Goal: Task Accomplishment & Management: Complete application form

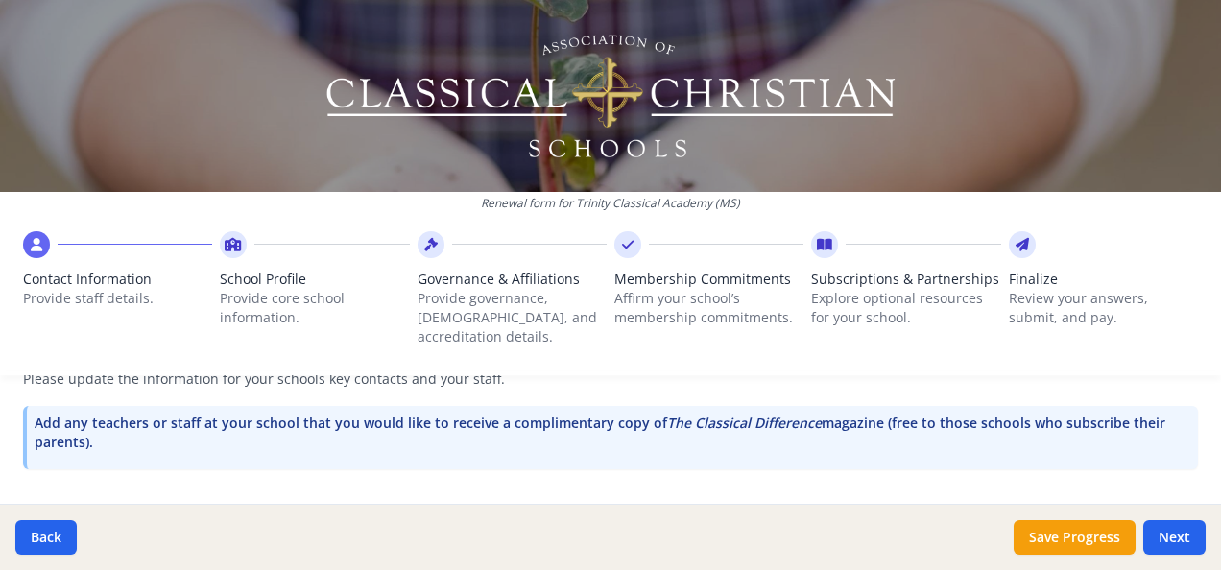
scroll to position [564, 0]
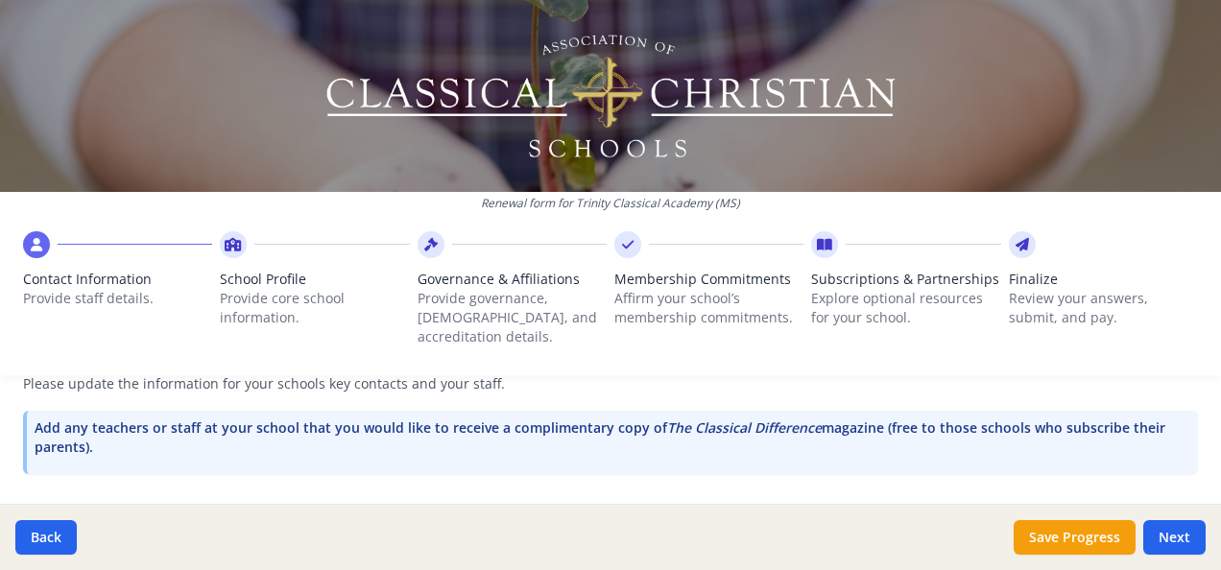
click at [1068, 422] on p "Add any teachers or staff at your school that you would like to receive a compl…" at bounding box center [613, 438] width 1156 height 38
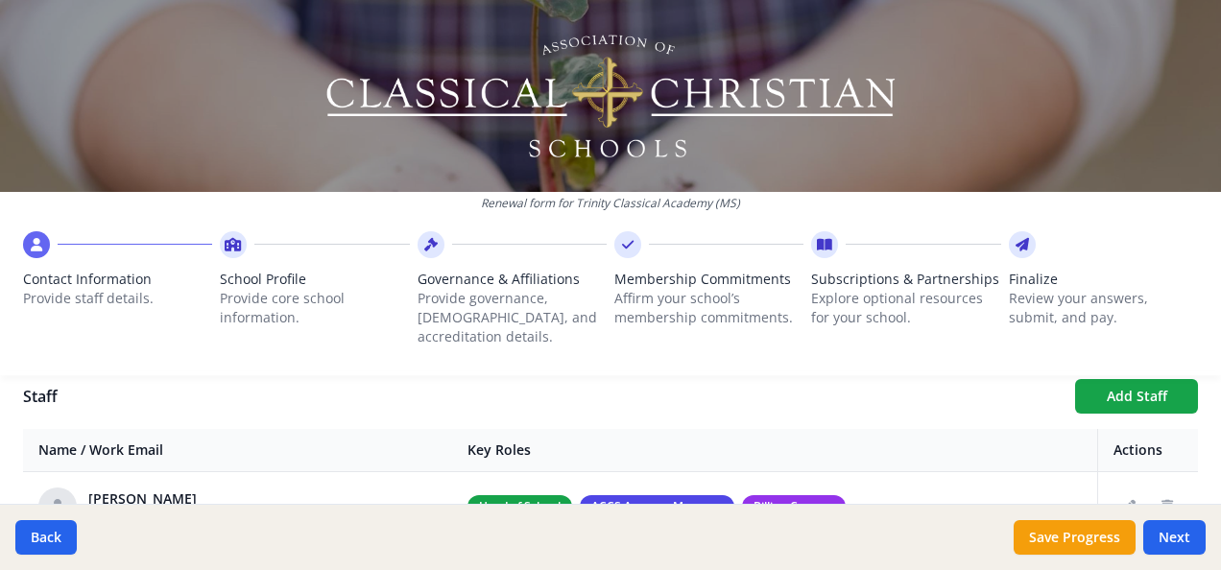
scroll to position [699, 0]
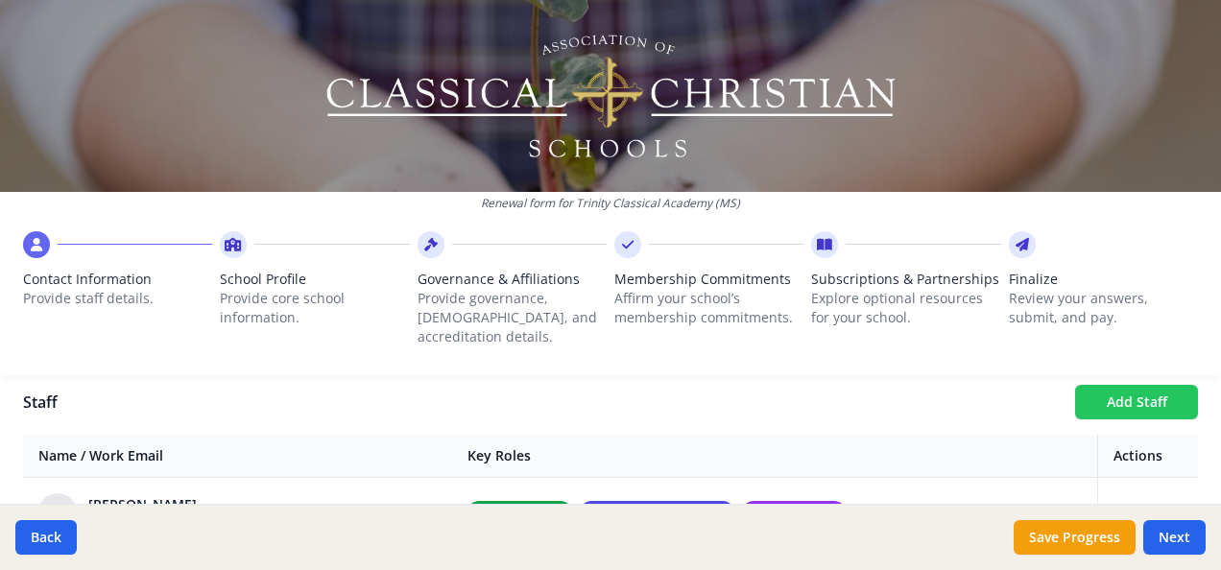
click at [1131, 392] on button "Add Staff" at bounding box center [1136, 402] width 123 height 35
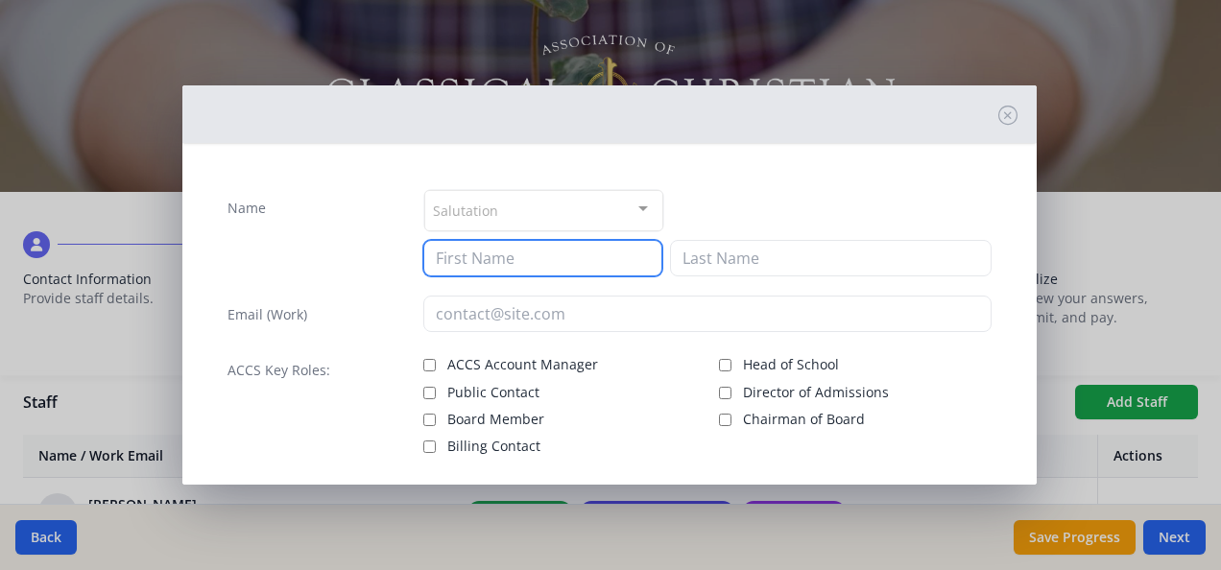
click at [560, 257] on input at bounding box center [542, 258] width 239 height 36
type input "[PERSON_NAME]"
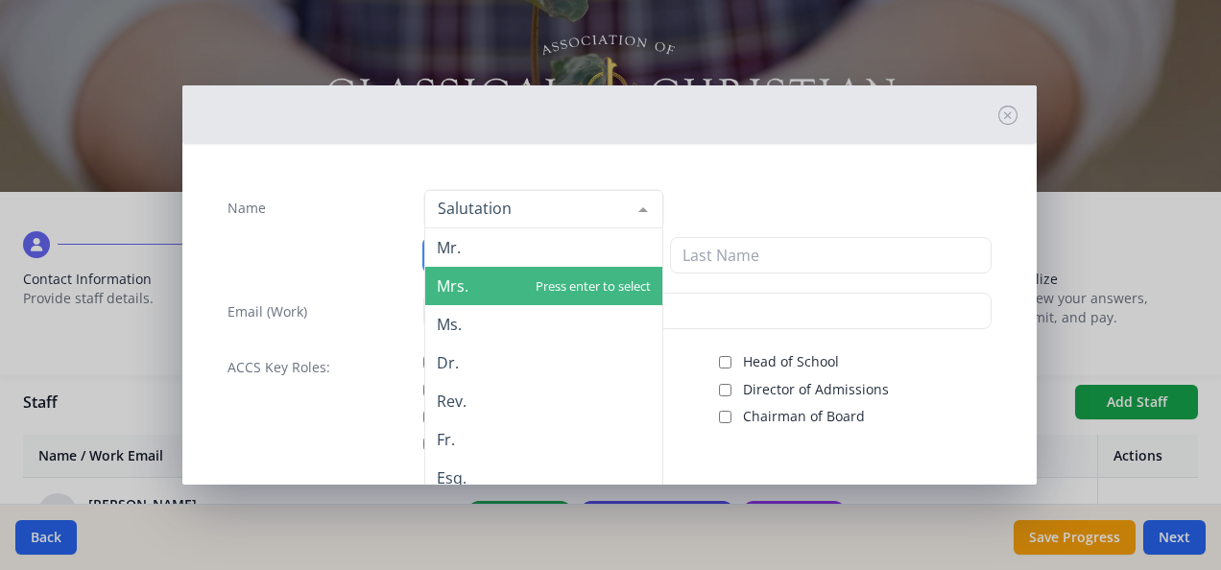
click at [589, 294] on span "Mrs." at bounding box center [543, 286] width 237 height 38
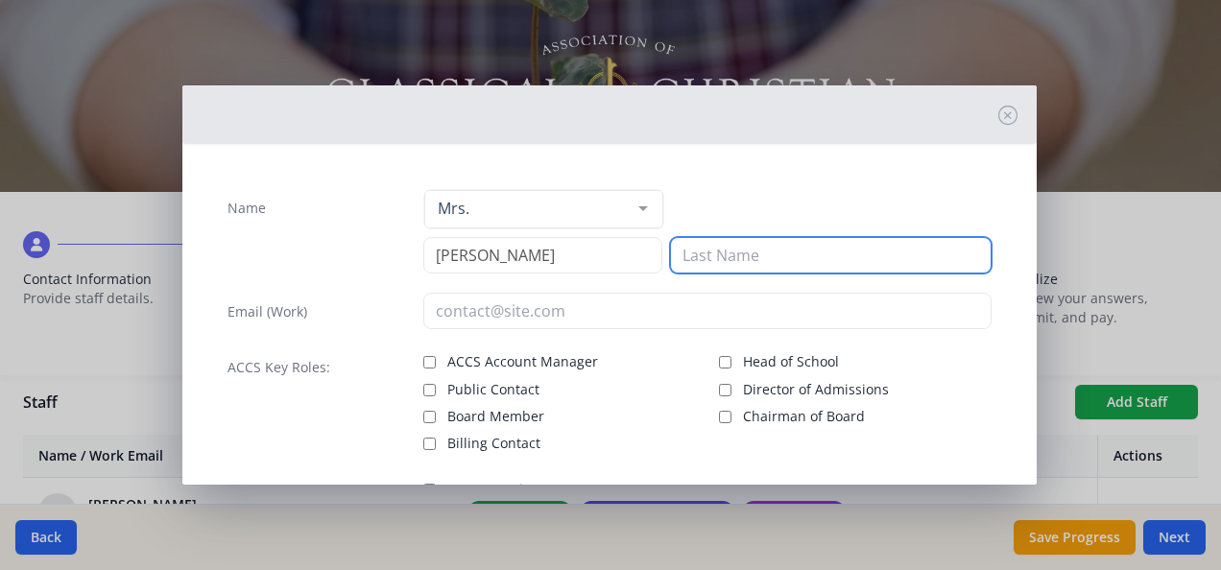
click at [737, 250] on input at bounding box center [831, 255] width 322 height 36
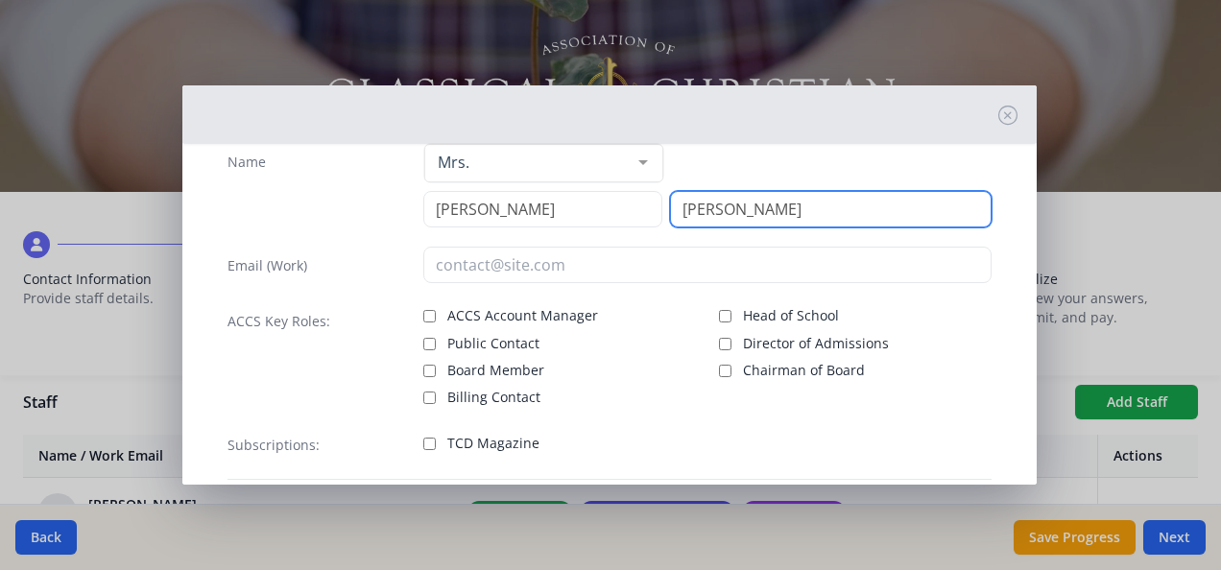
scroll to position [42, 0]
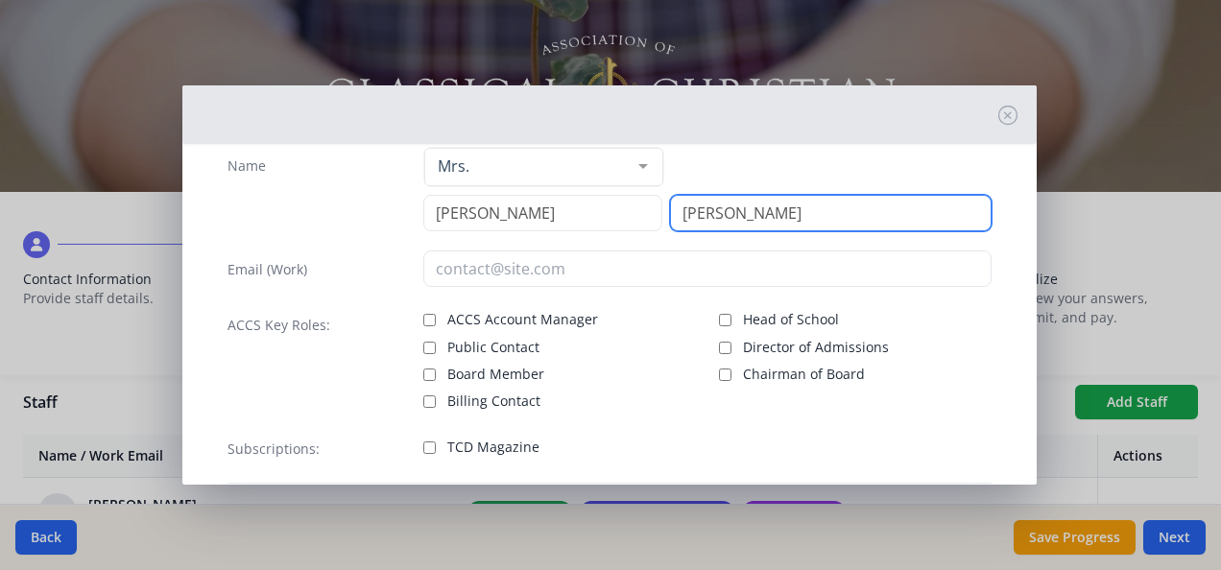
type input "[PERSON_NAME]"
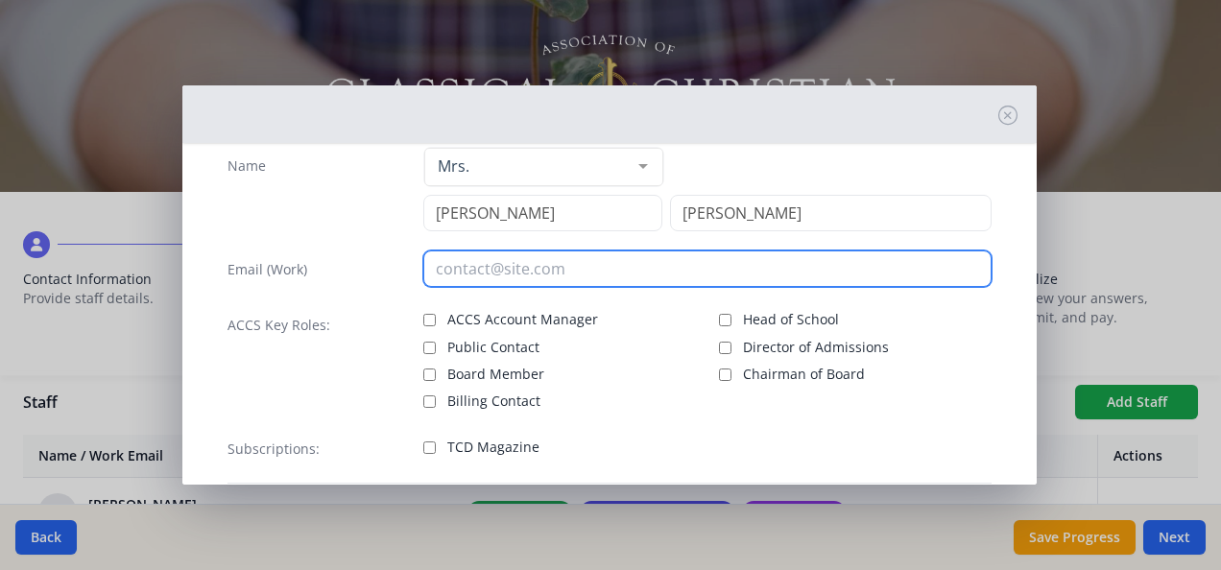
click at [476, 277] on input "email" at bounding box center [707, 269] width 568 height 36
click at [440, 270] on input "email" at bounding box center [707, 269] width 568 height 36
paste input ".[EMAIL_ADDRESS][DOMAIN_NAME]"
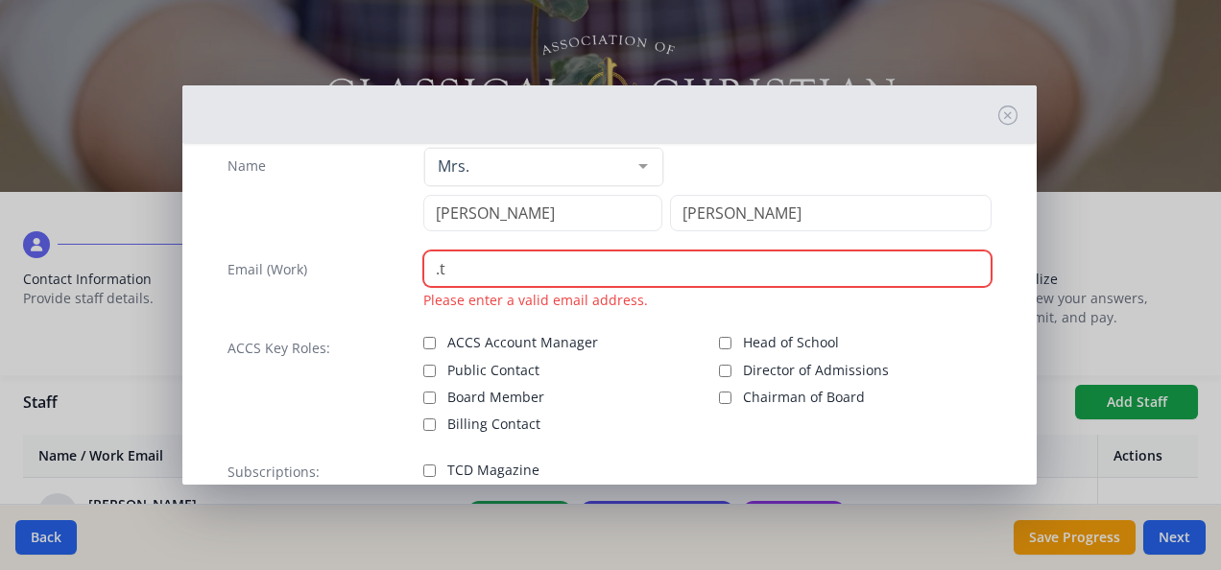
type input "."
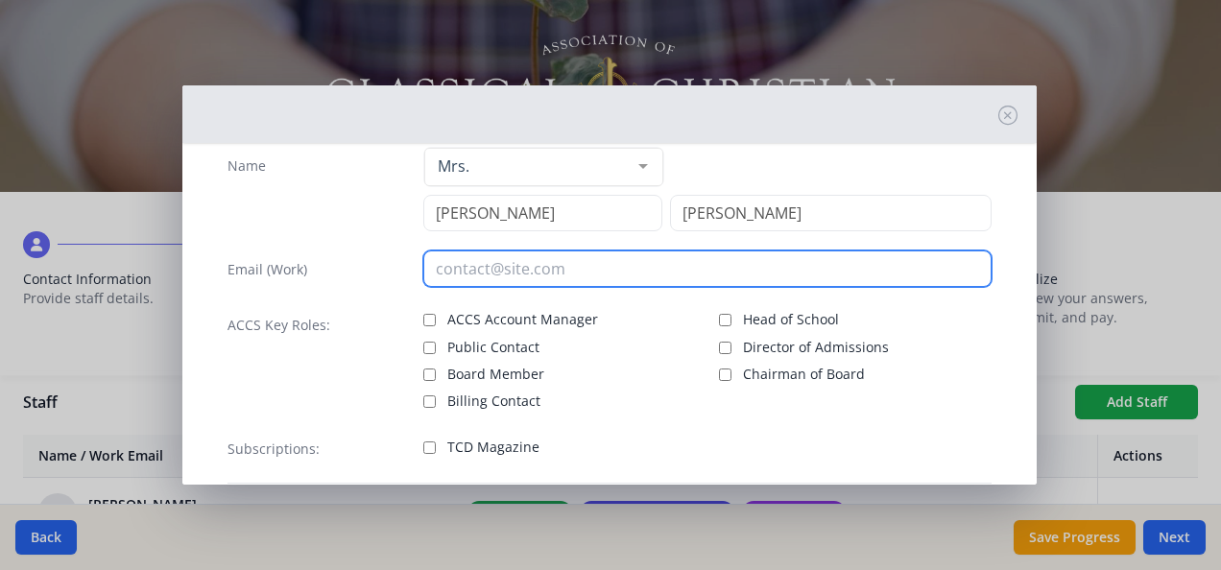
click at [480, 263] on input "email" at bounding box center [707, 269] width 568 height 36
paste input "[EMAIL_ADDRESS][DOMAIN_NAME]"
type input "[EMAIL_ADDRESS][DOMAIN_NAME]"
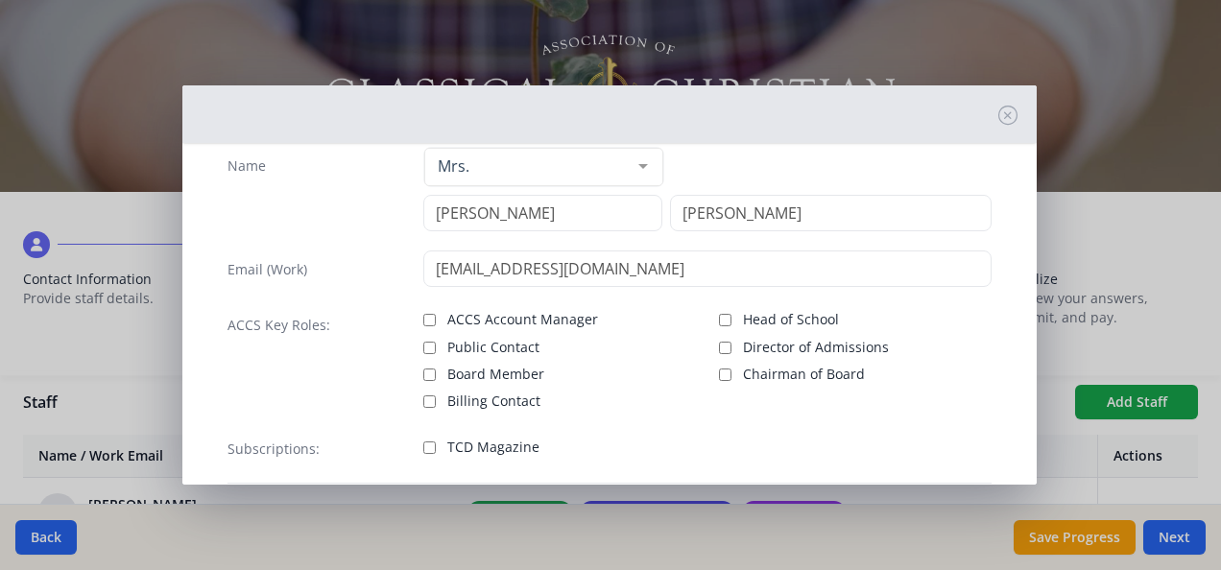
click at [353, 365] on div "ACCS Key Roles:" at bounding box center [316, 358] width 177 height 105
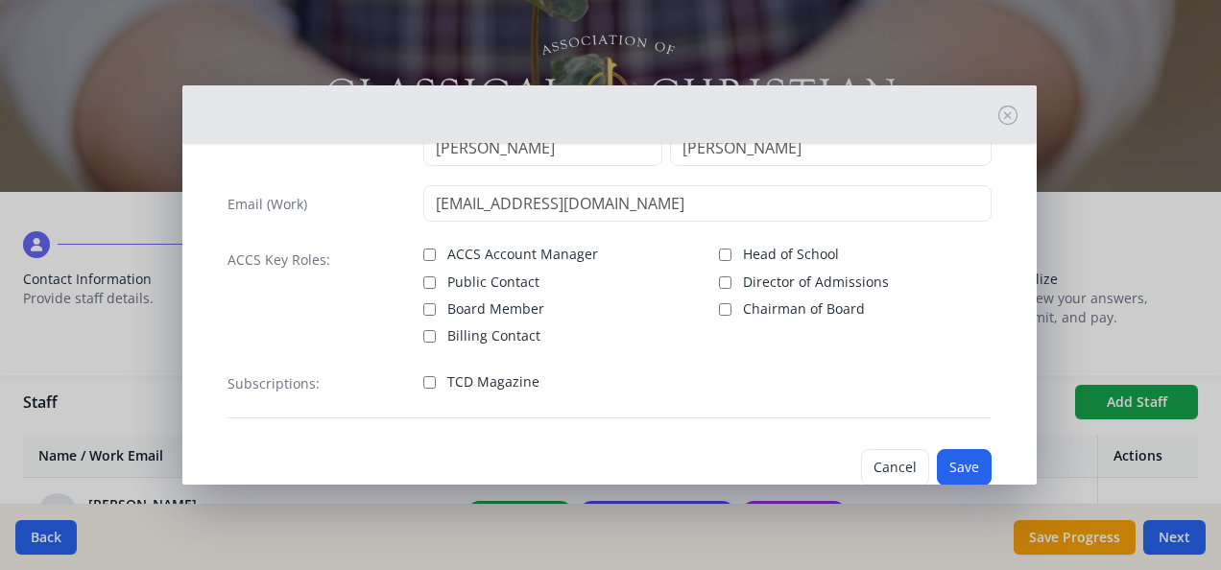
scroll to position [113, 0]
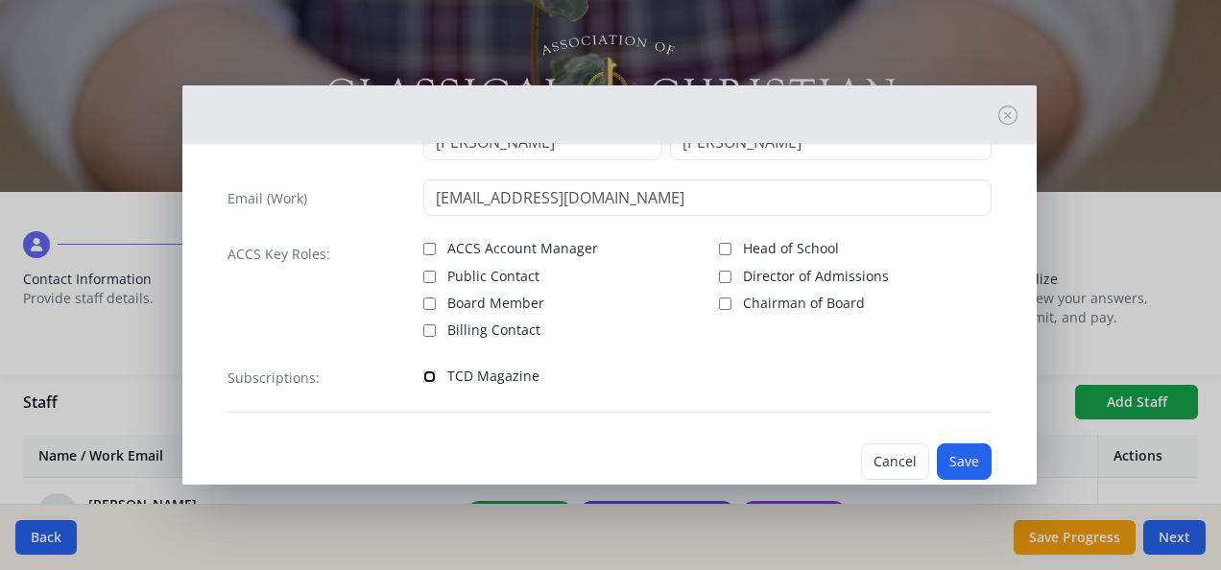
click at [426, 372] on input "TCD Magazine" at bounding box center [429, 377] width 12 height 12
checkbox input "true"
click at [956, 459] on button "Save" at bounding box center [964, 462] width 55 height 36
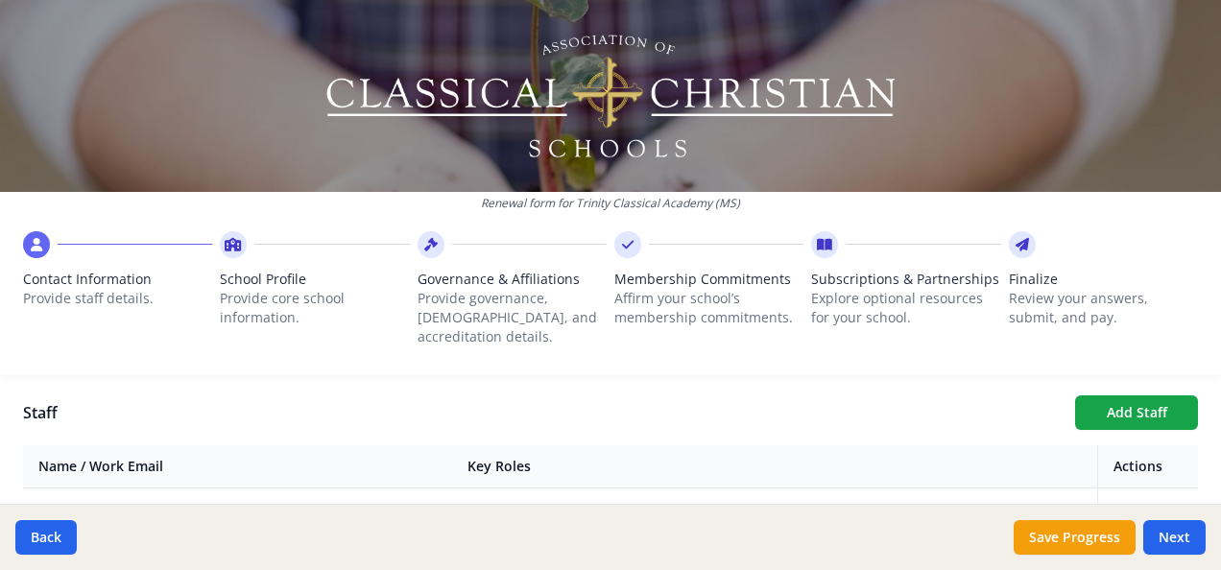
scroll to position [686, 0]
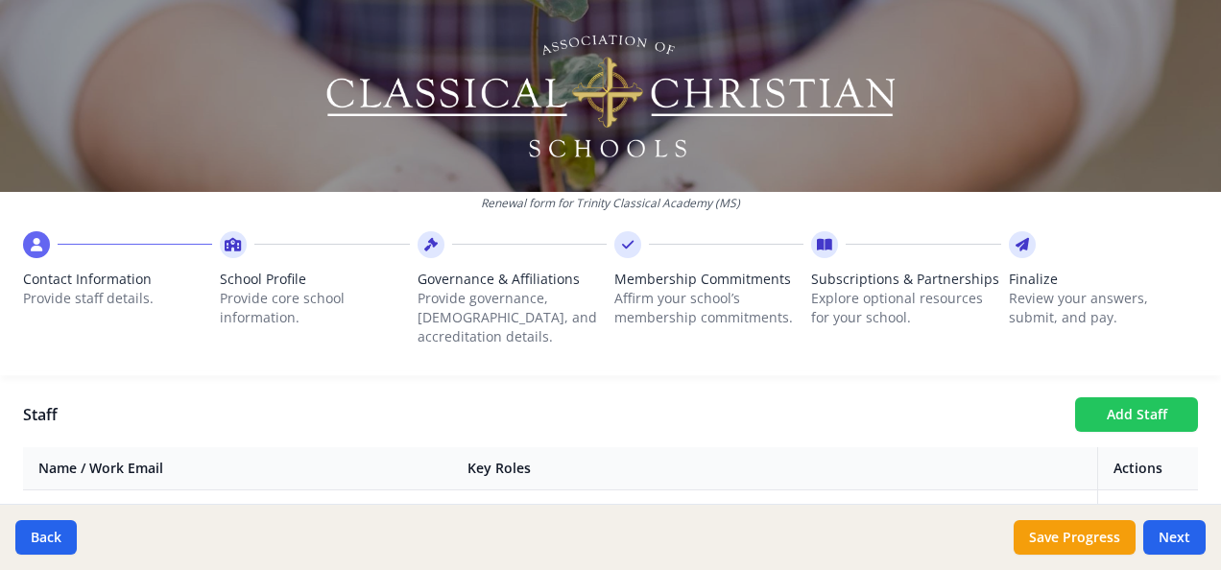
click at [1129, 397] on button "Add Staff" at bounding box center [1136, 414] width 123 height 35
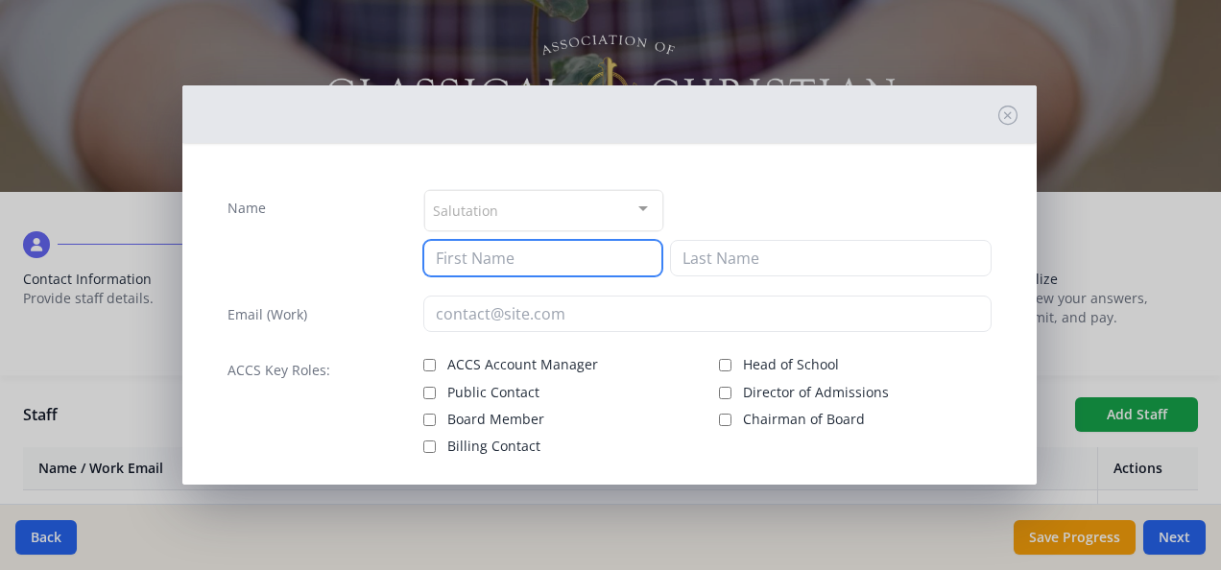
click at [597, 255] on input at bounding box center [542, 258] width 239 height 36
type input "[PERSON_NAME]"
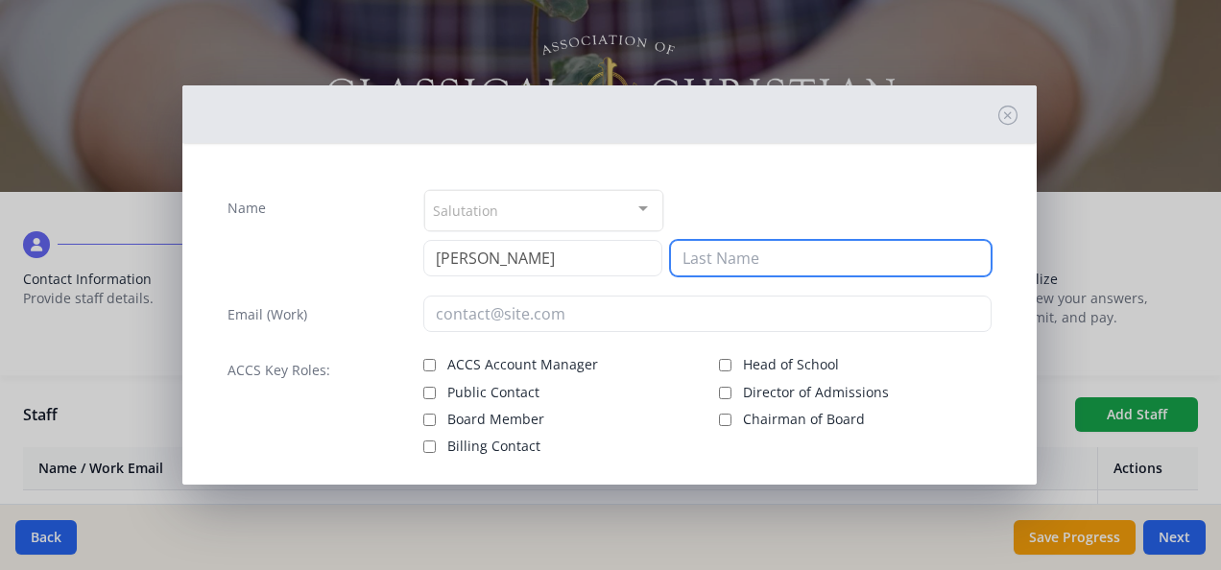
type input "Cuny"
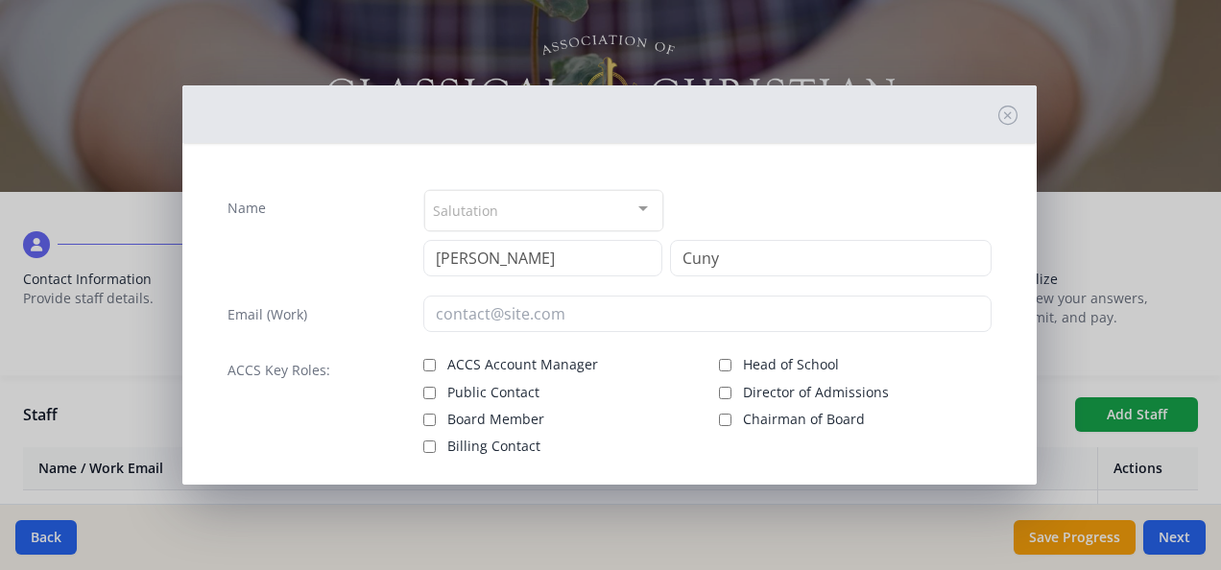
click at [344, 254] on div "Name" at bounding box center [316, 232] width 177 height 87
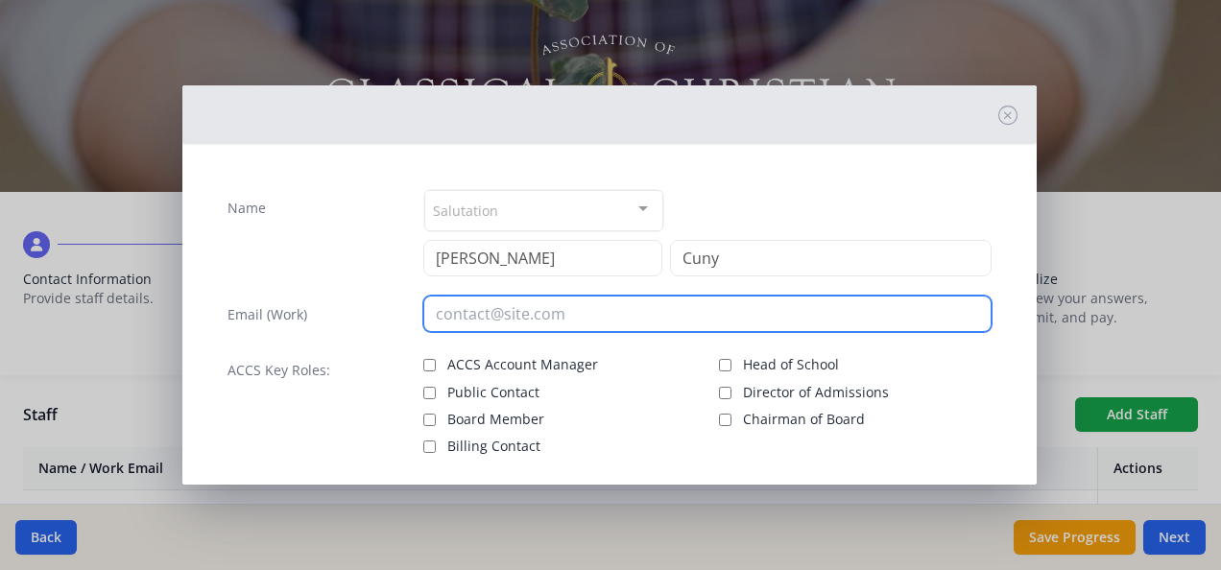
click at [475, 313] on input "email" at bounding box center [707, 314] width 568 height 36
click at [530, 305] on input "email" at bounding box center [707, 314] width 568 height 36
paste input "[EMAIL_ADDRESS][DOMAIN_NAME]"
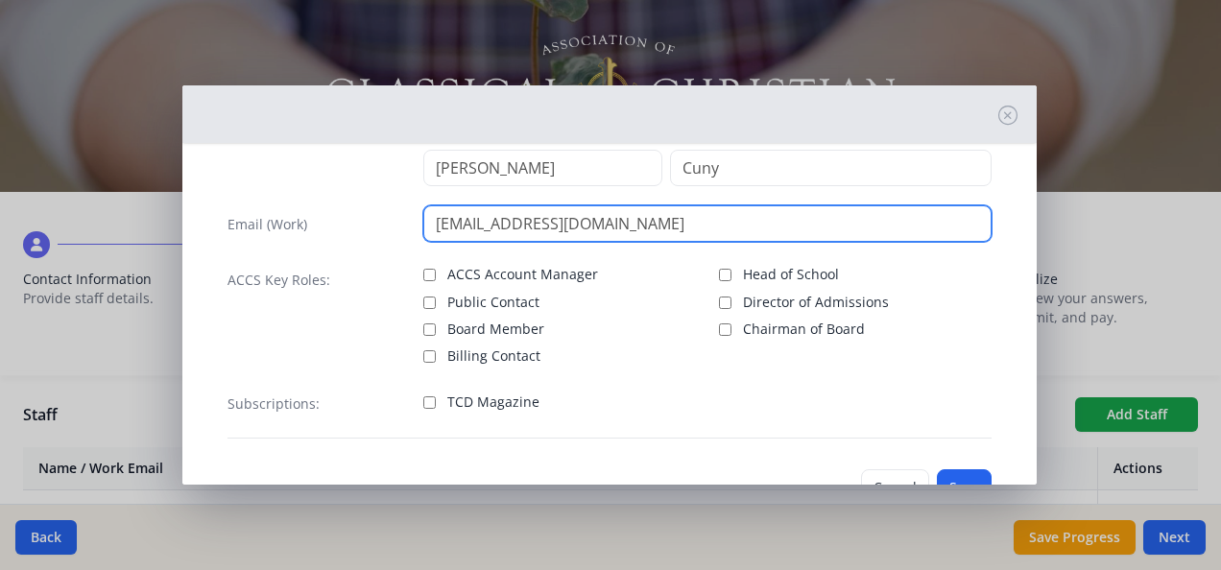
scroll to position [92, 0]
type input "[EMAIL_ADDRESS][DOMAIN_NAME]"
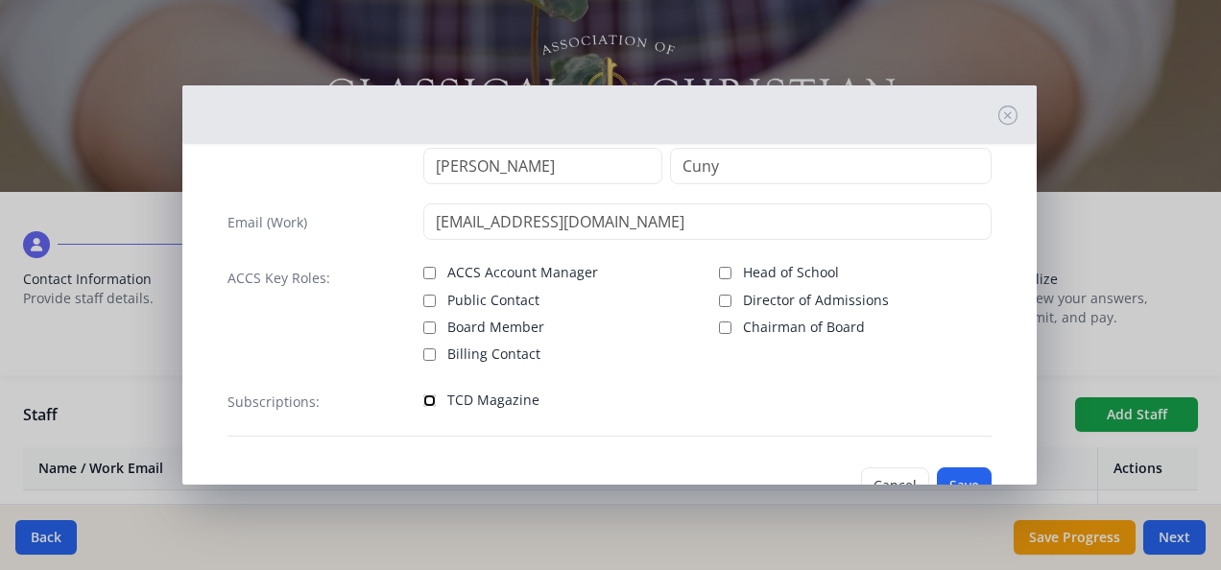
click at [426, 395] on input "TCD Magazine" at bounding box center [429, 401] width 12 height 12
checkbox input "true"
click at [948, 476] on button "Save" at bounding box center [964, 486] width 55 height 36
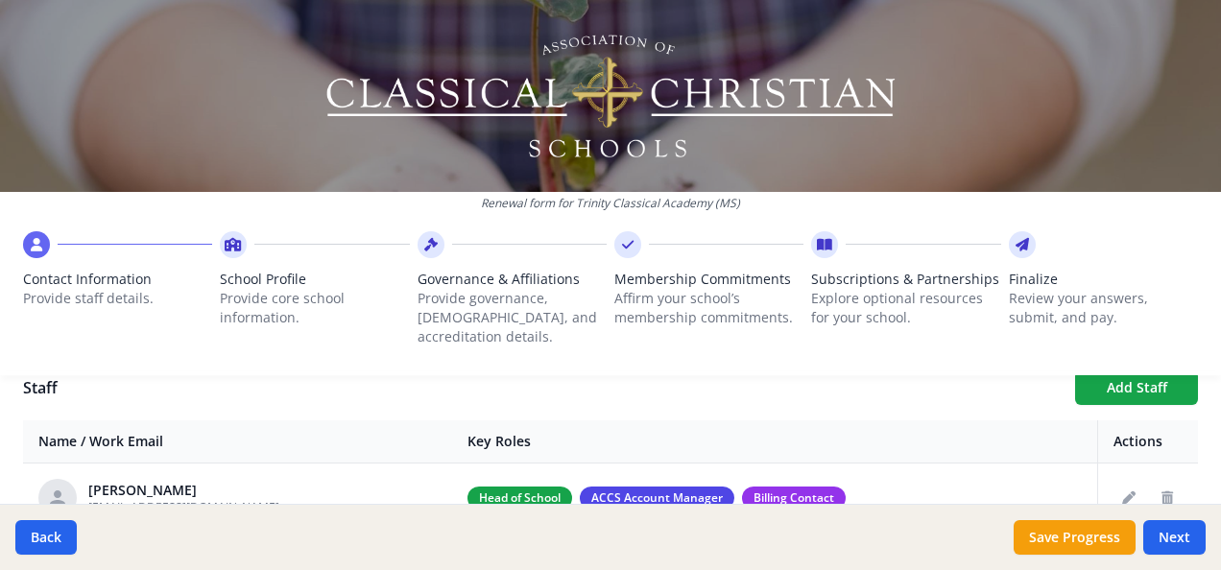
scroll to position [686, 0]
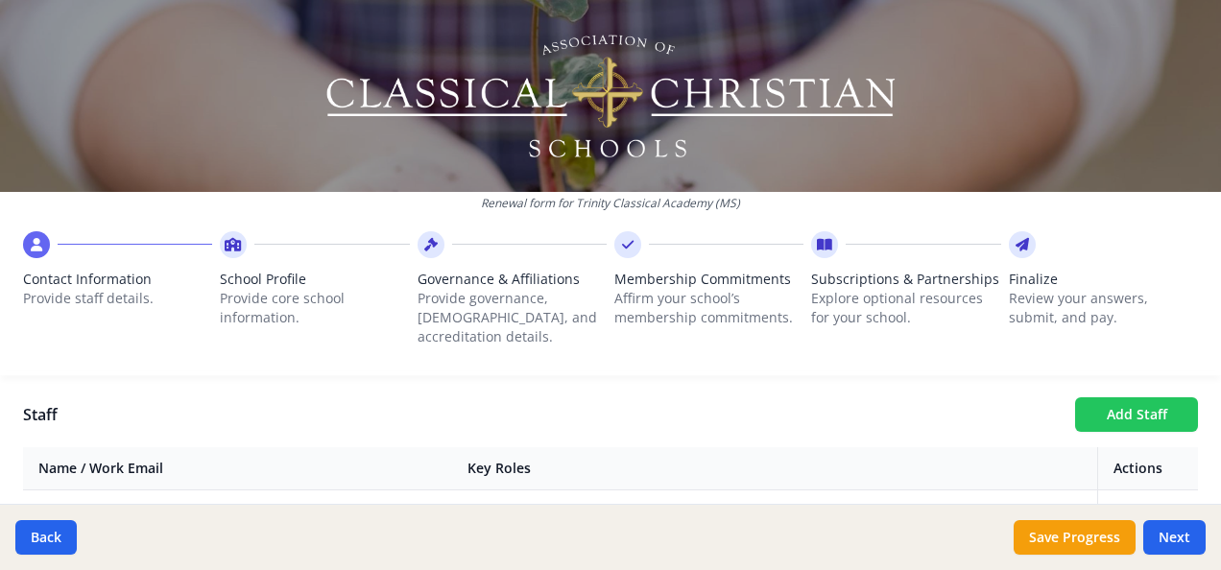
click at [1140, 397] on button "Add Staff" at bounding box center [1136, 414] width 123 height 35
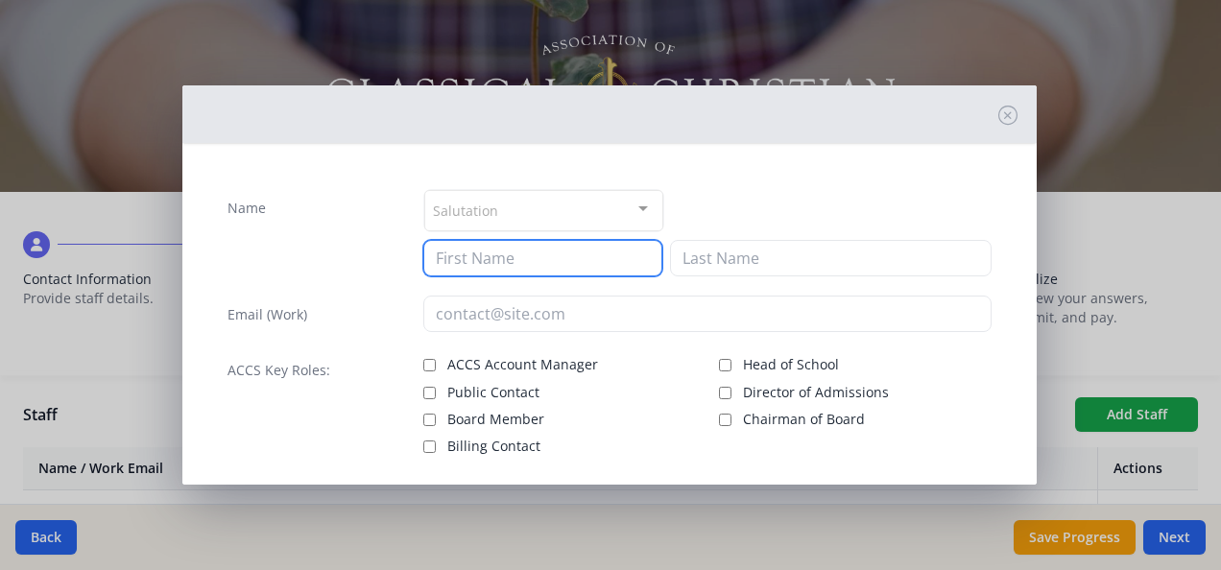
click at [580, 259] on input at bounding box center [542, 258] width 239 height 36
type input "[PERSON_NAME]"
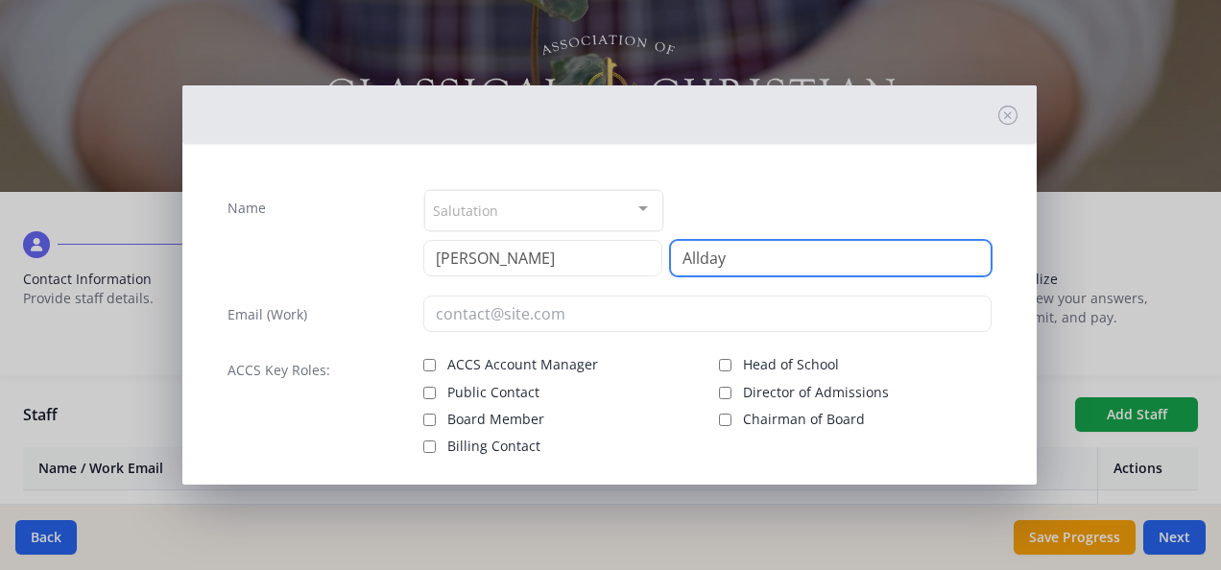
type input "Allday"
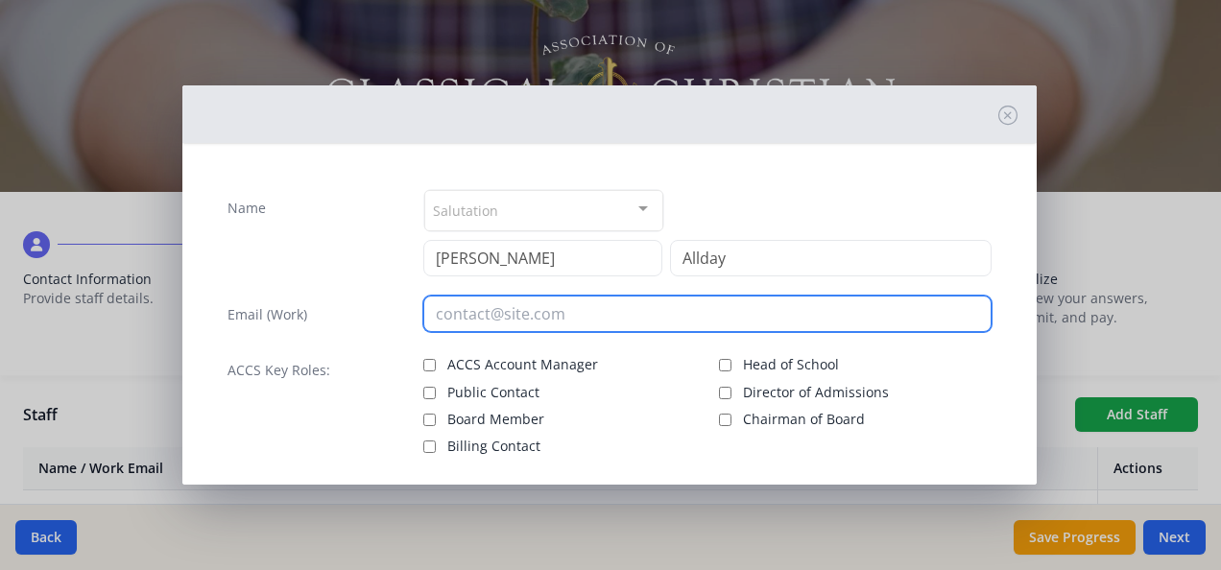
click at [474, 322] on input "email" at bounding box center [707, 314] width 568 height 36
paste input "[EMAIL_ADDRESS][DOMAIN_NAME]"
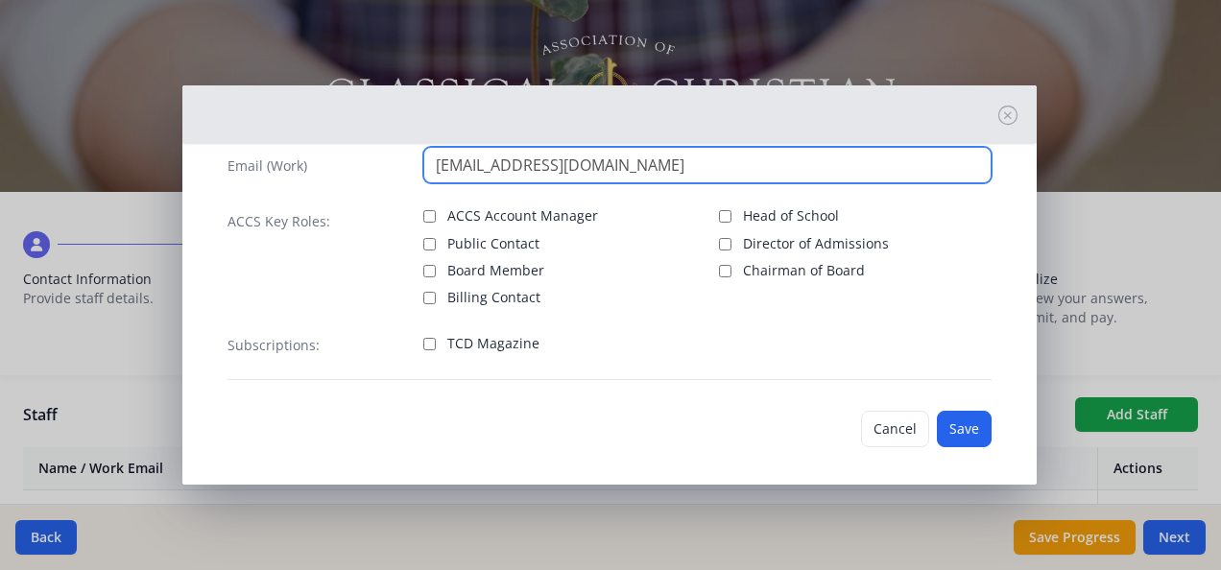
scroll to position [154, 0]
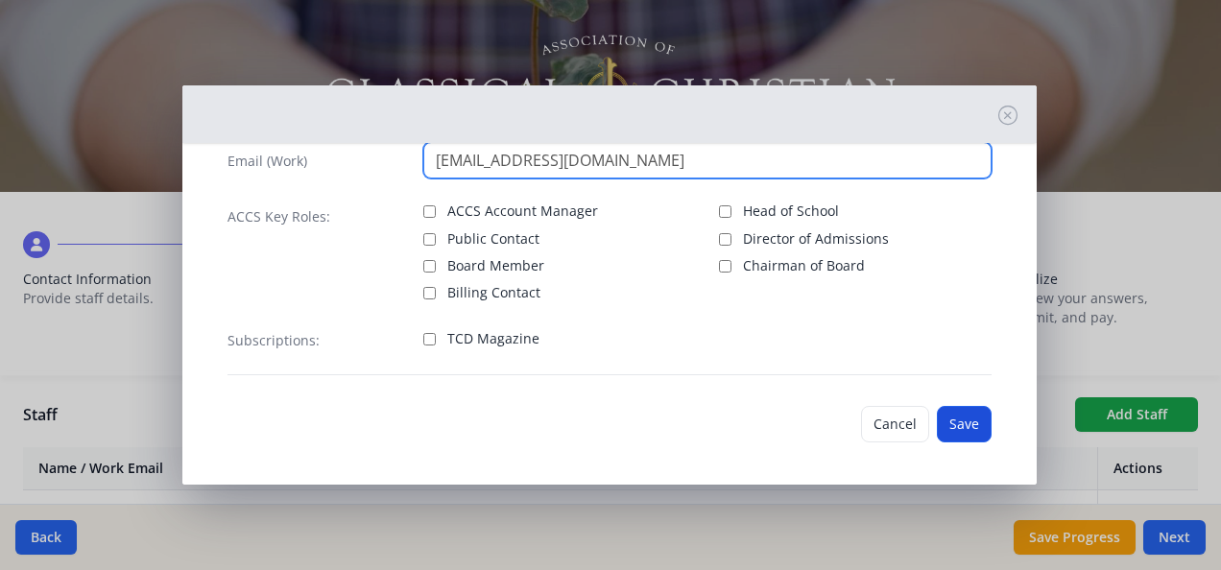
type input "[EMAIL_ADDRESS][DOMAIN_NAME]"
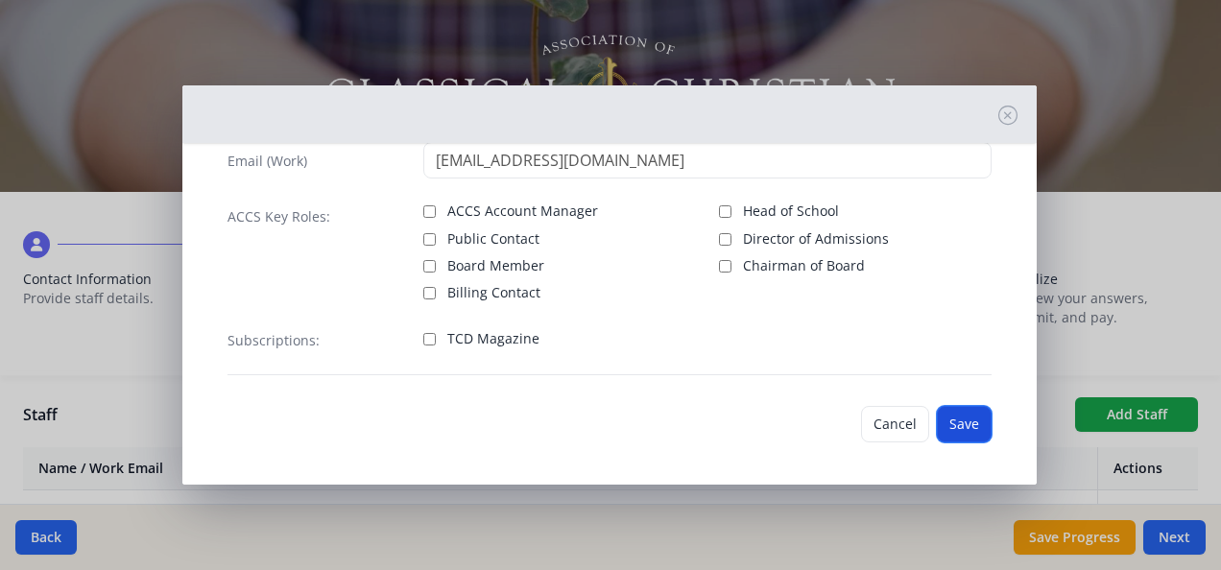
click at [965, 420] on button "Save" at bounding box center [964, 424] width 55 height 36
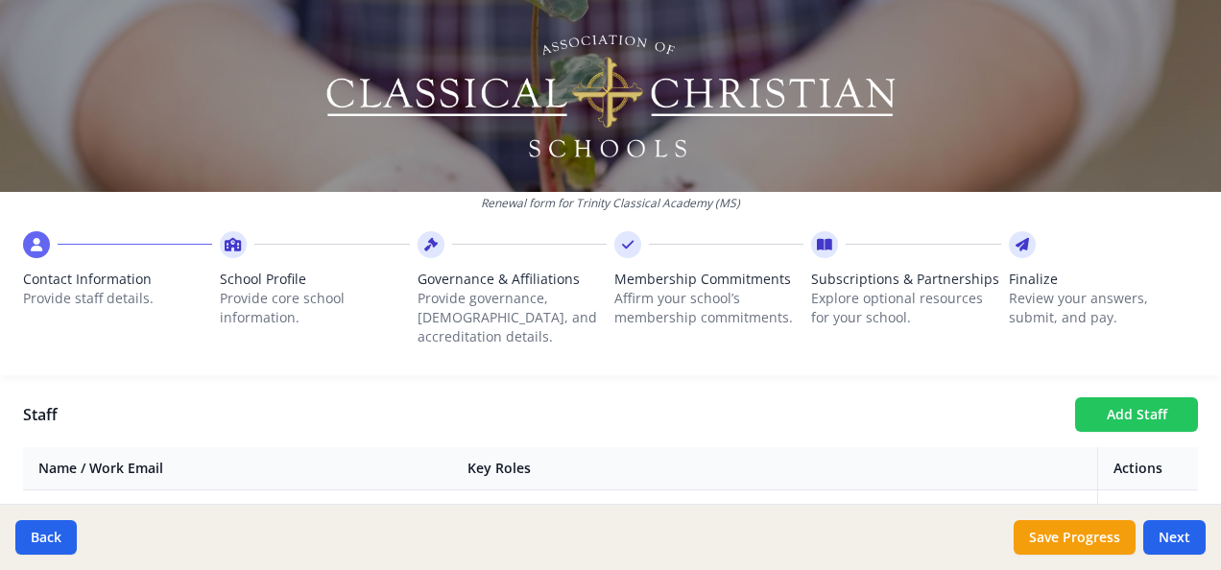
click at [1129, 397] on button "Add Staff" at bounding box center [1136, 414] width 123 height 35
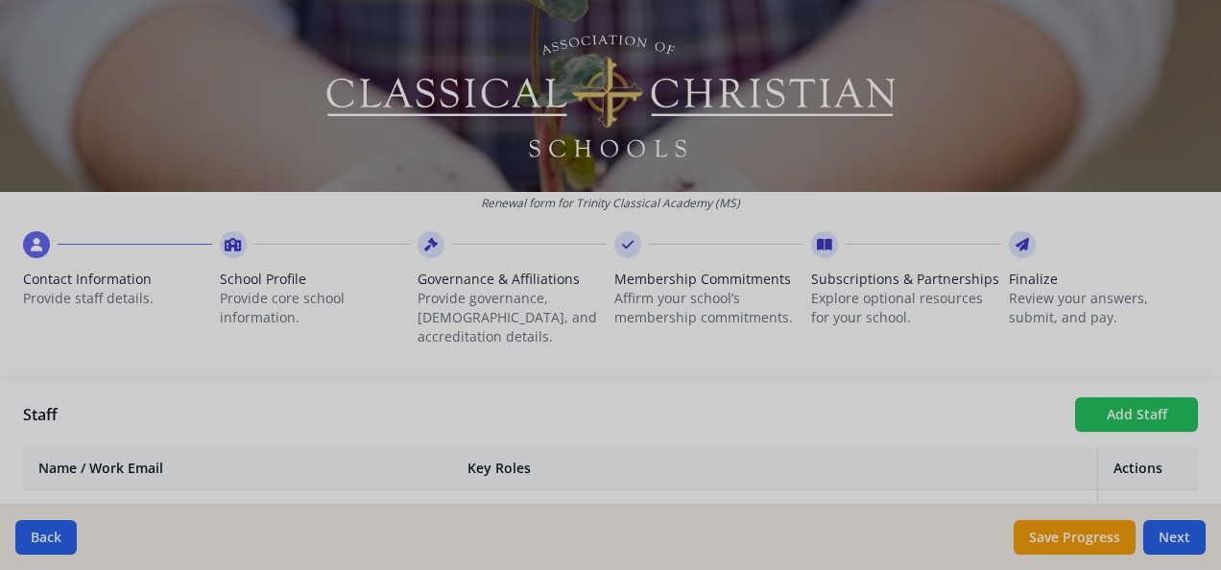
checkbox input "false"
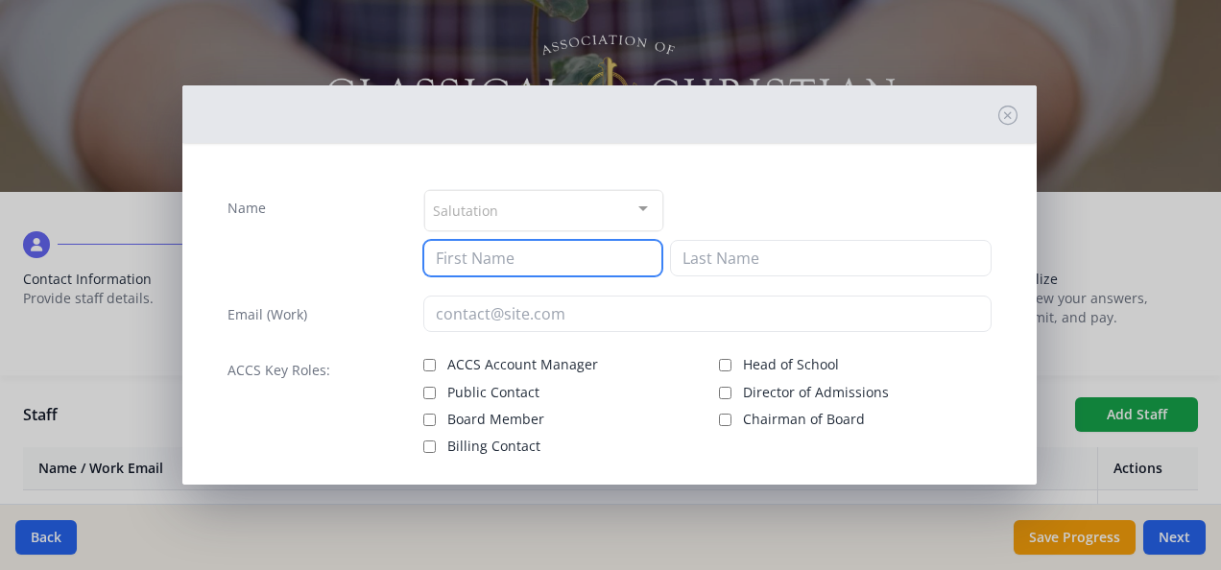
click at [579, 255] on input at bounding box center [542, 258] width 239 height 36
type input "Hailey"
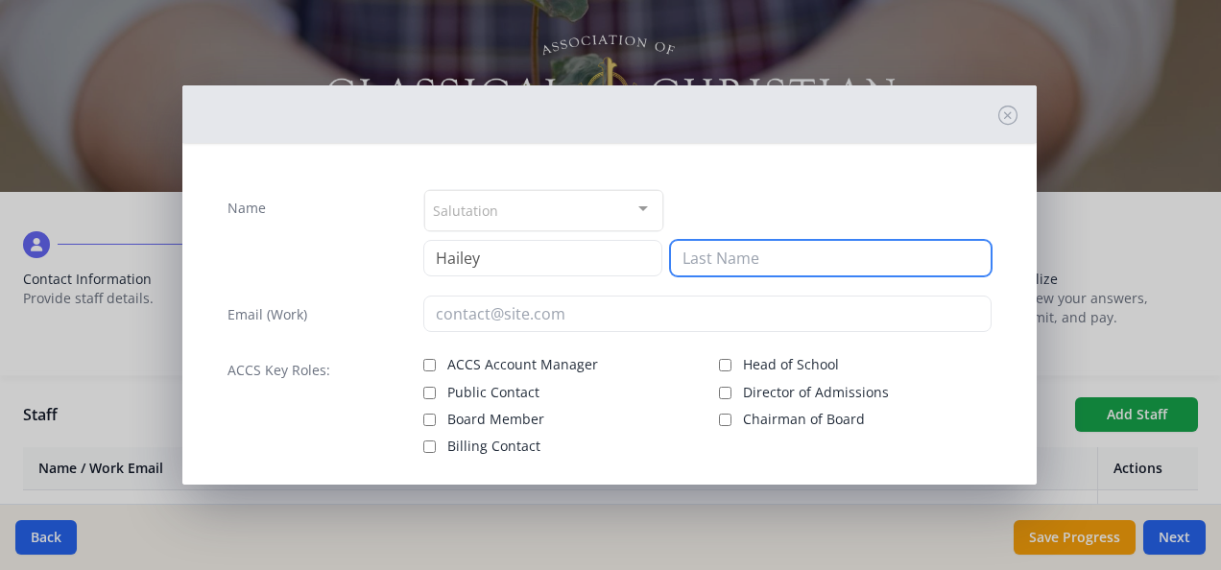
click at [770, 253] on input at bounding box center [831, 258] width 322 height 36
type input "[PERSON_NAME]"
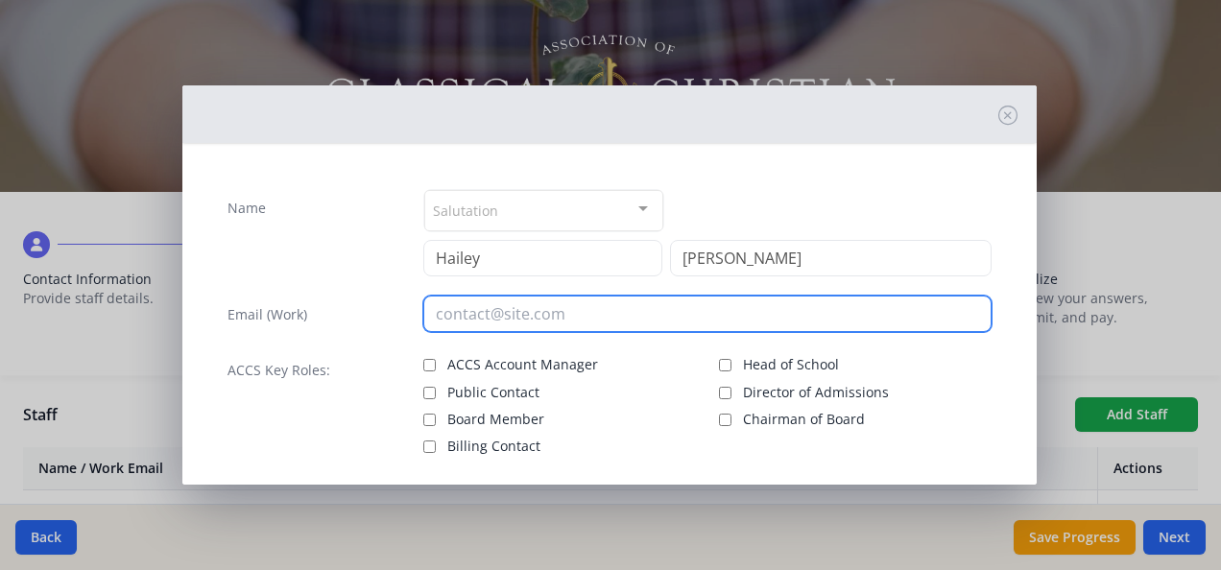
click at [563, 315] on input "email" at bounding box center [707, 314] width 568 height 36
paste input "[EMAIL_ADDRESS][DOMAIN_NAME]"
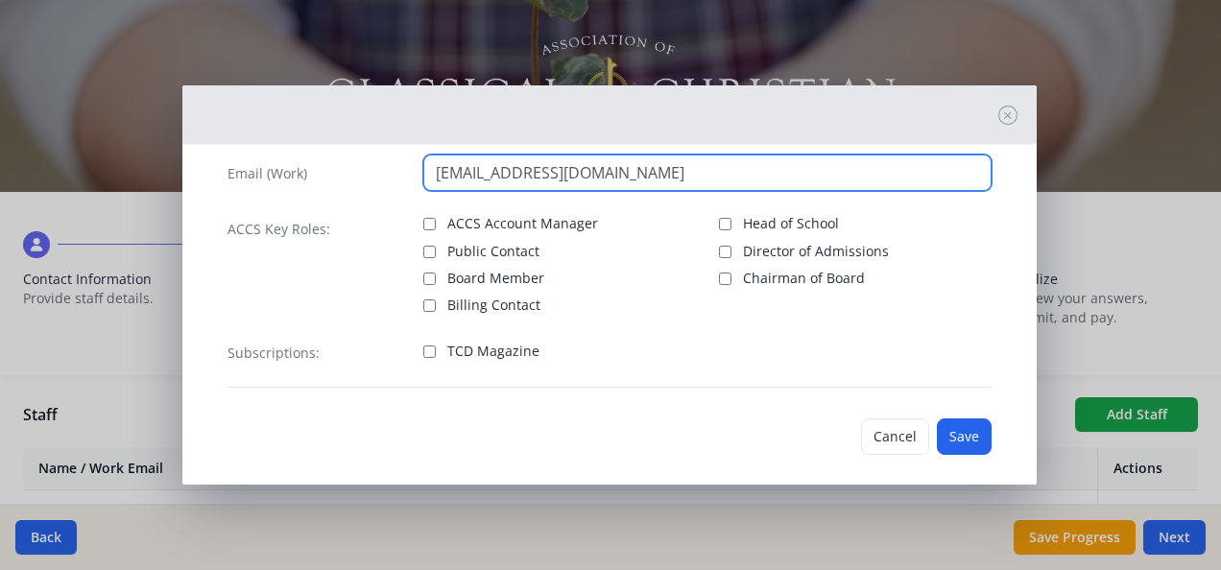
scroll to position [154, 0]
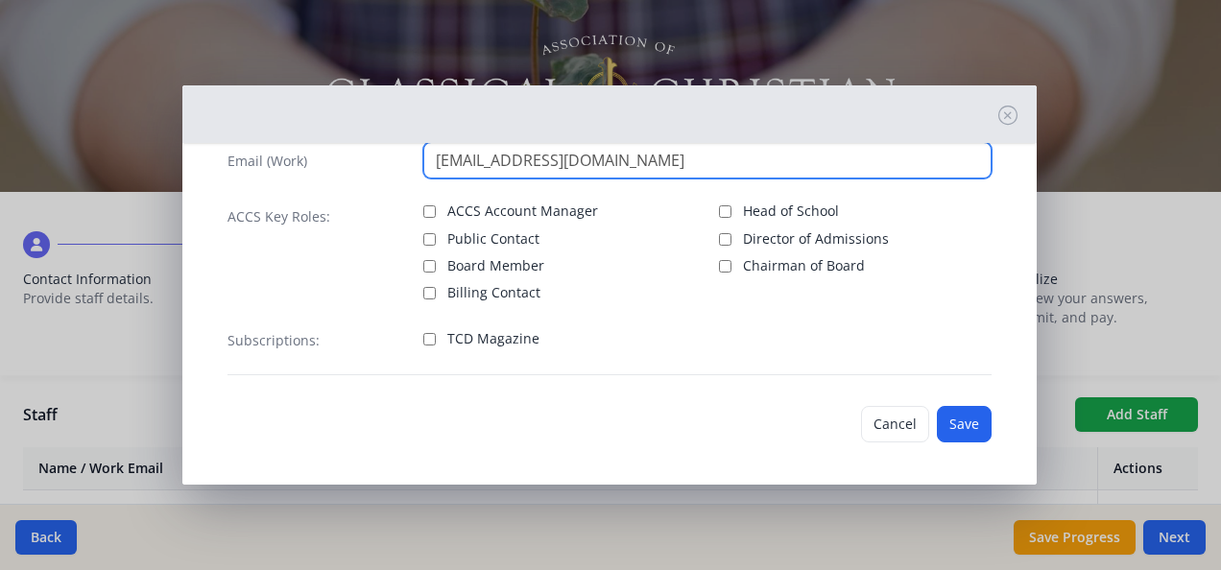
type input "[EMAIL_ADDRESS][DOMAIN_NAME]"
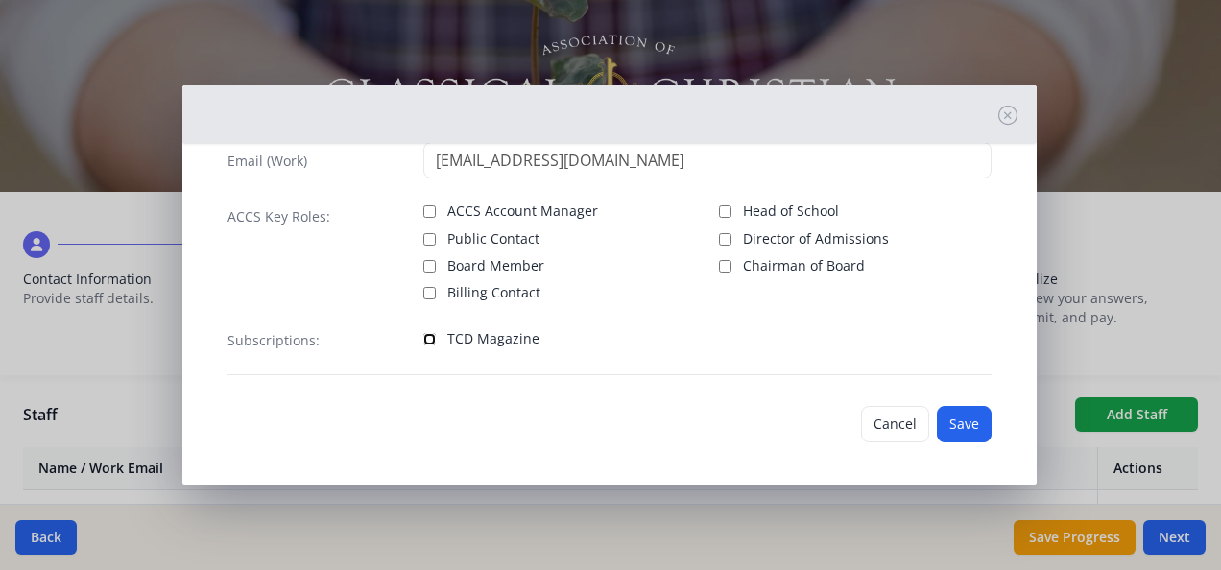
click at [424, 333] on input "TCD Magazine" at bounding box center [429, 339] width 12 height 12
checkbox input "true"
click at [957, 413] on button "Save" at bounding box center [964, 424] width 55 height 36
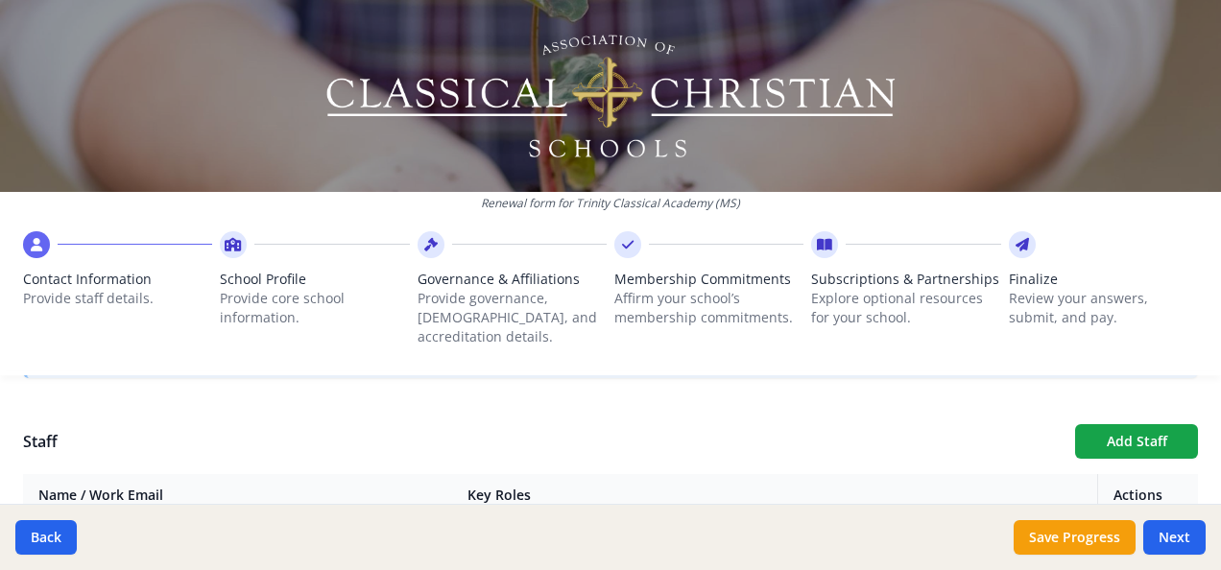
scroll to position [665, 0]
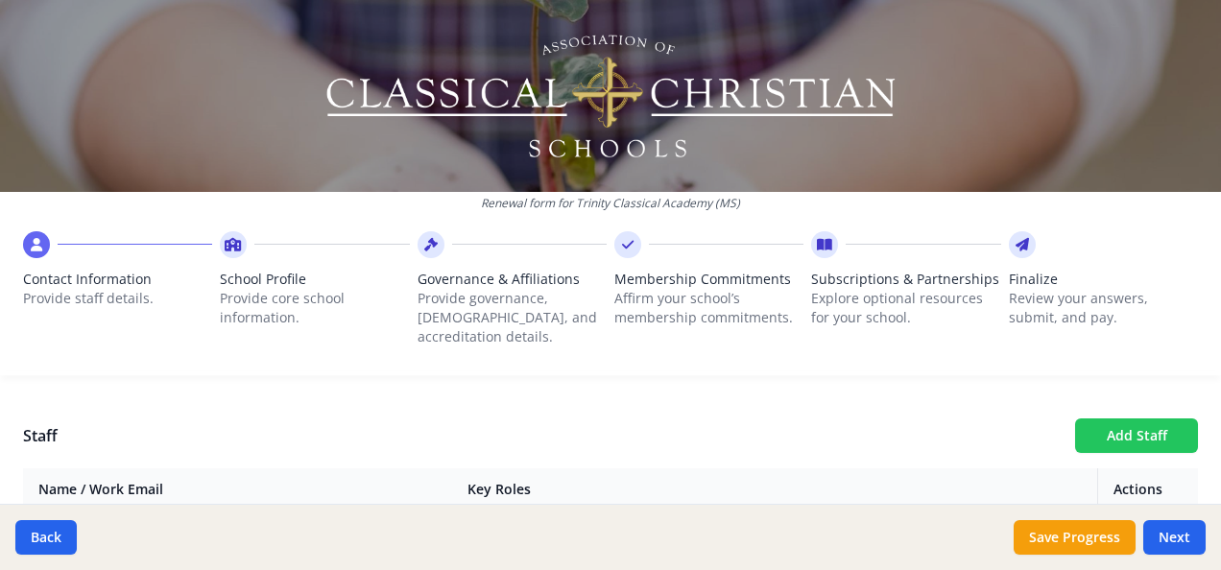
click at [1122, 419] on button "Add Staff" at bounding box center [1136, 436] width 123 height 35
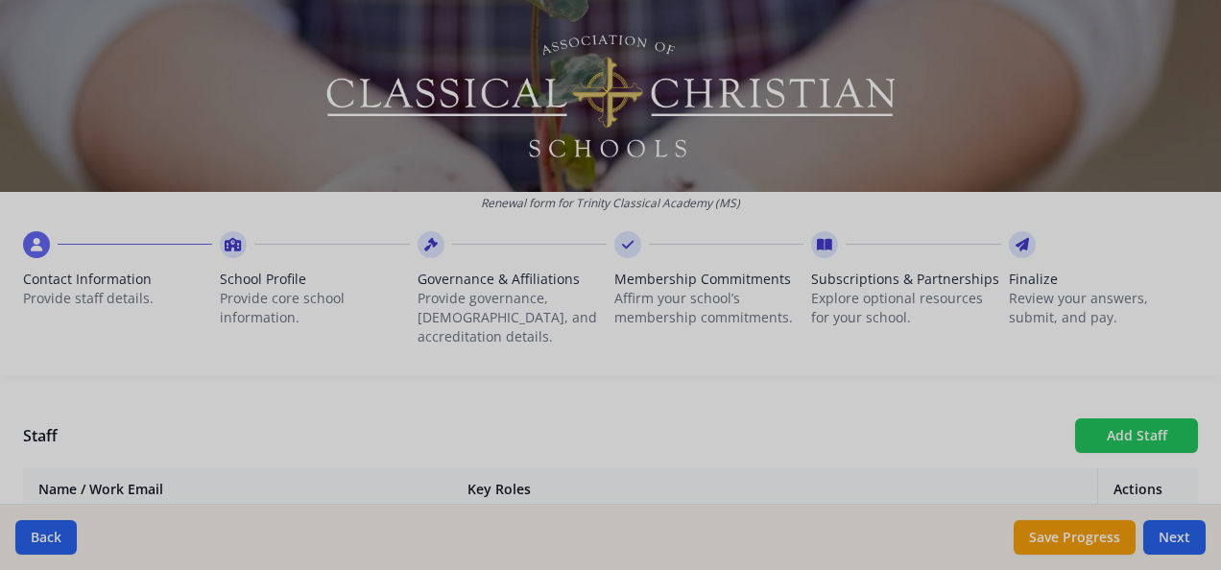
checkbox input "false"
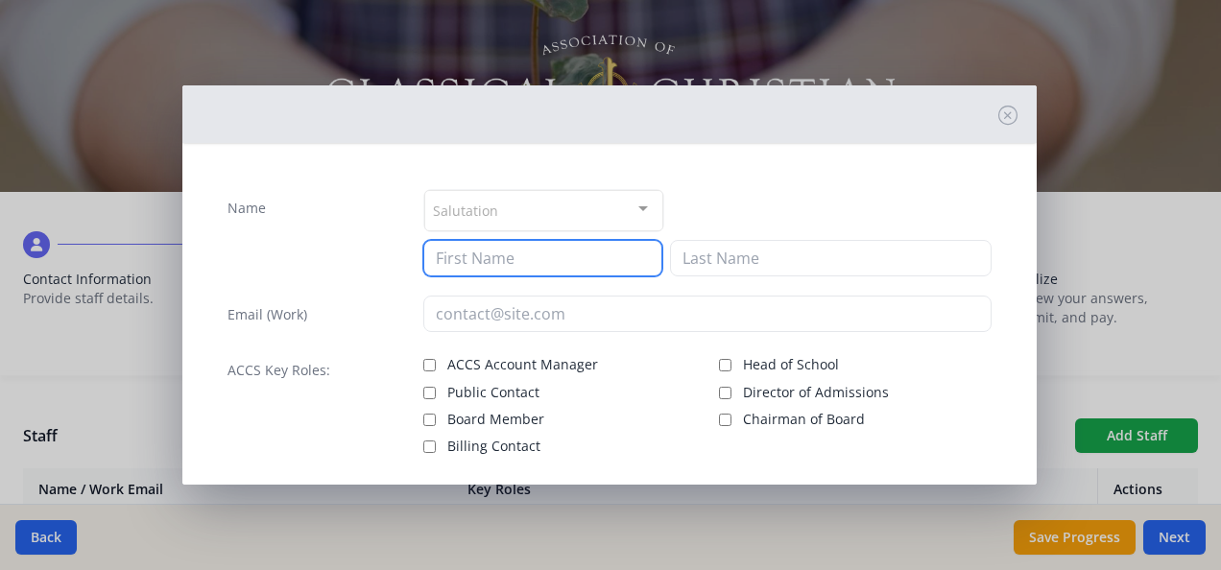
click at [566, 265] on input at bounding box center [542, 258] width 239 height 36
type input "[PERSON_NAME]"
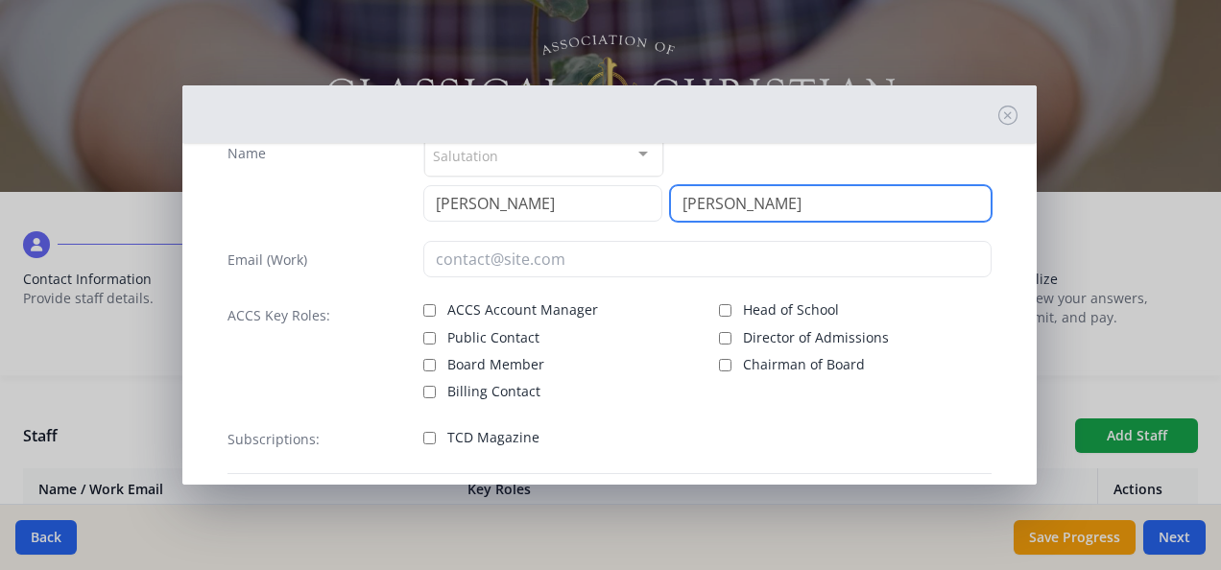
scroll to position [70, 0]
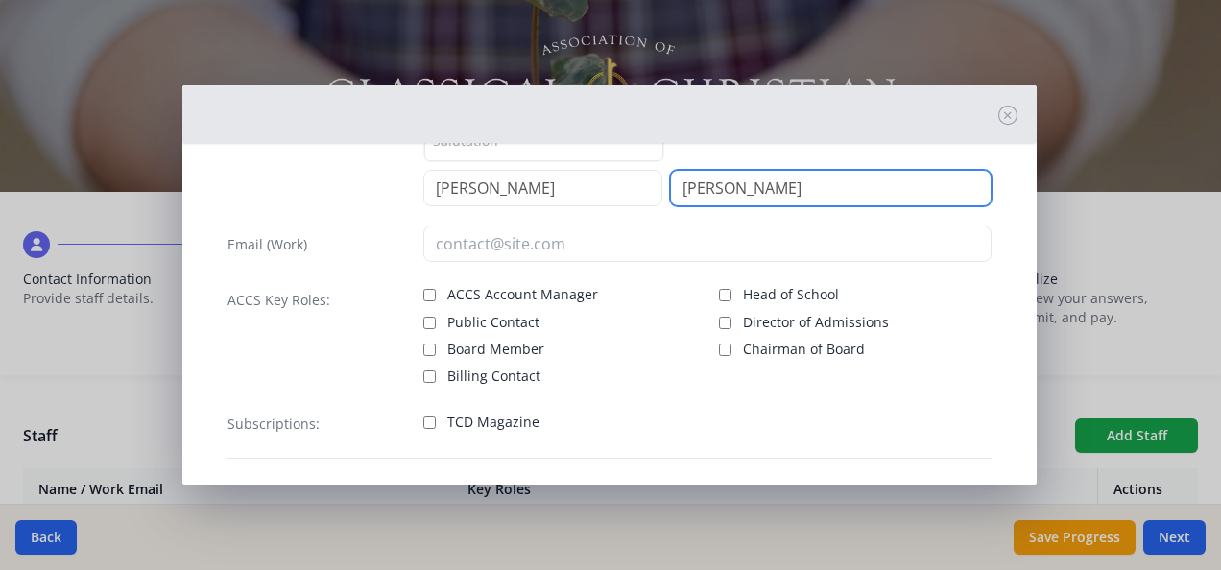
type input "[PERSON_NAME]"
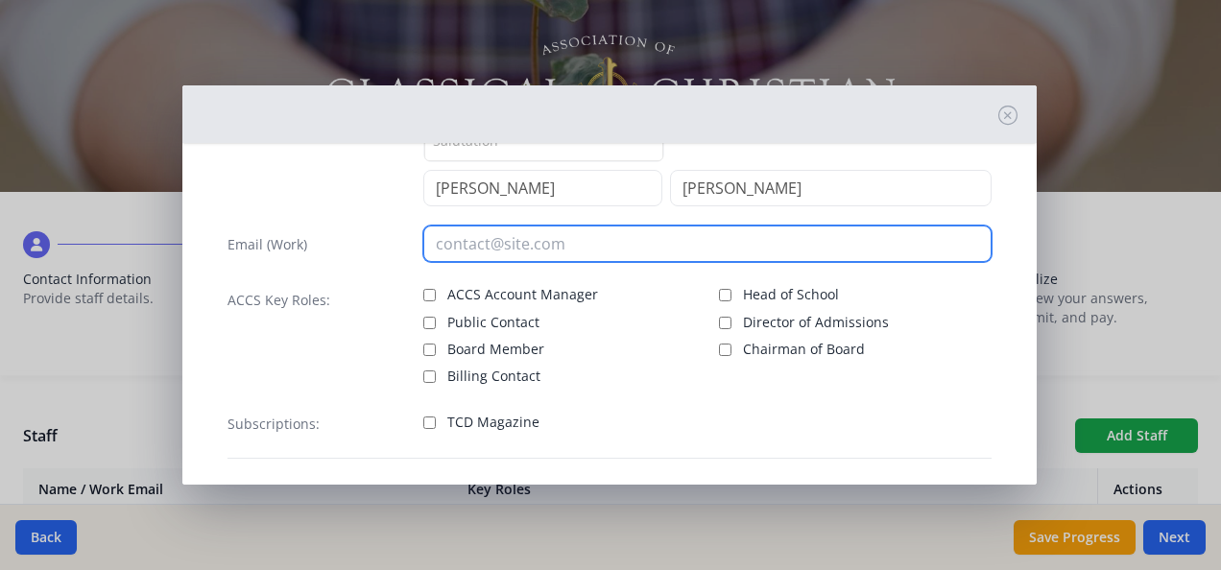
click at [460, 250] on input "email" at bounding box center [707, 244] width 568 height 36
paste input "[EMAIL_ADDRESS][DOMAIN_NAME]"
type input "[EMAIL_ADDRESS][DOMAIN_NAME]"
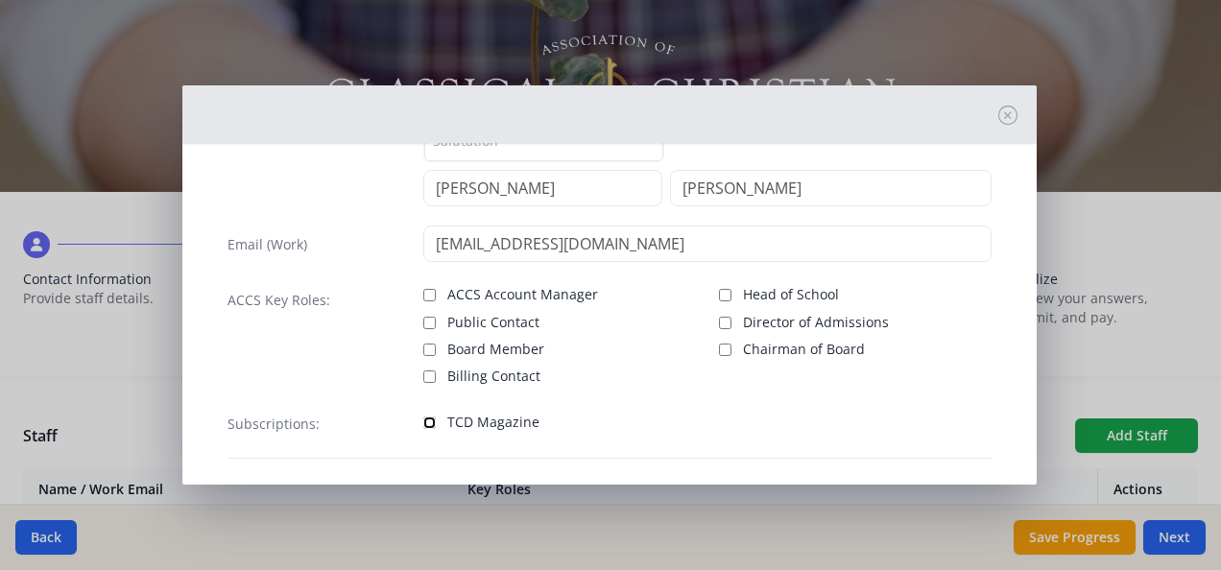
click at [428, 417] on input "TCD Magazine" at bounding box center [429, 423] width 12 height 12
checkbox input "true"
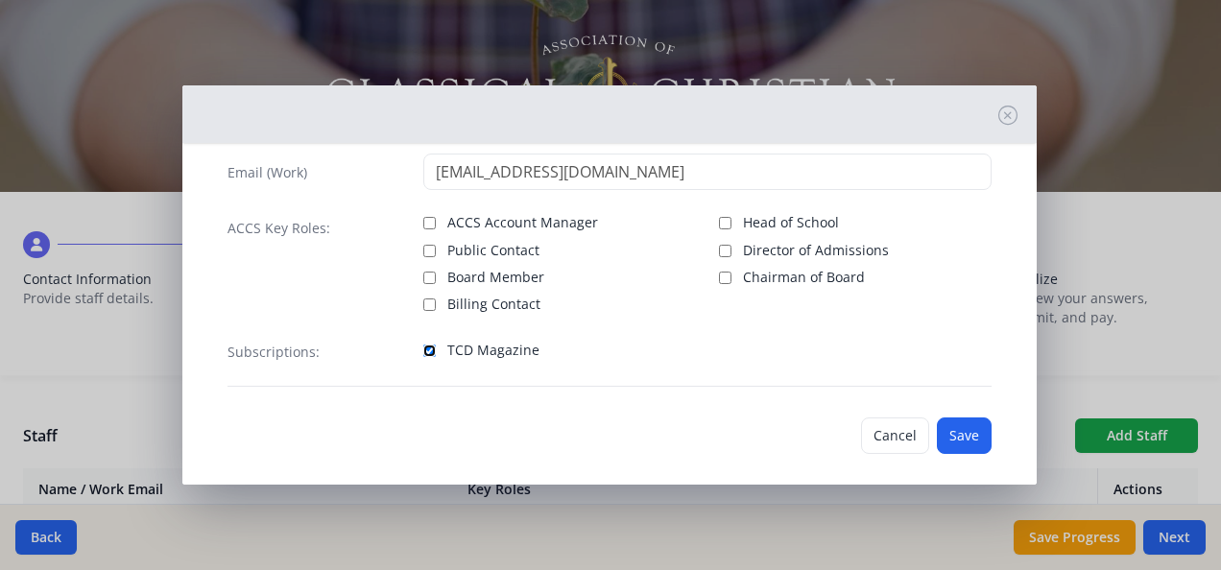
scroll to position [154, 0]
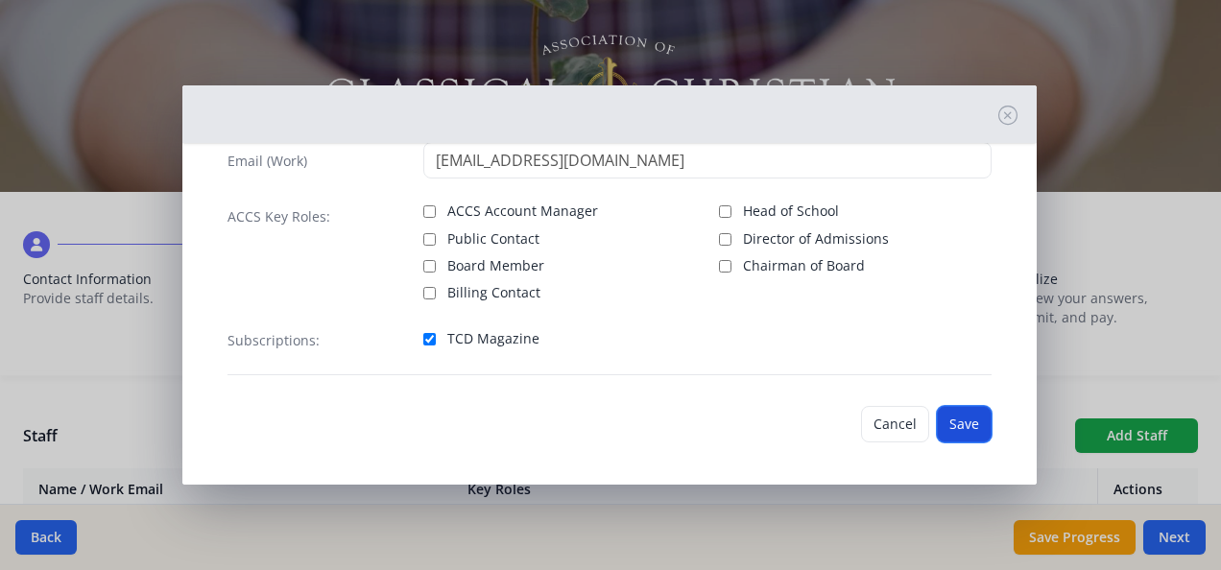
click at [946, 419] on button "Save" at bounding box center [964, 424] width 55 height 36
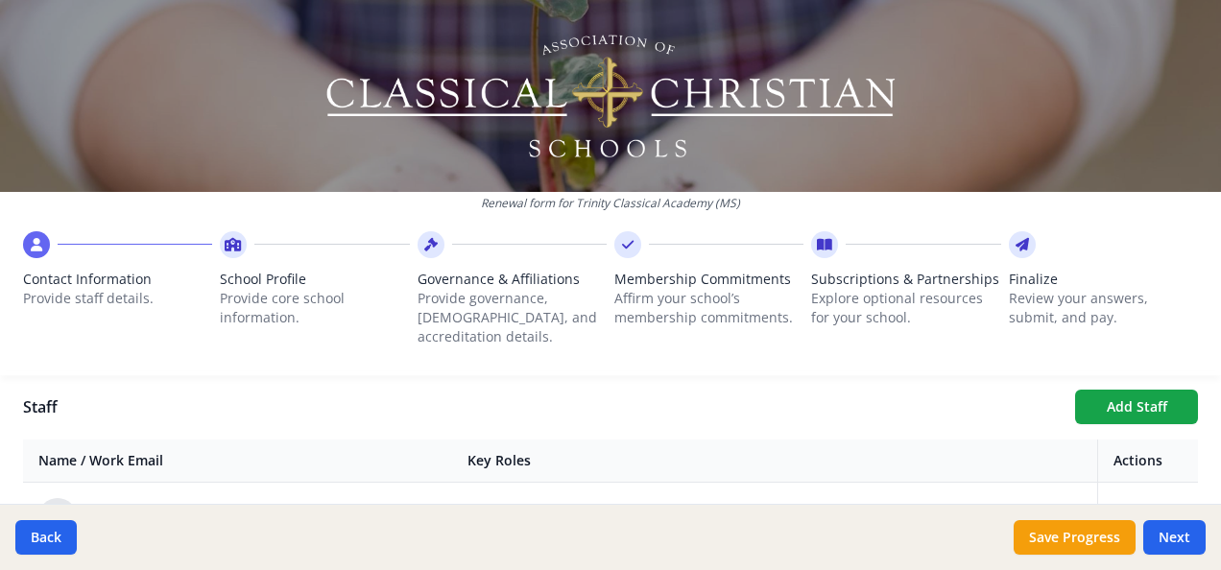
scroll to position [691, 0]
click at [1142, 393] on button "Add Staff" at bounding box center [1136, 410] width 123 height 35
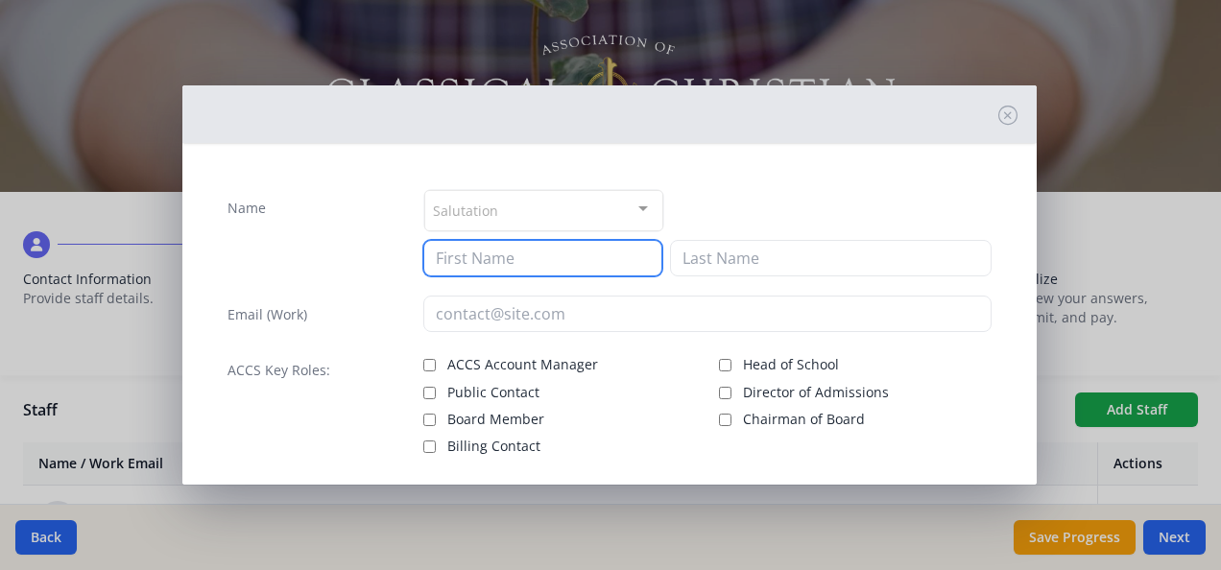
click at [542, 259] on input at bounding box center [542, 258] width 239 height 36
type input "[PERSON_NAME]"
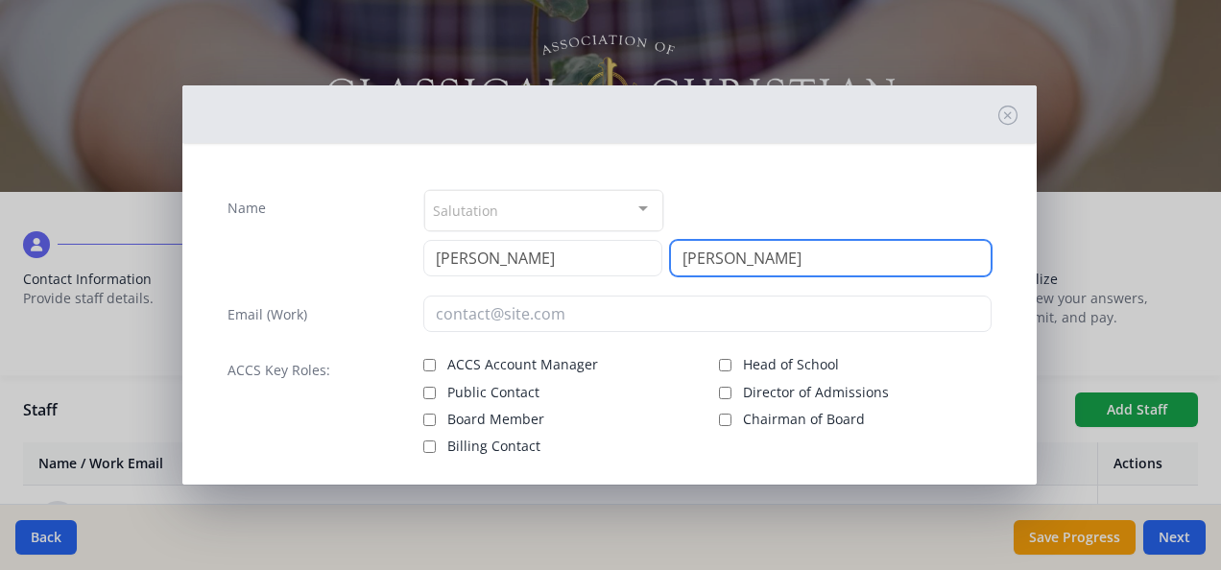
type input "[PERSON_NAME]"
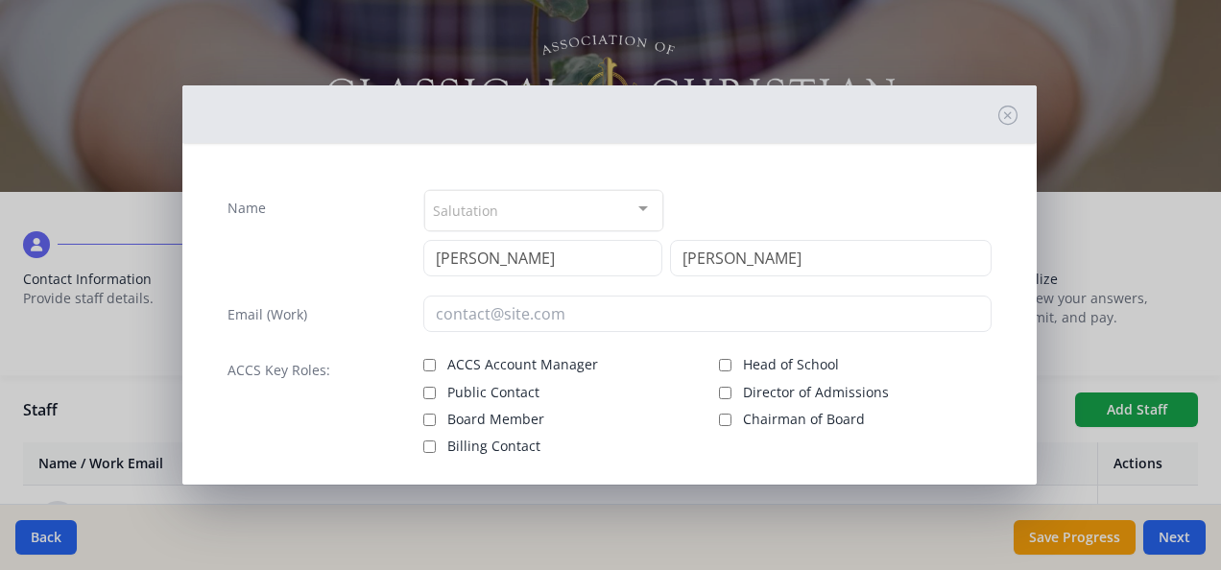
click at [610, 283] on div "Name Salutation Mr. Mrs. Ms. Dr. Rev. Fr. Esq. No elements found. Consider chan…" at bounding box center [609, 359] width 795 height 371
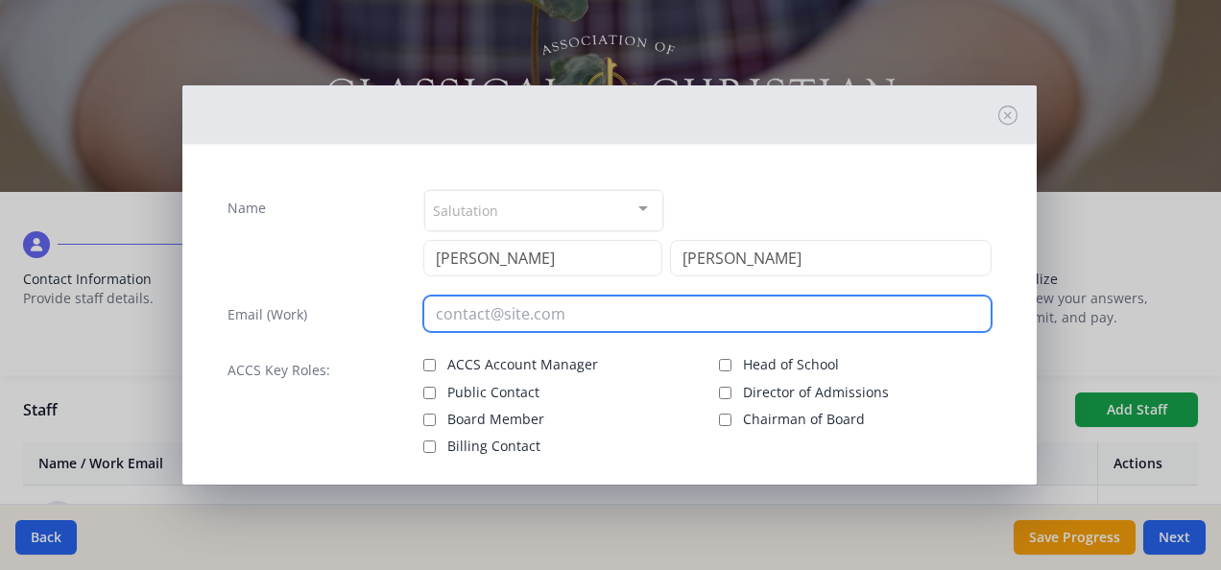
click at [595, 312] on input "email" at bounding box center [707, 314] width 568 height 36
paste input "[EMAIL_ADDRESS][DOMAIN_NAME]"
type input "[EMAIL_ADDRESS][DOMAIN_NAME]"
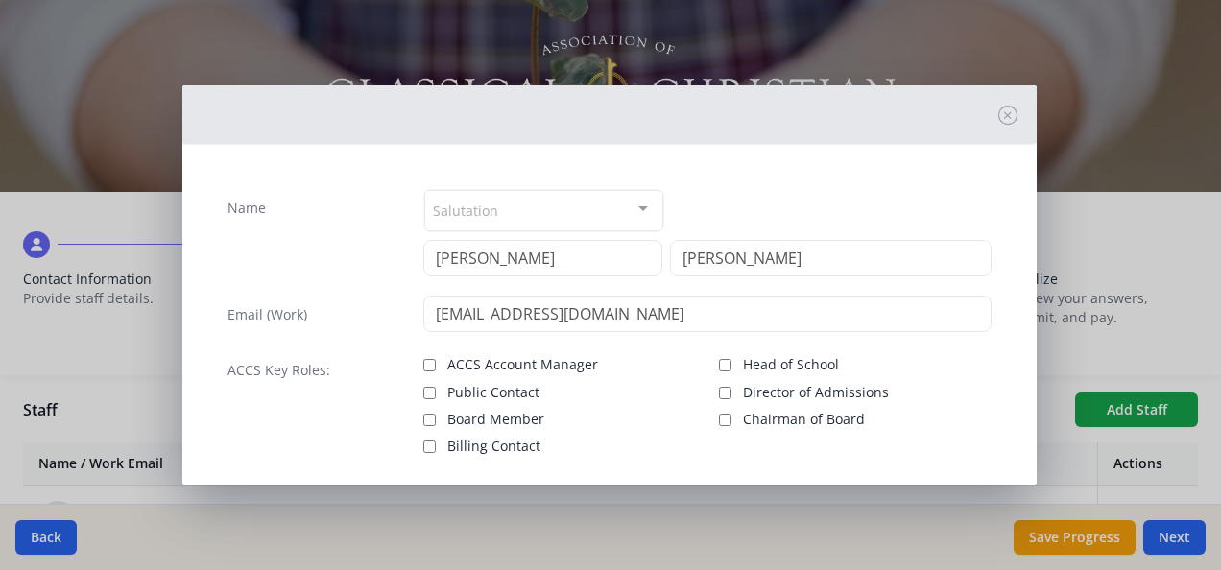
click at [374, 347] on div "Name Salutation Mr. Mrs. Ms. Dr. Rev. Fr. Esq. No elements found. Consider chan…" at bounding box center [609, 359] width 795 height 371
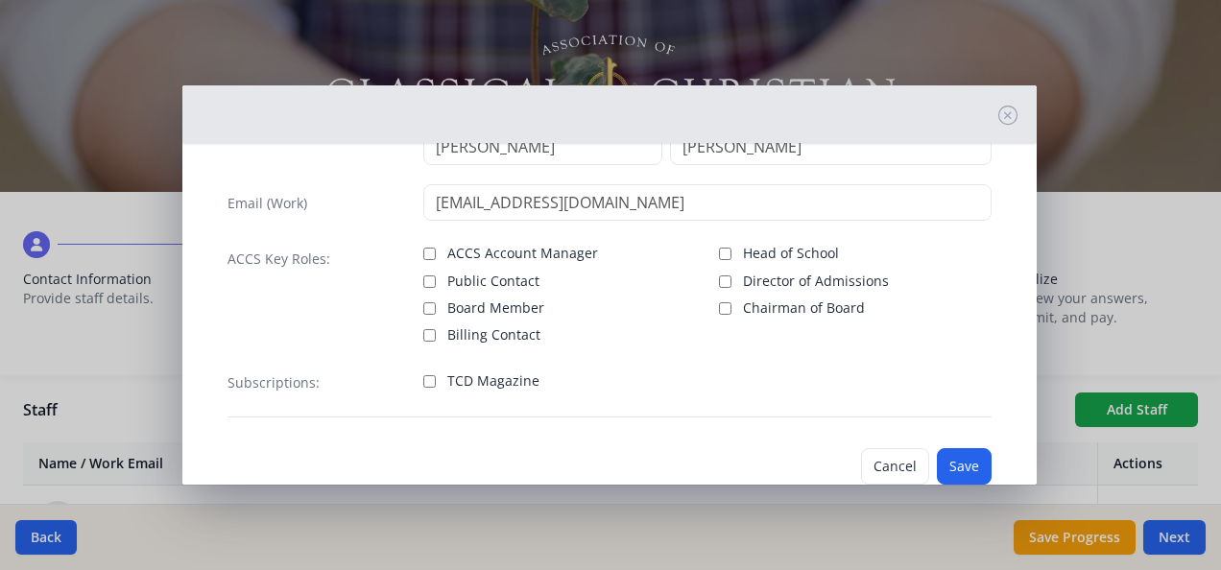
scroll to position [116, 0]
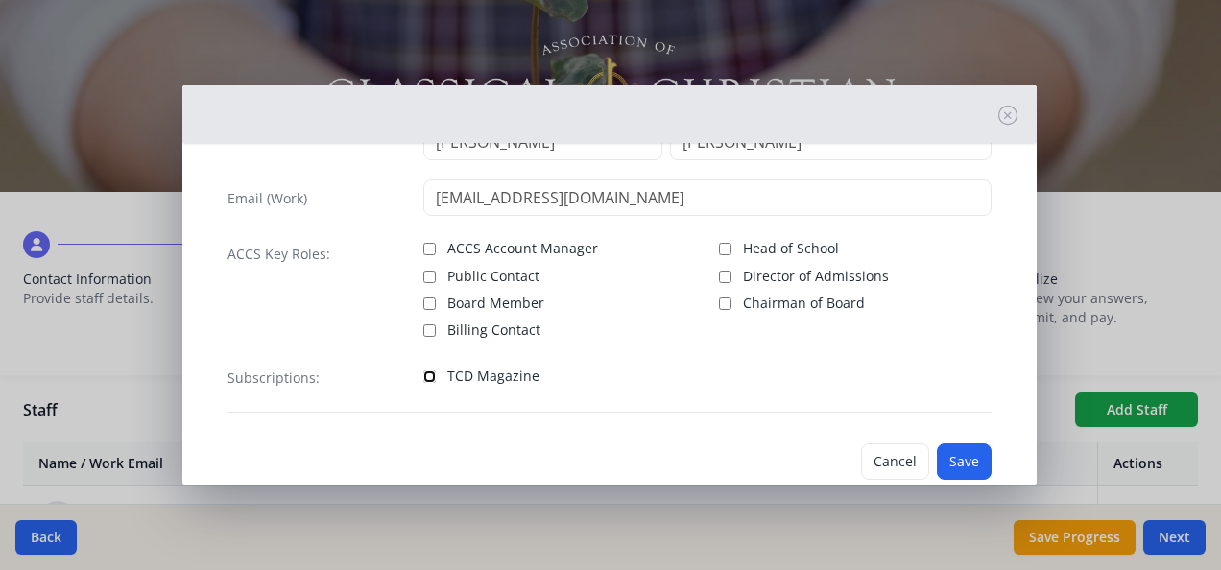
click at [424, 375] on input "TCD Magazine" at bounding box center [429, 377] width 12 height 12
checkbox input "true"
click at [958, 453] on button "Save" at bounding box center [964, 462] width 55 height 36
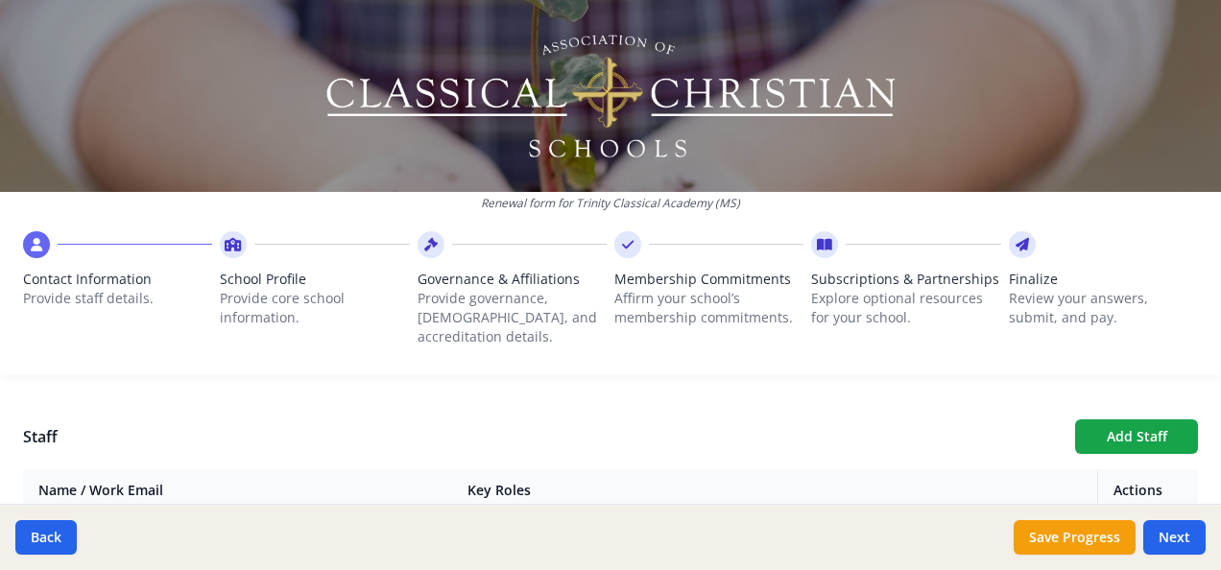
scroll to position [666, 0]
click at [1138, 418] on button "Add Staff" at bounding box center [1136, 435] width 123 height 35
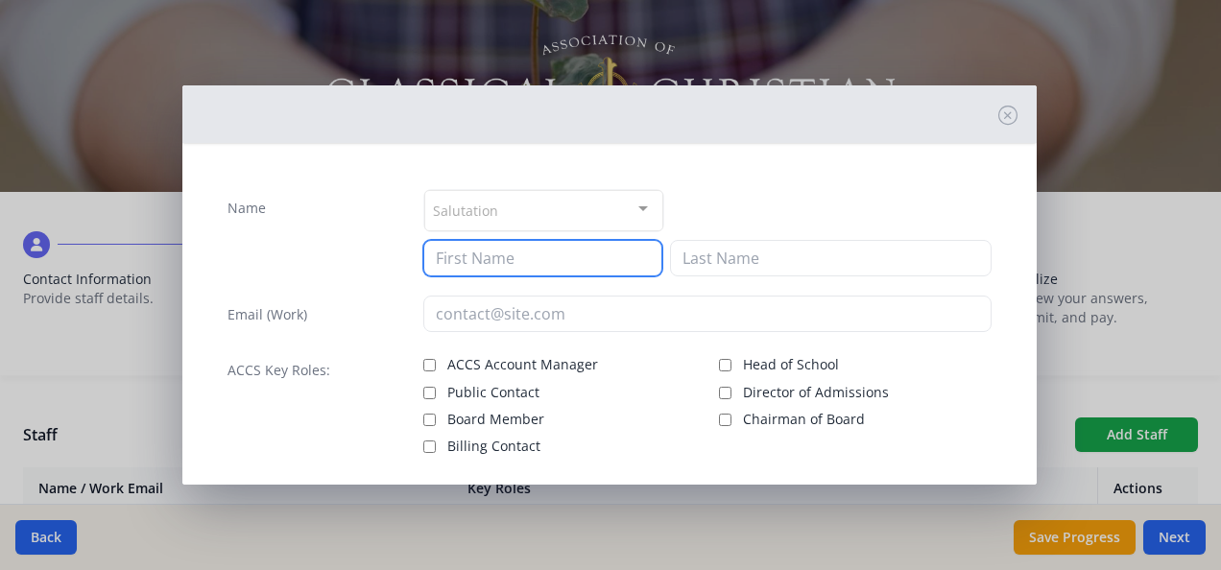
click at [517, 257] on input at bounding box center [542, 258] width 239 height 36
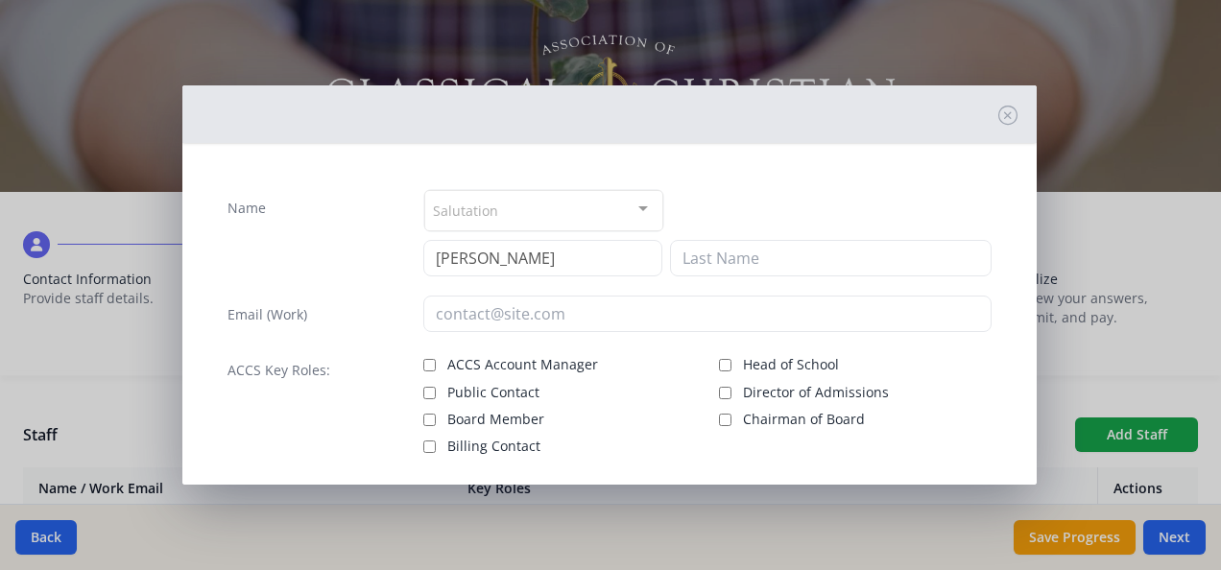
type input "[PERSON_NAME]"
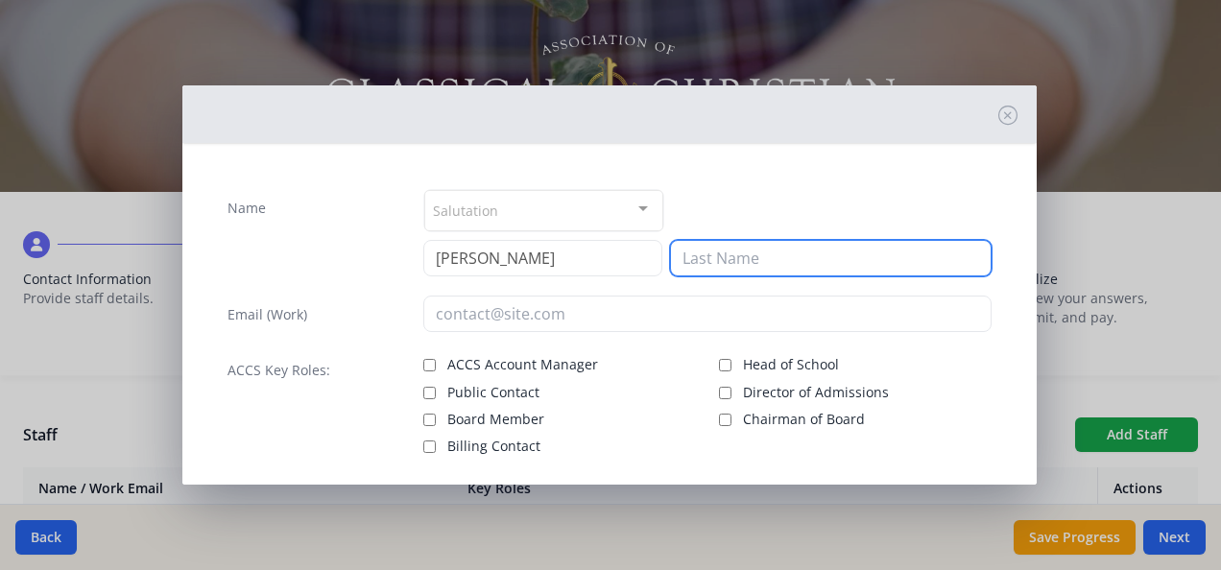
type input "Deshauteurs"
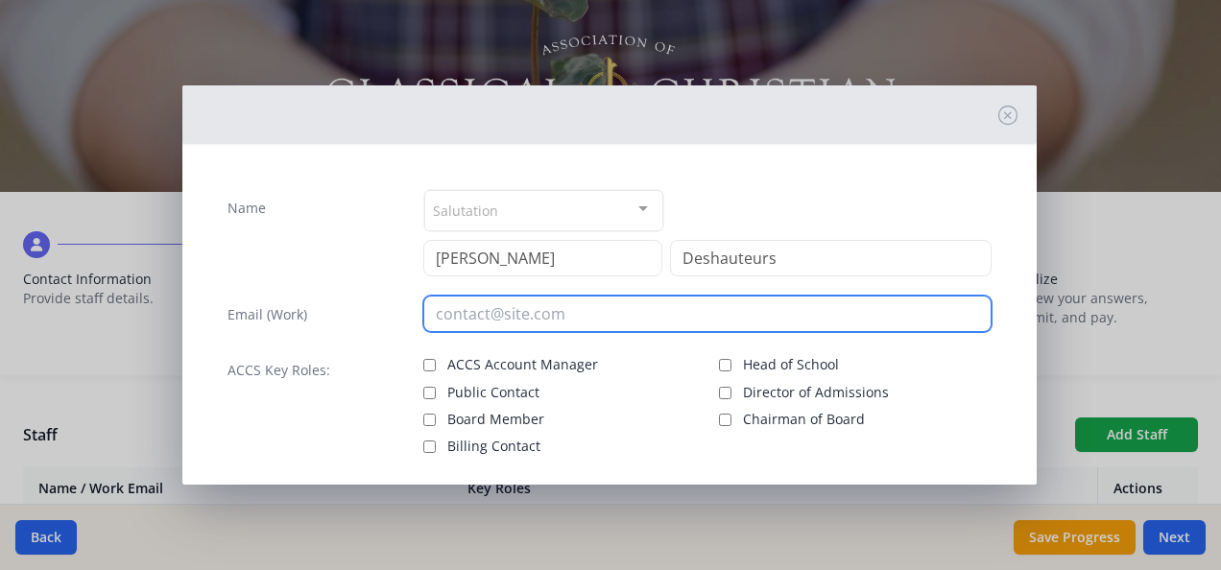
type input "[DOMAIN_NAME][EMAIL_ADDRESS][DOMAIN_NAME]"
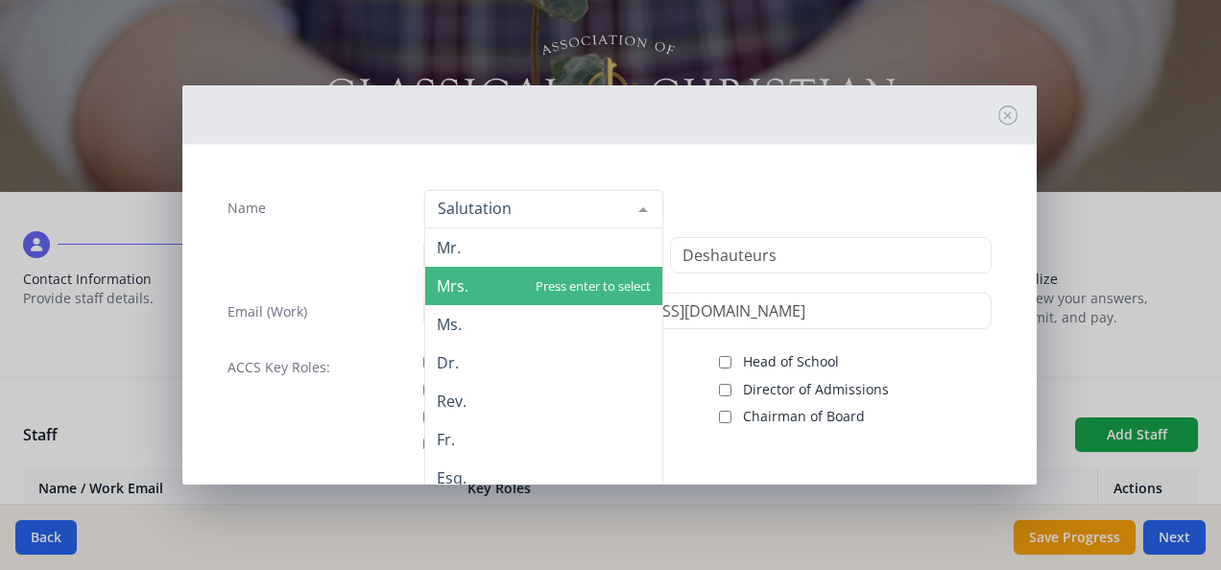
click at [839, 218] on div "Mr. Mrs. Ms. Dr. Rev. Fr. Esq. No elements found. Consider changing the search …" at bounding box center [707, 209] width 568 height 40
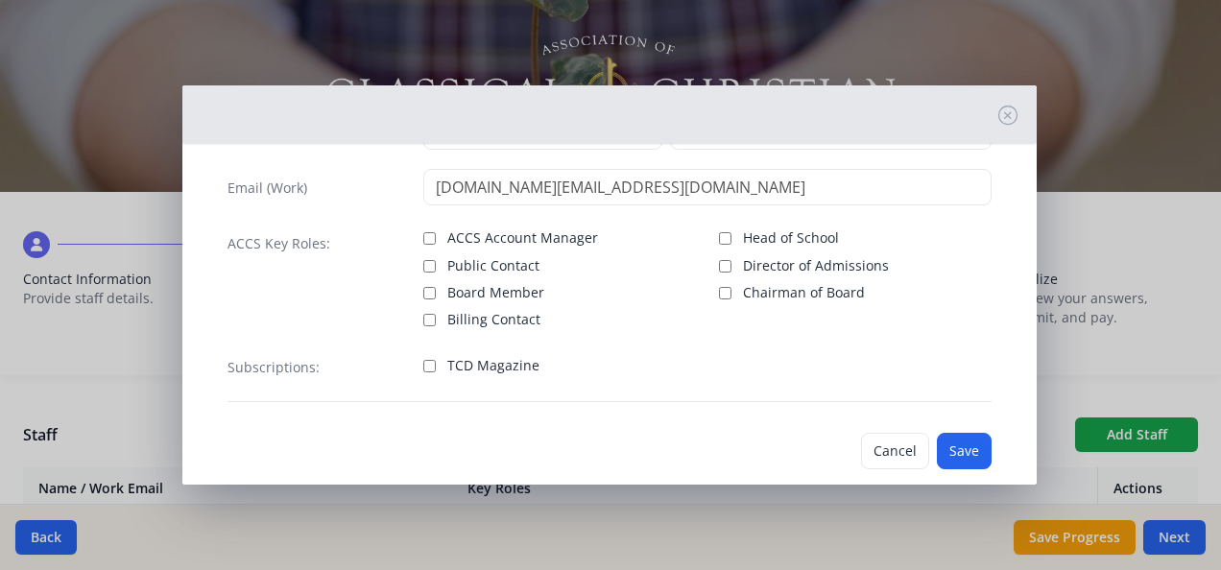
scroll to position [138, 0]
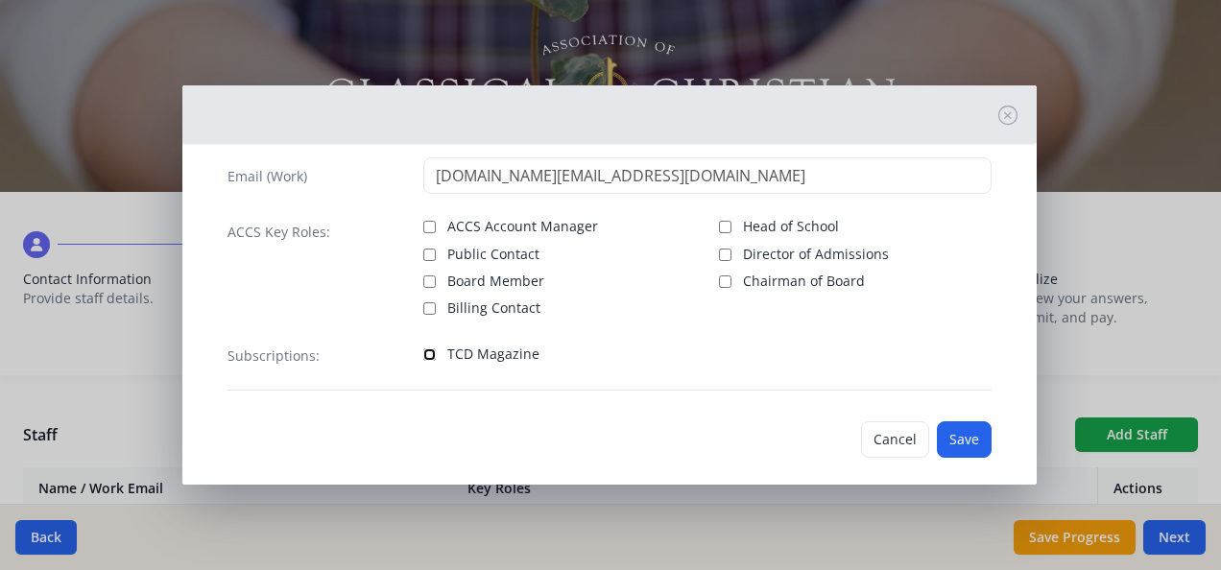
click at [423, 354] on input "TCD Magazine" at bounding box center [429, 354] width 12 height 12
checkbox input "true"
click at [944, 436] on button "Save" at bounding box center [964, 439] width 55 height 36
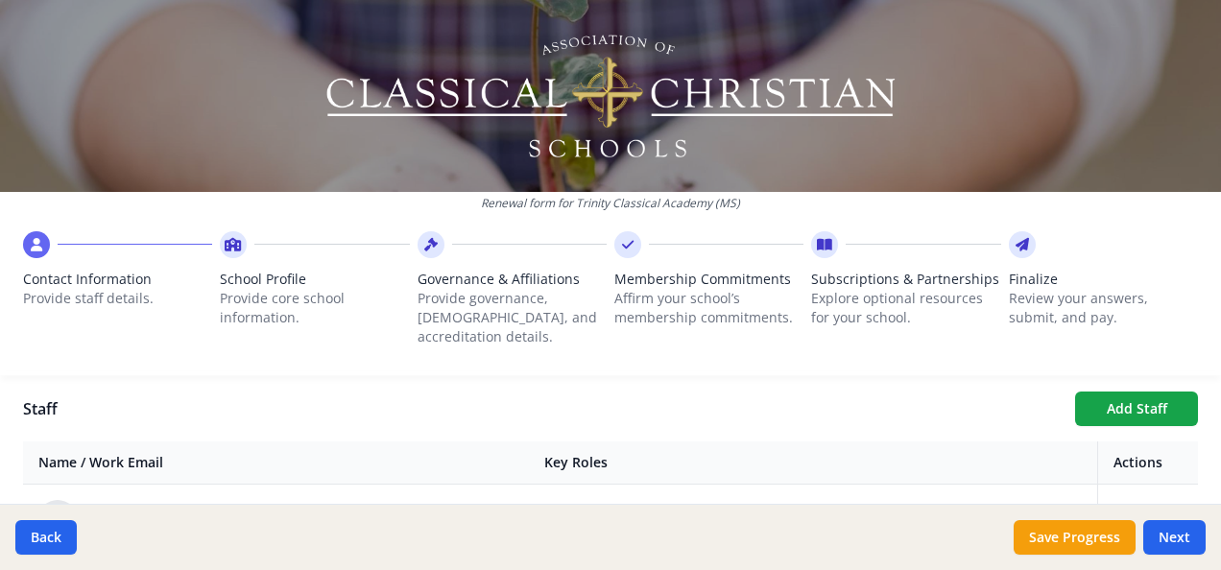
scroll to position [685, 0]
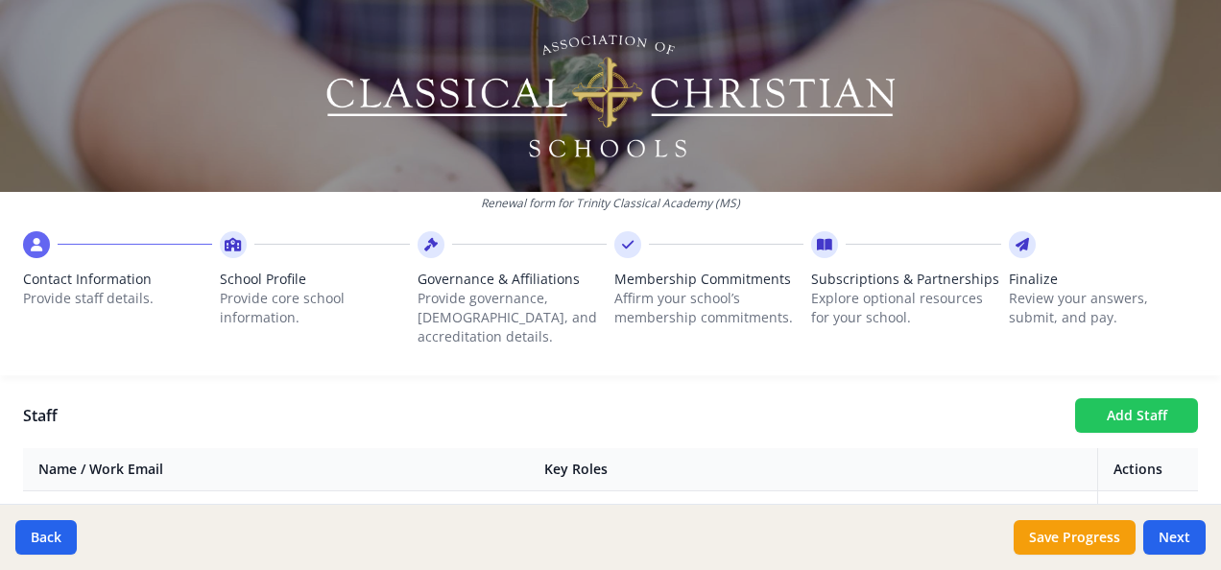
click at [1124, 398] on button "Add Staff" at bounding box center [1136, 415] width 123 height 35
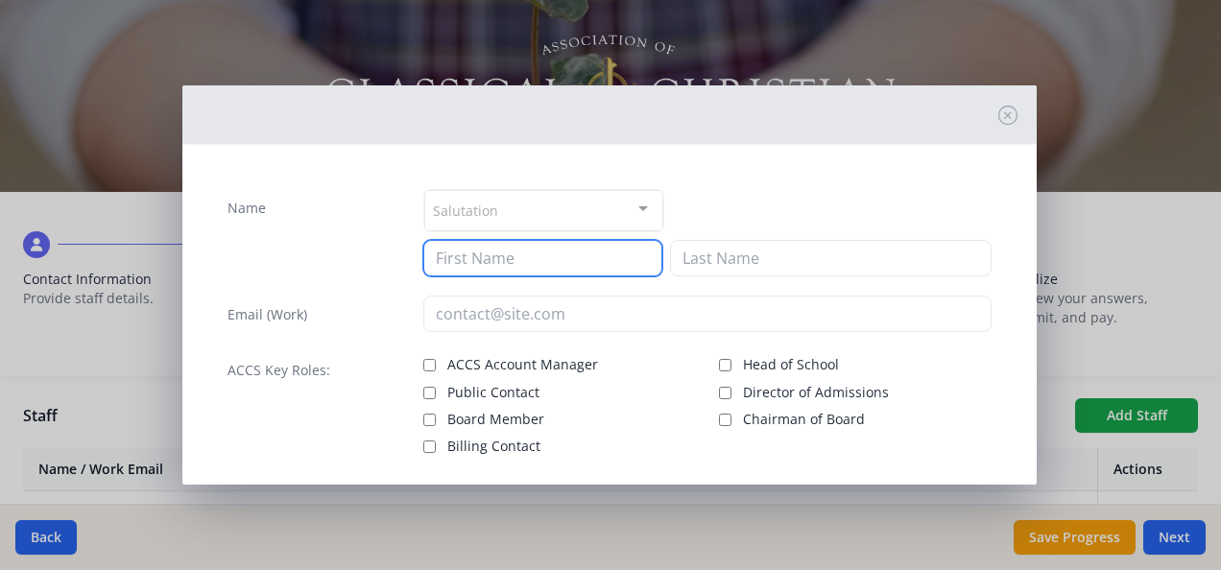
click at [602, 248] on input at bounding box center [542, 258] width 239 height 36
type input "[PERSON_NAME]"
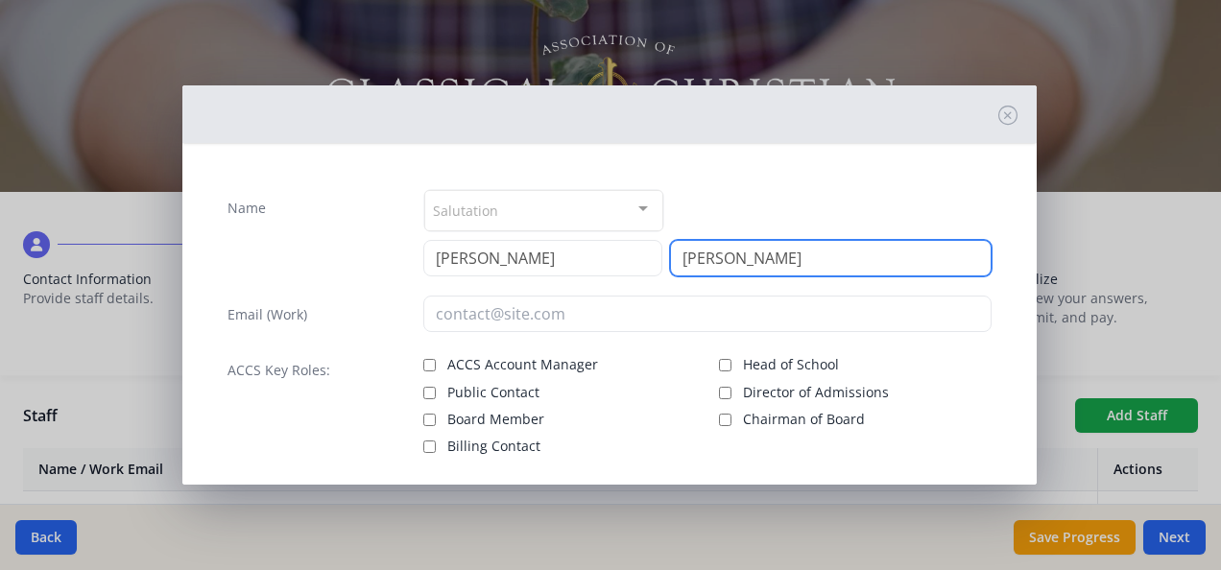
type input "[PERSON_NAME]"
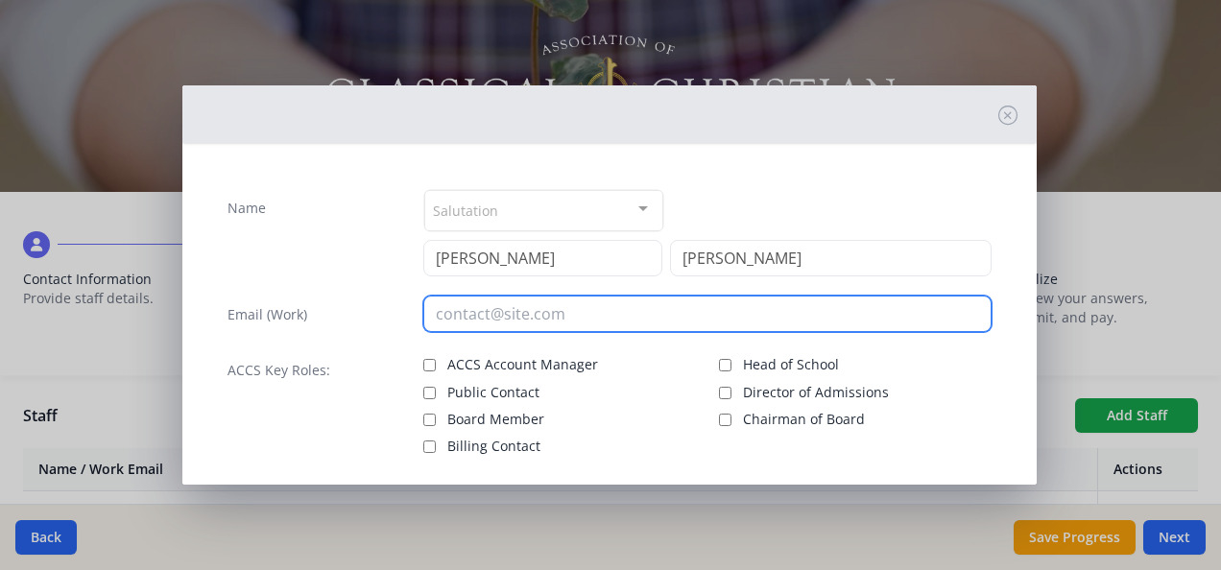
click at [453, 311] on input "email" at bounding box center [707, 314] width 568 height 36
paste input "[PERSON_NAME][EMAIL_ADDRESS][DOMAIN_NAME]"
type input "[PERSON_NAME][EMAIL_ADDRESS][DOMAIN_NAME]"
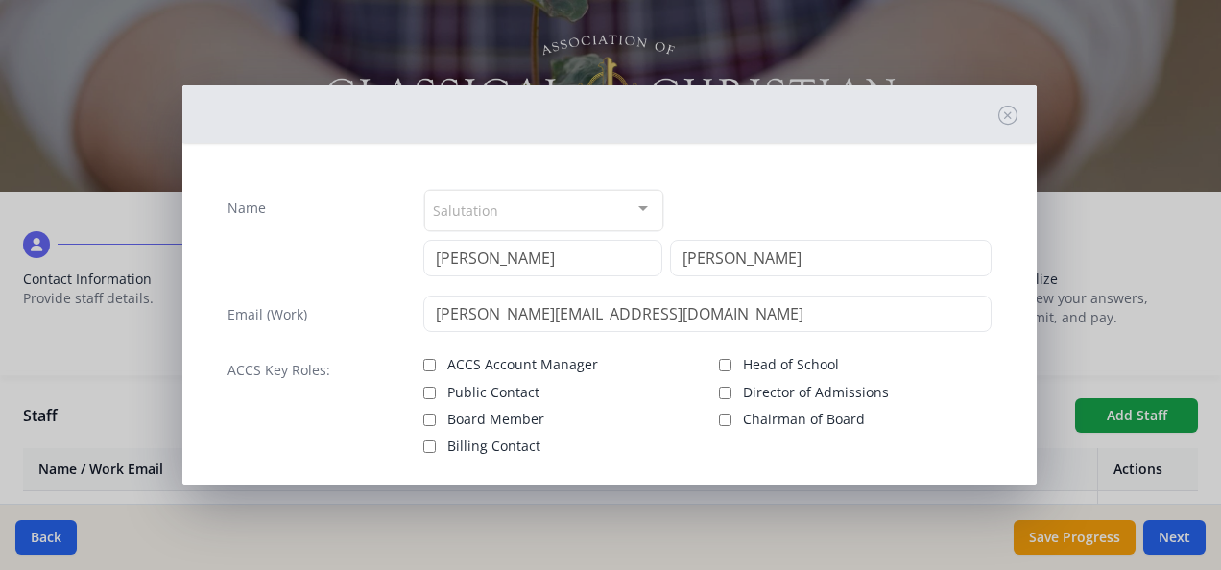
click at [988, 350] on div "Name Salutation Mr. Mrs. Ms. Dr. Rev. Fr. Esq. No elements found. Consider chan…" at bounding box center [609, 359] width 795 height 371
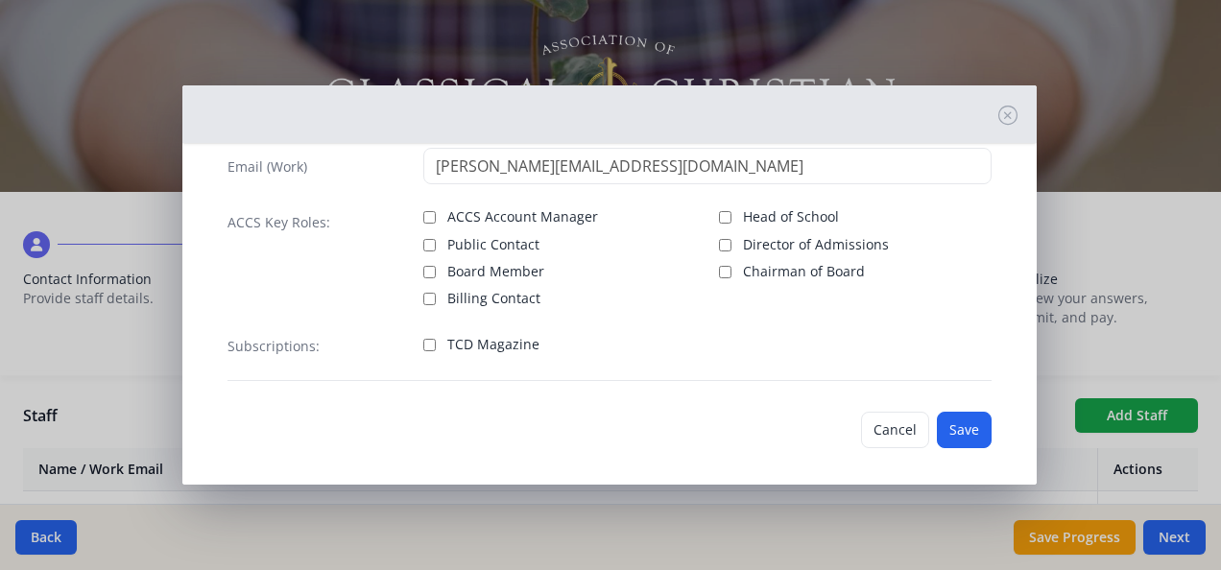
scroll to position [154, 0]
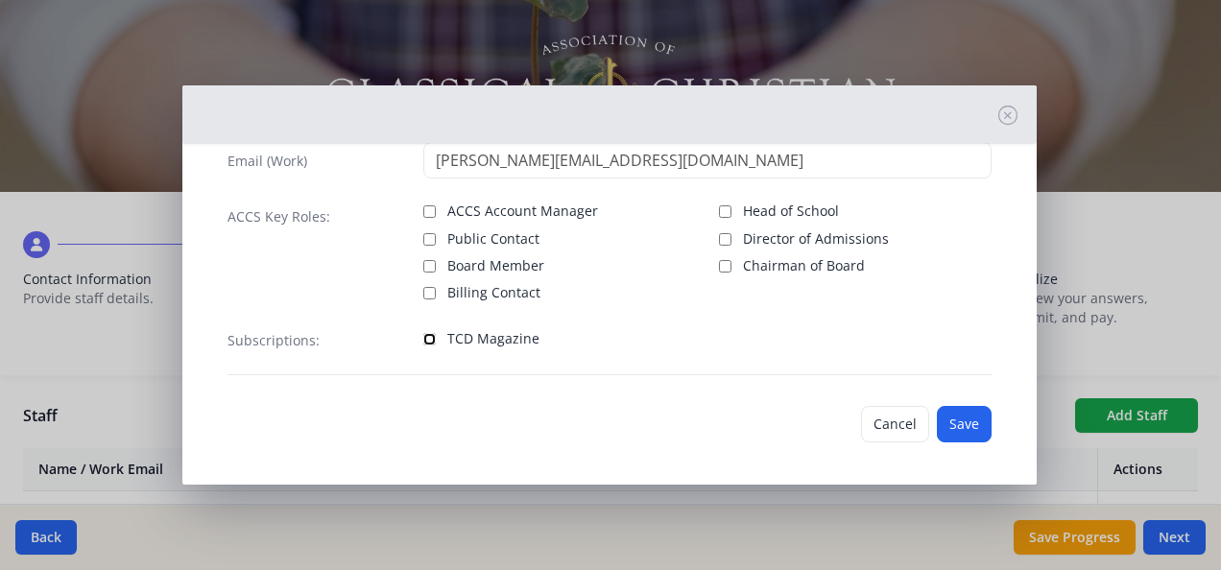
click at [423, 334] on input "TCD Magazine" at bounding box center [429, 339] width 12 height 12
checkbox input "true"
click at [945, 415] on button "Save" at bounding box center [964, 424] width 55 height 36
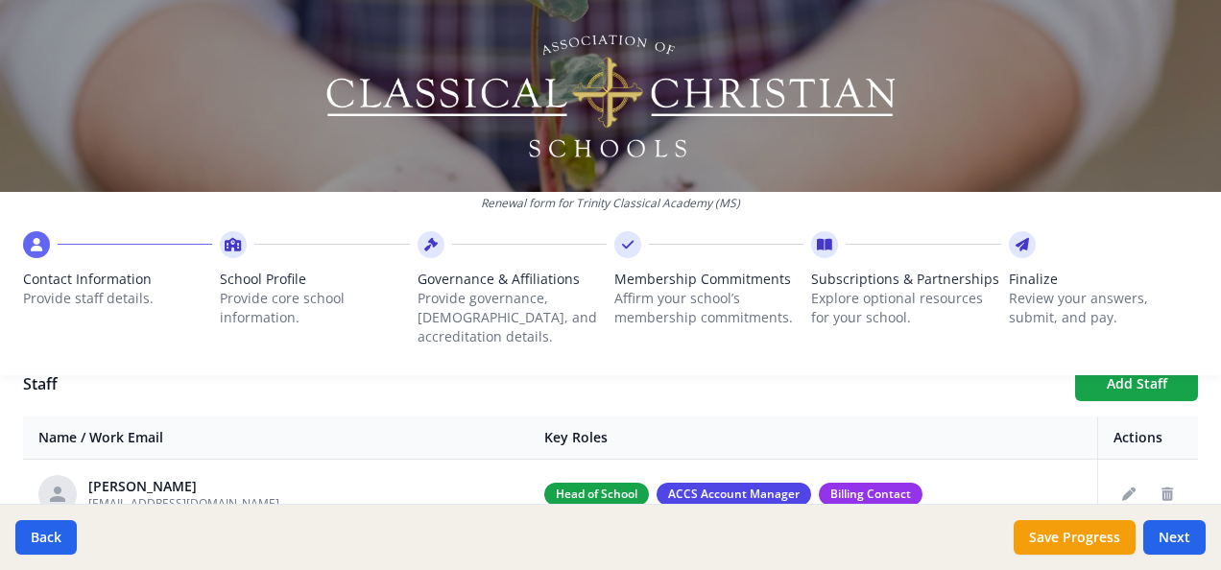
scroll to position [708, 0]
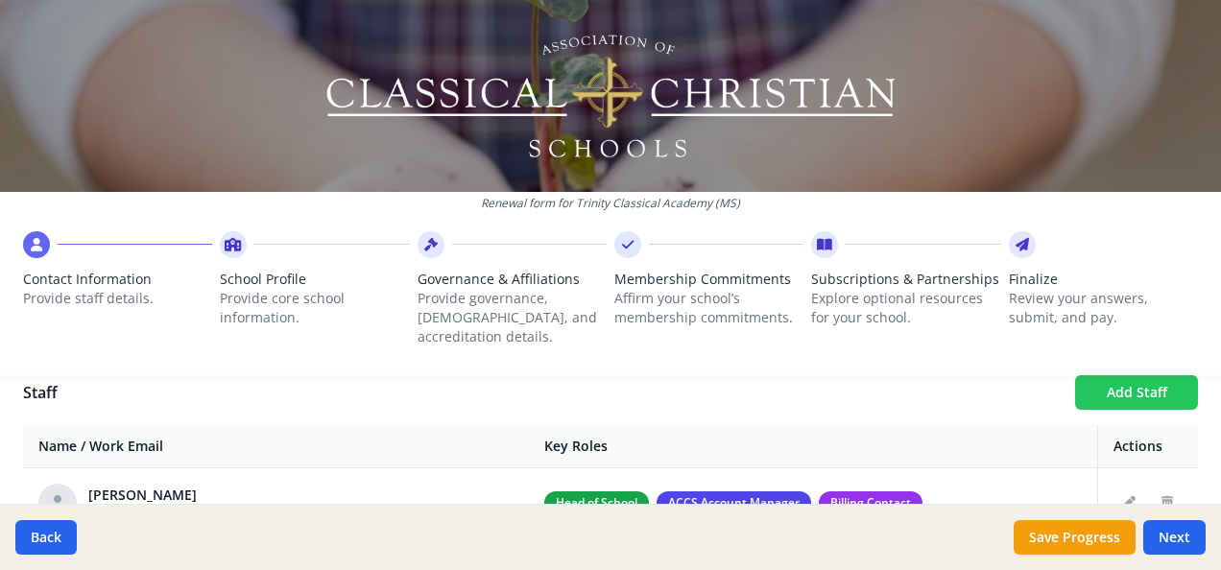
click at [1140, 375] on button "Add Staff" at bounding box center [1136, 392] width 123 height 35
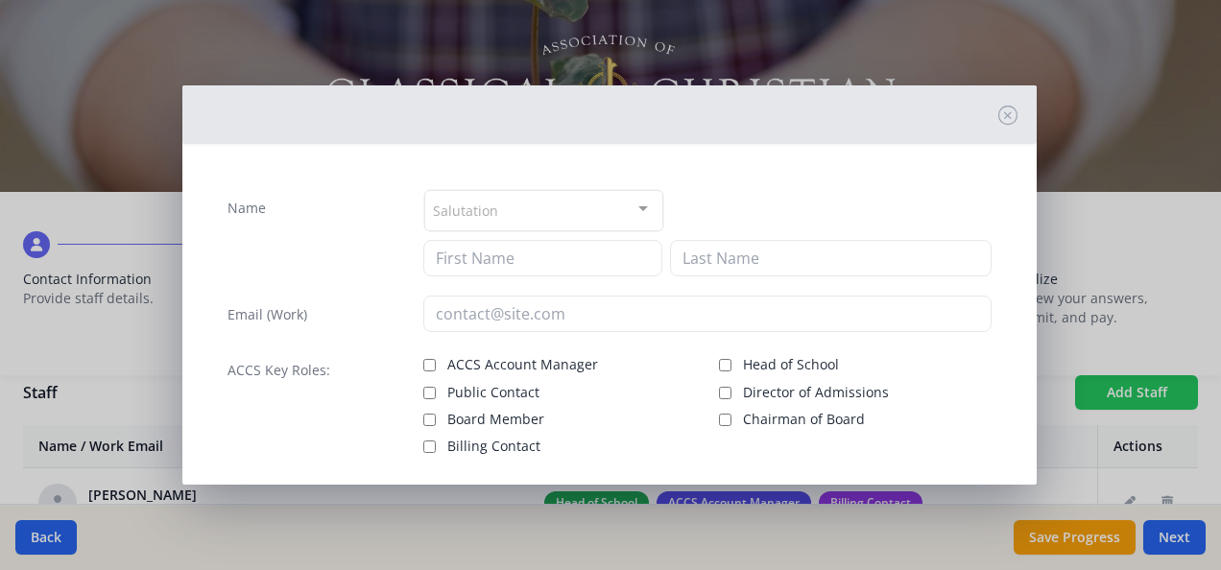
checkbox input "false"
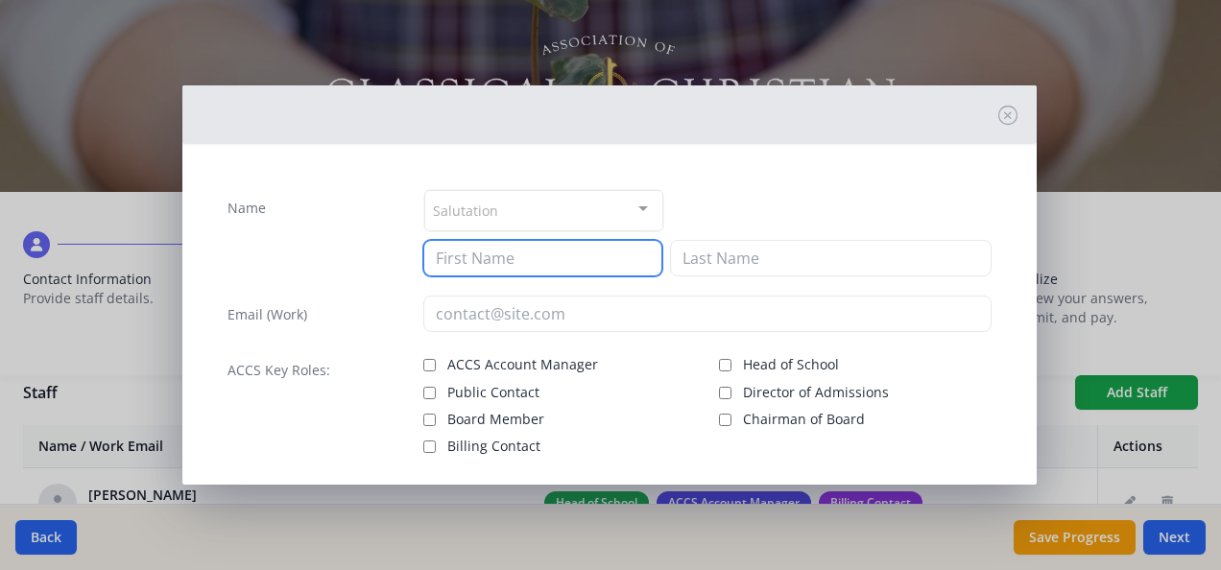
click at [570, 257] on input at bounding box center [542, 258] width 239 height 36
type input "[PERSON_NAME]"
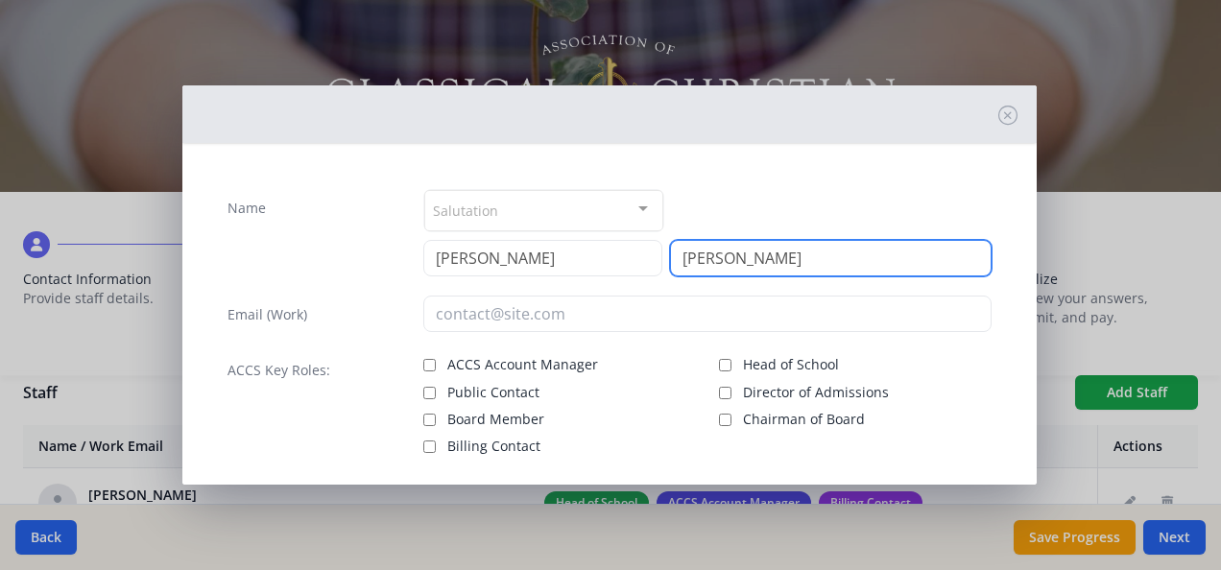
type input "[PERSON_NAME]"
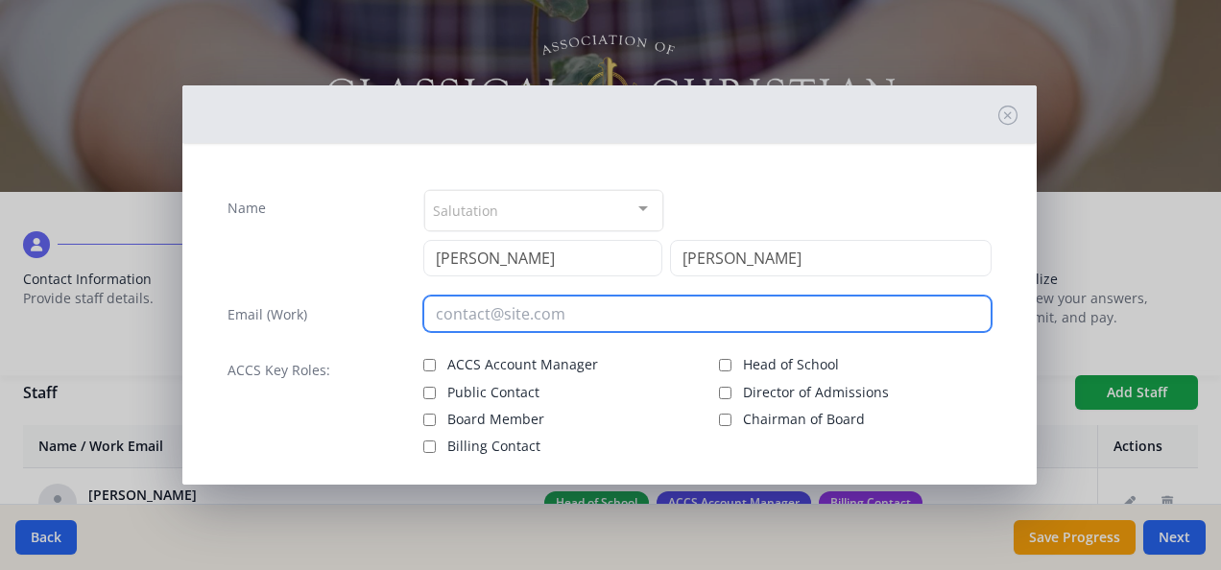
click at [626, 311] on input "email" at bounding box center [707, 314] width 568 height 36
paste input "[EMAIL_ADDRESS][DOMAIN_NAME]"
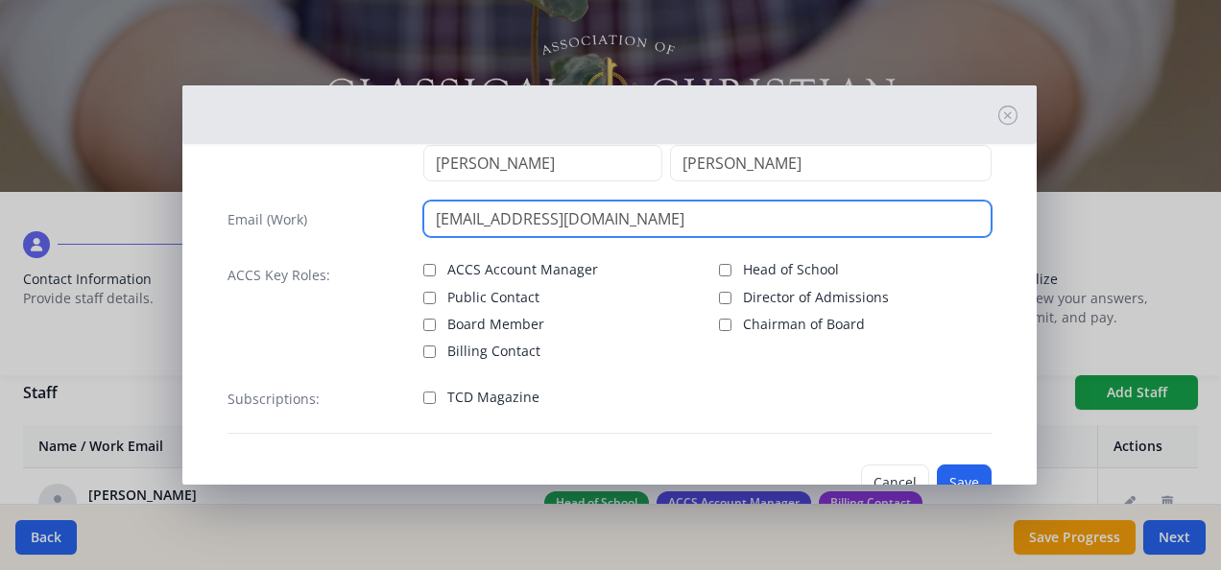
scroll to position [113, 0]
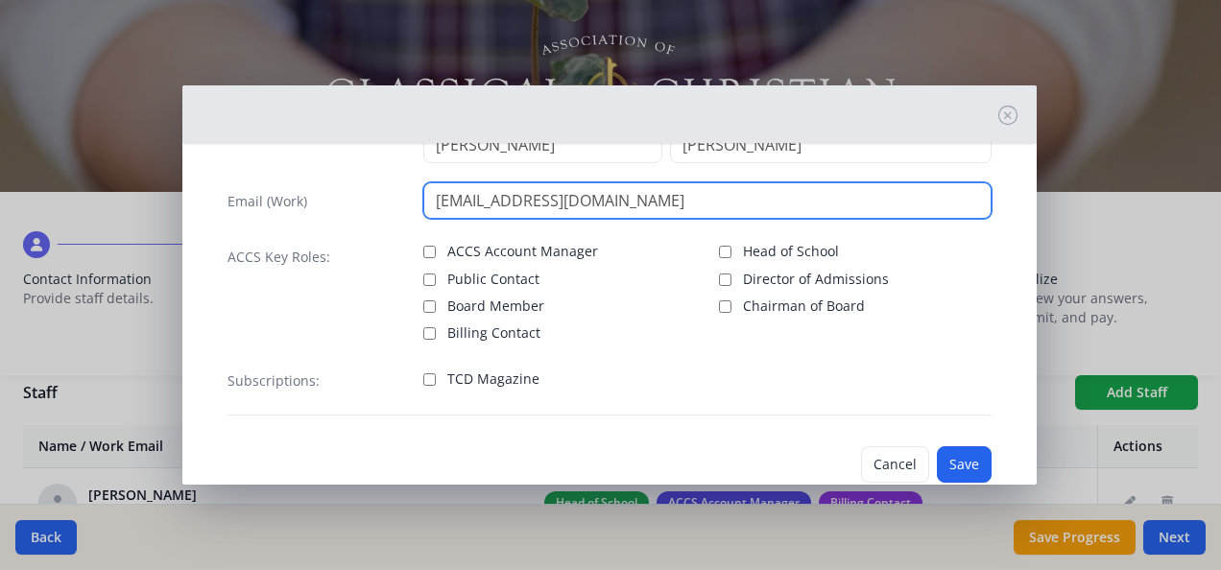
type input "[EMAIL_ADDRESS][DOMAIN_NAME]"
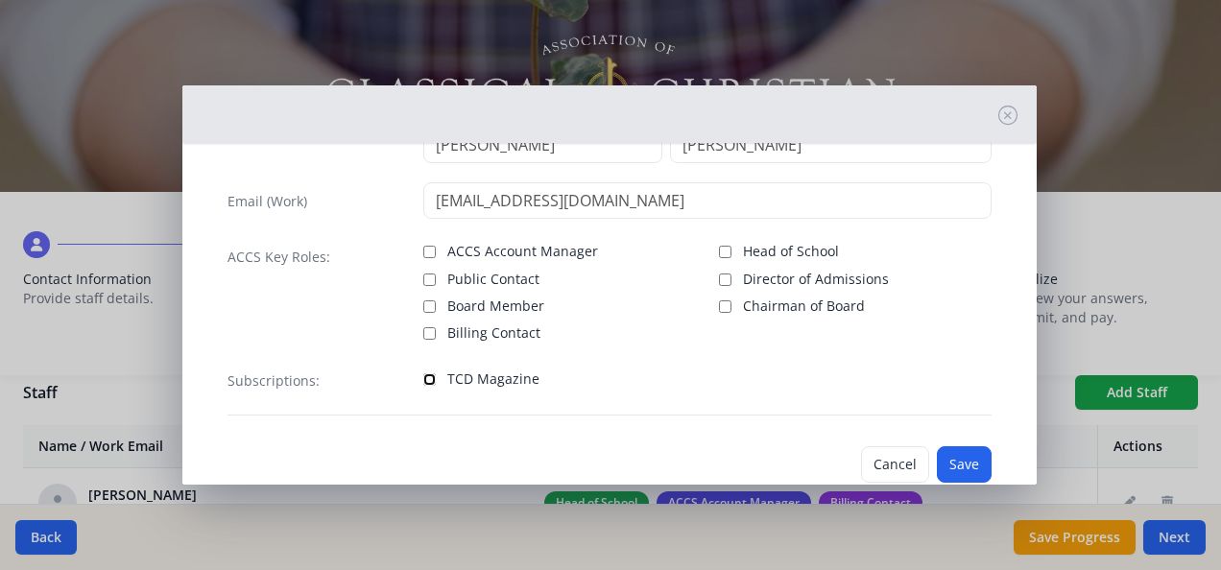
click at [423, 376] on input "TCD Magazine" at bounding box center [429, 379] width 12 height 12
checkbox input "true"
click at [957, 455] on button "Save" at bounding box center [964, 464] width 55 height 36
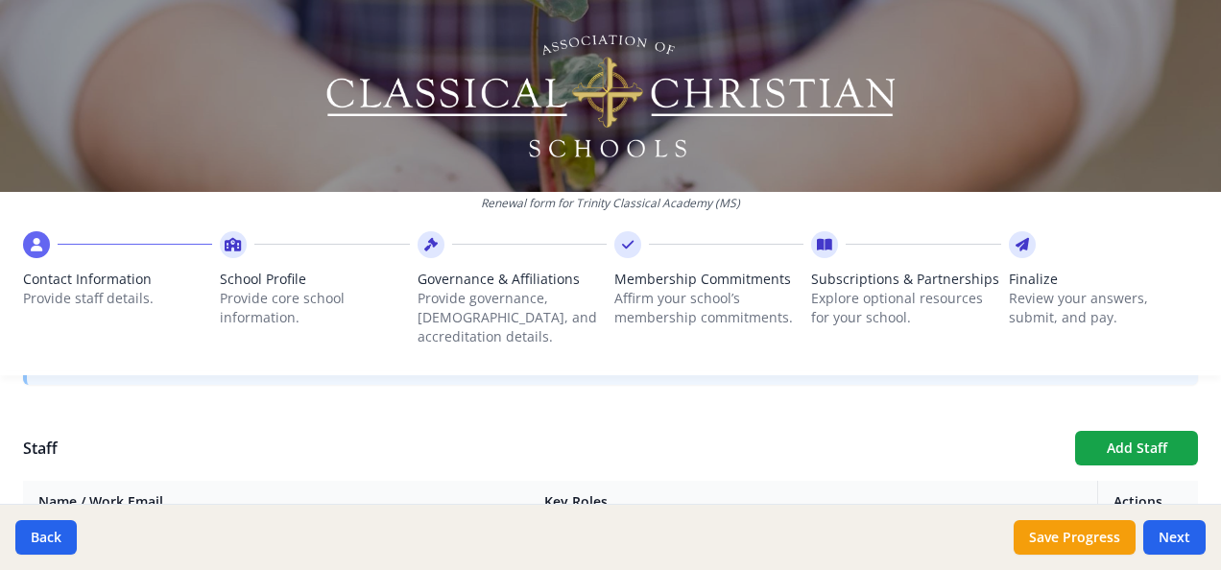
scroll to position [651, 0]
click at [1141, 433] on button "Add Staff" at bounding box center [1136, 450] width 123 height 35
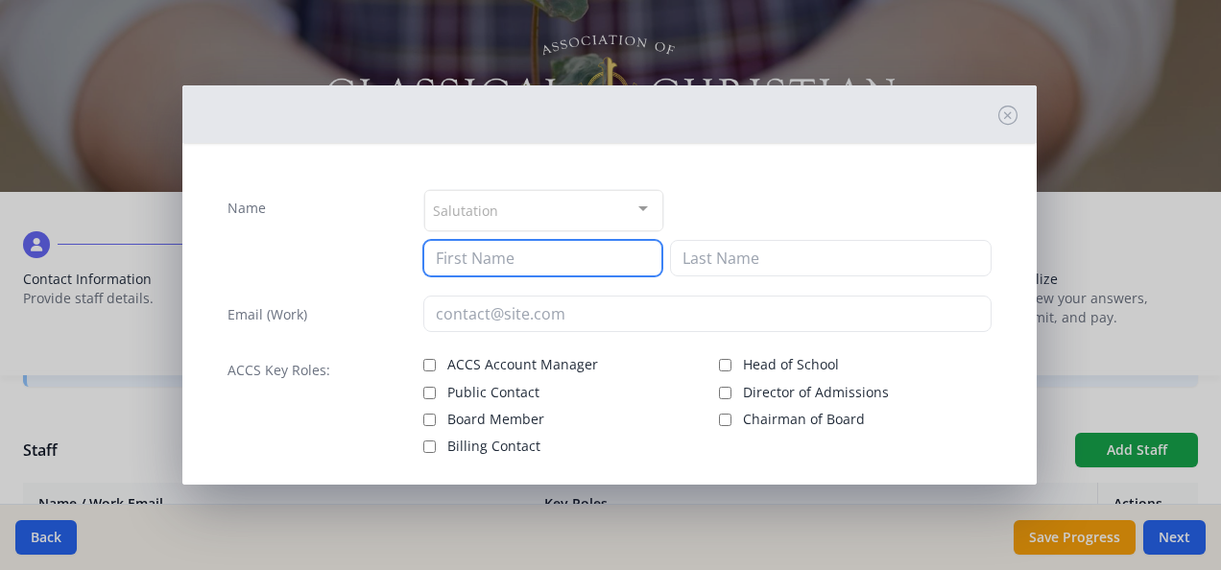
click at [530, 257] on input at bounding box center [542, 258] width 239 height 36
type input "[PERSON_NAME]"
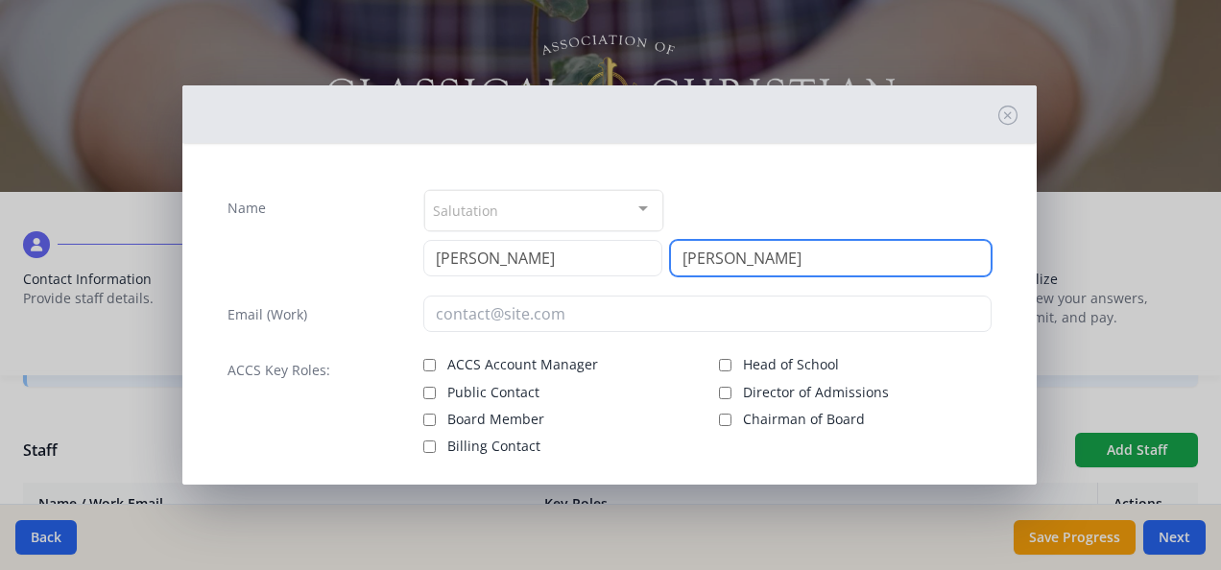
type input "[PERSON_NAME]"
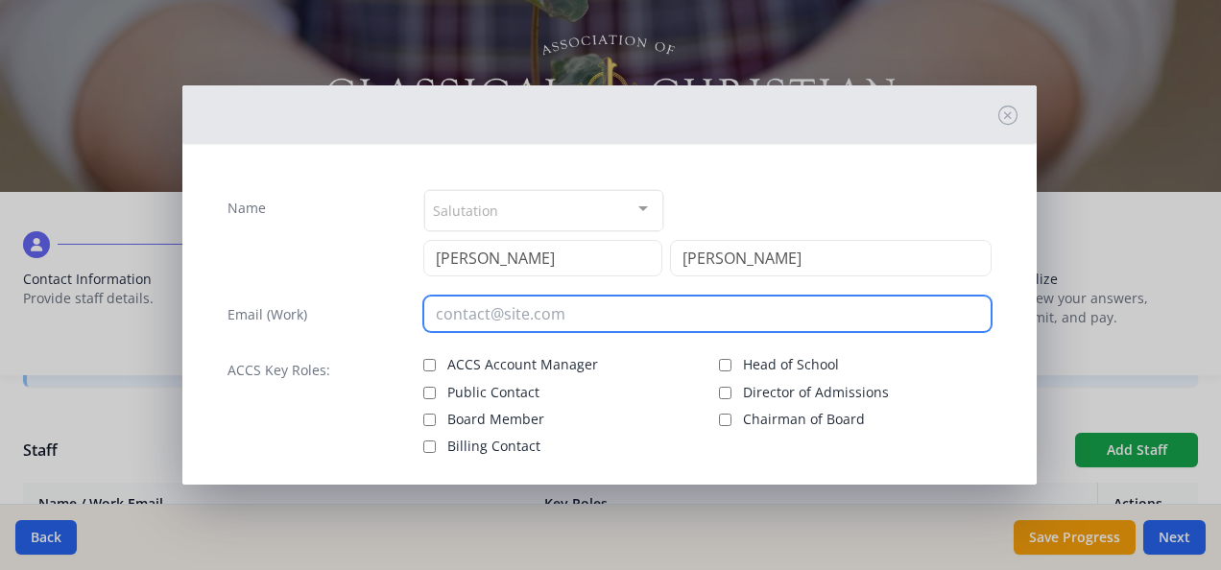
click at [465, 319] on input "email" at bounding box center [707, 314] width 568 height 36
paste input "[EMAIL_ADDRESS][DOMAIN_NAME]"
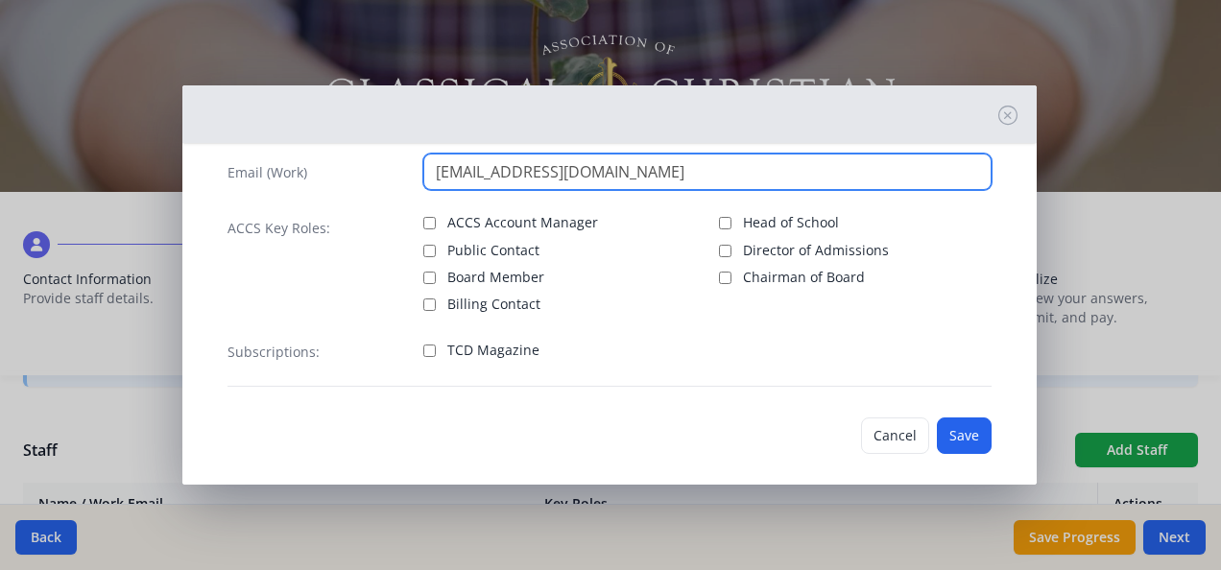
scroll to position [154, 0]
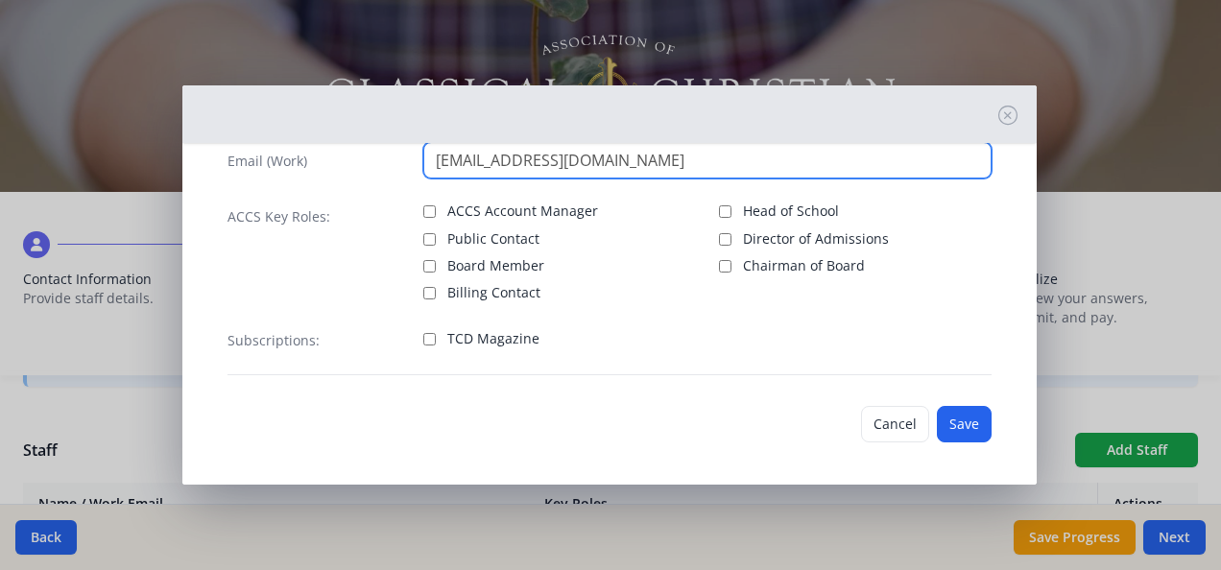
type input "[EMAIL_ADDRESS][DOMAIN_NAME]"
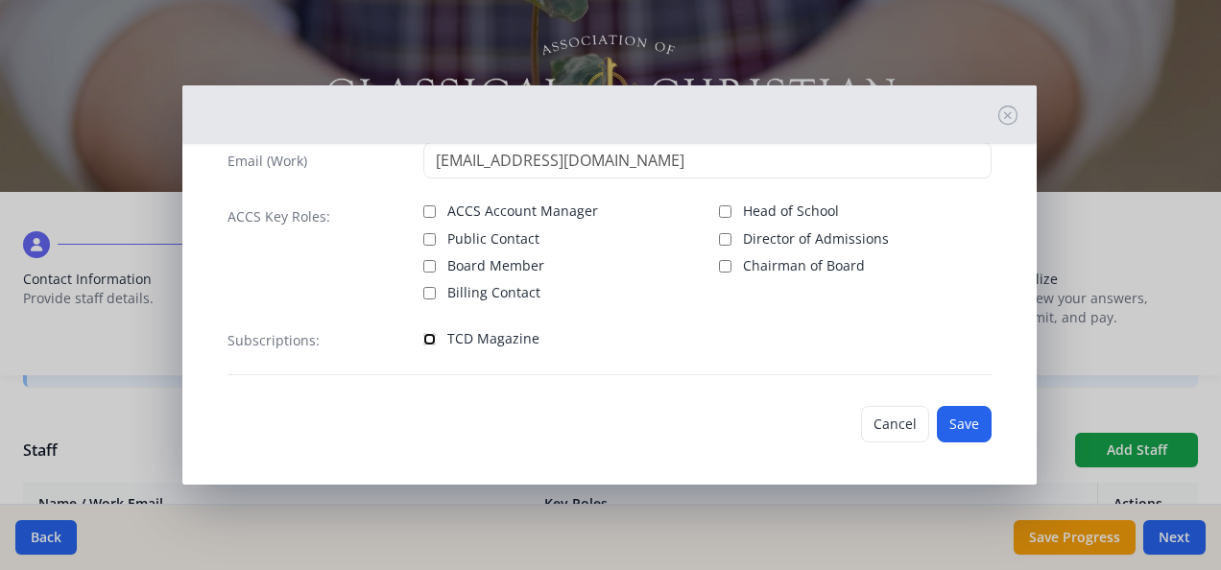
click at [424, 334] on input "TCD Magazine" at bounding box center [429, 339] width 12 height 12
checkbox input "true"
click at [958, 422] on button "Save" at bounding box center [964, 424] width 55 height 36
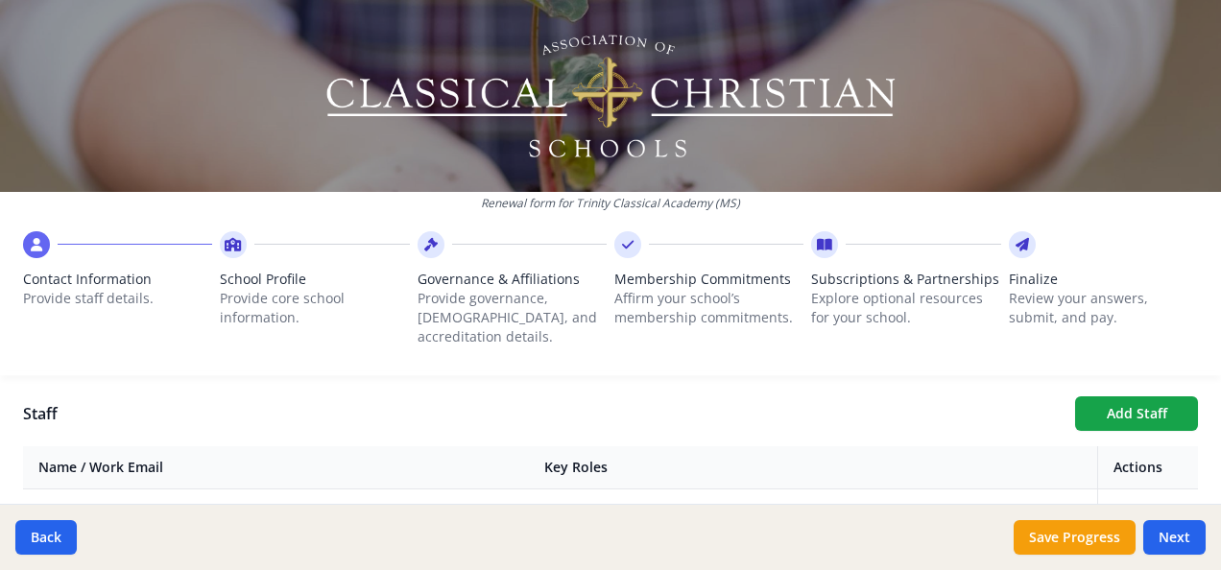
scroll to position [685, 0]
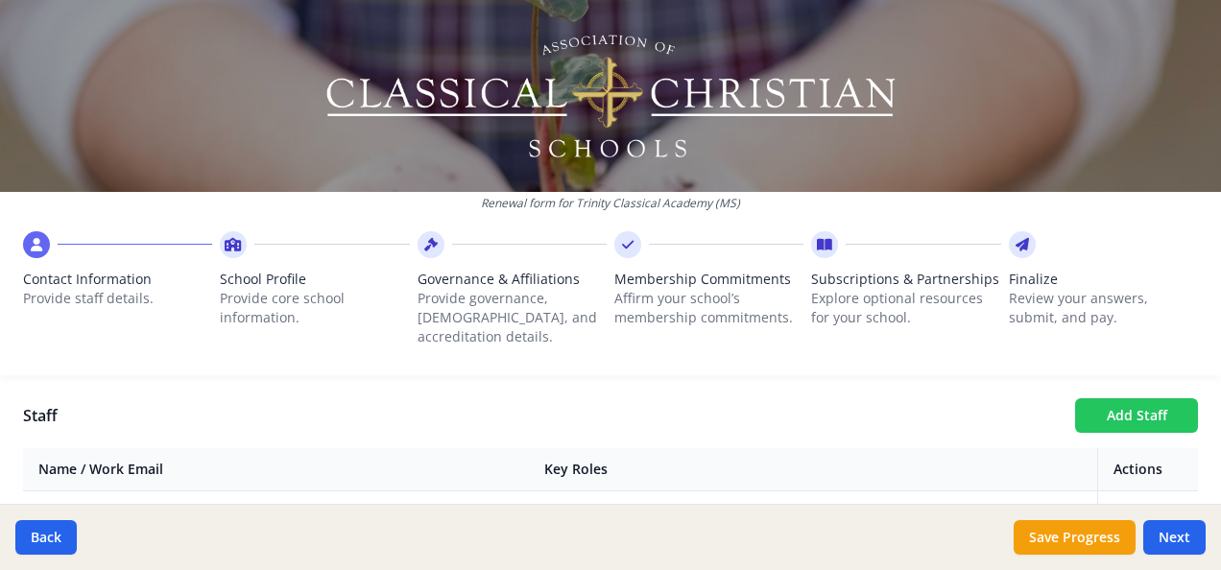
click at [1129, 398] on button "Add Staff" at bounding box center [1136, 415] width 123 height 35
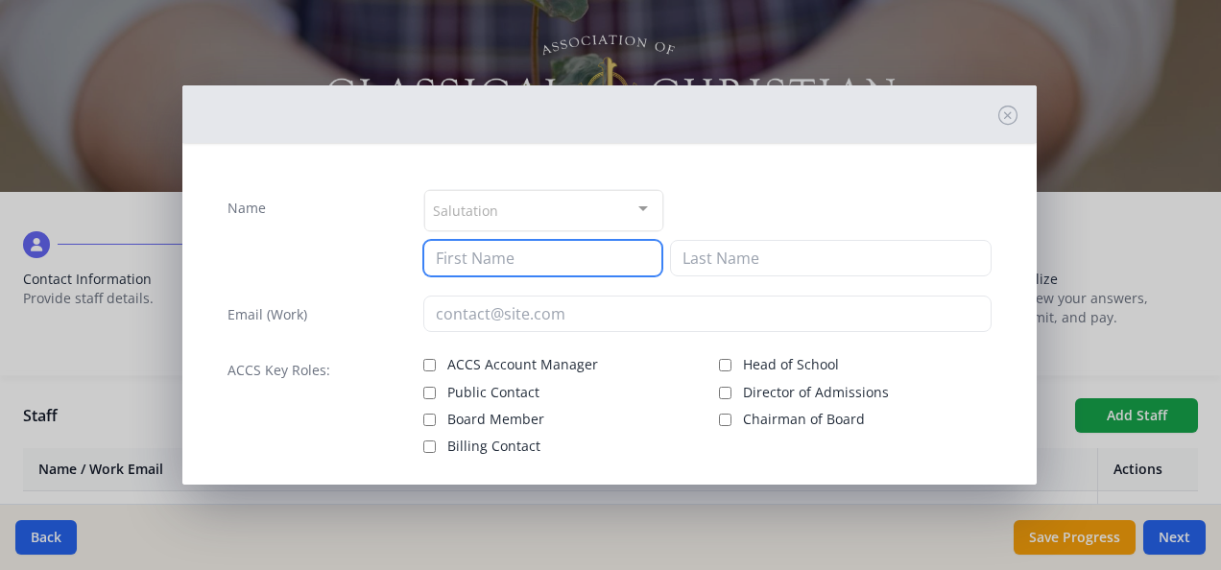
click at [547, 259] on input at bounding box center [542, 258] width 239 height 36
type input "[PERSON_NAME]"
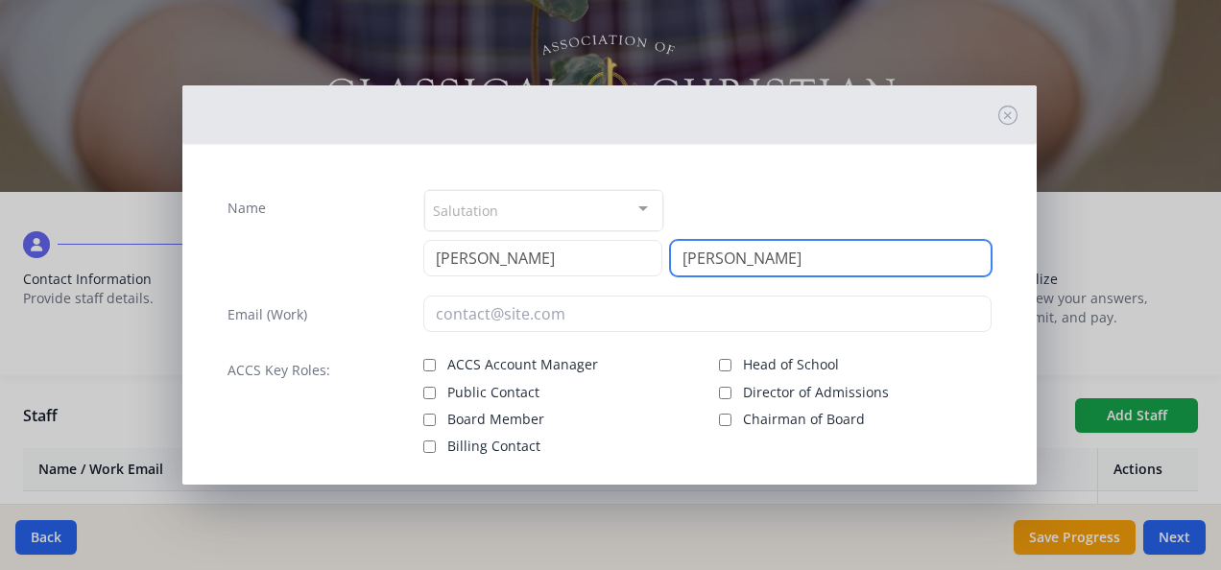
type input "[PERSON_NAME]"
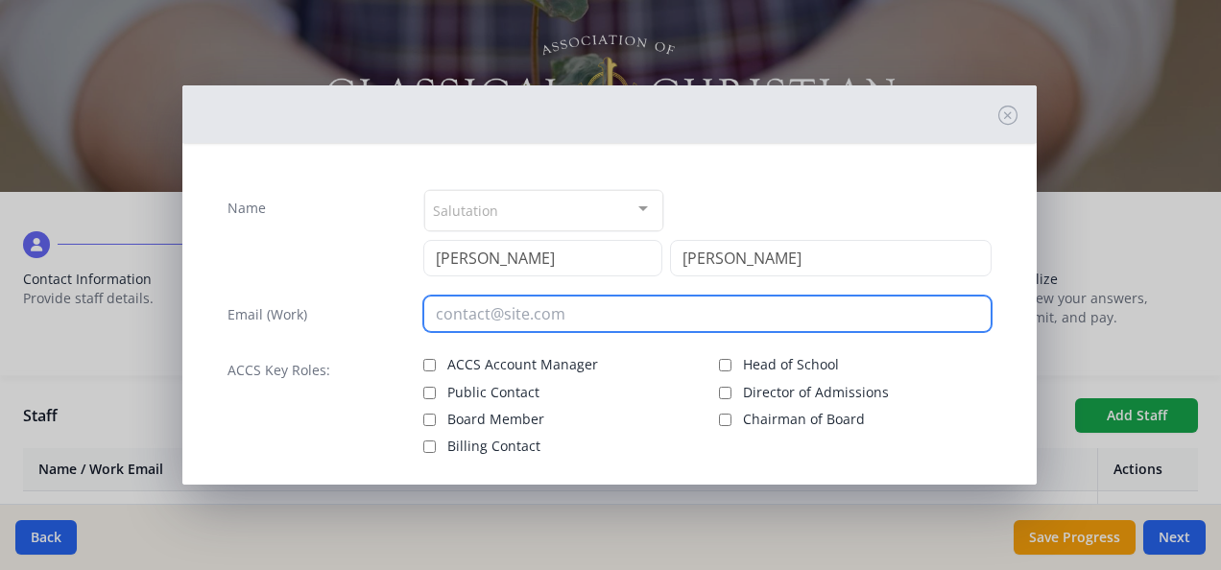
click at [456, 318] on input "email" at bounding box center [707, 314] width 568 height 36
paste input "[PERSON_NAME][EMAIL_ADDRESS][PERSON_NAME][DOMAIN_NAME]"
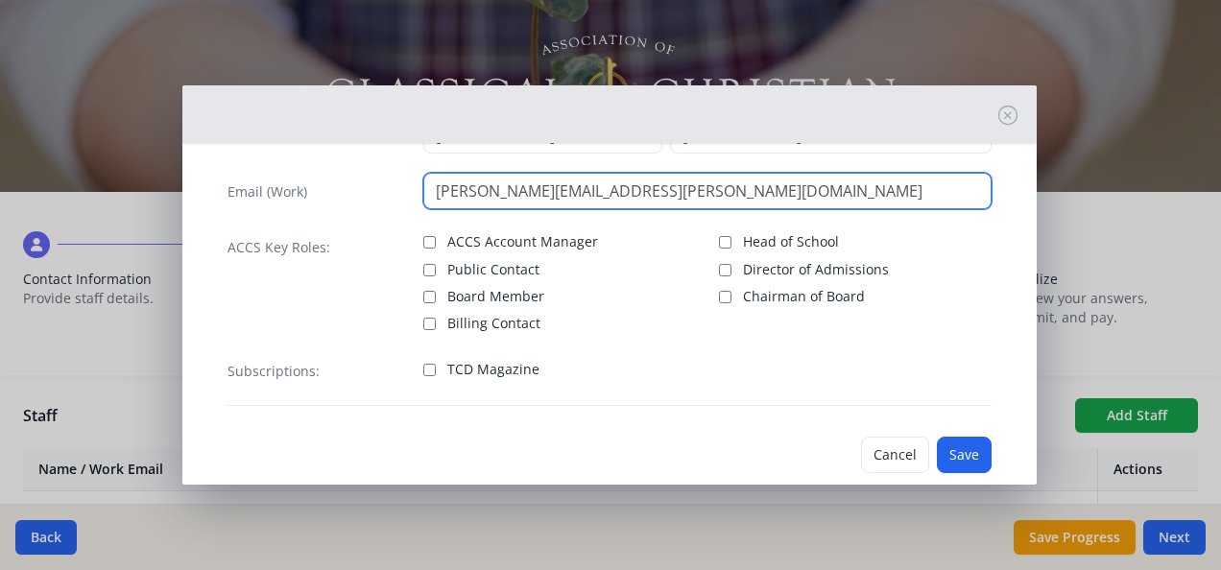
scroll to position [154, 0]
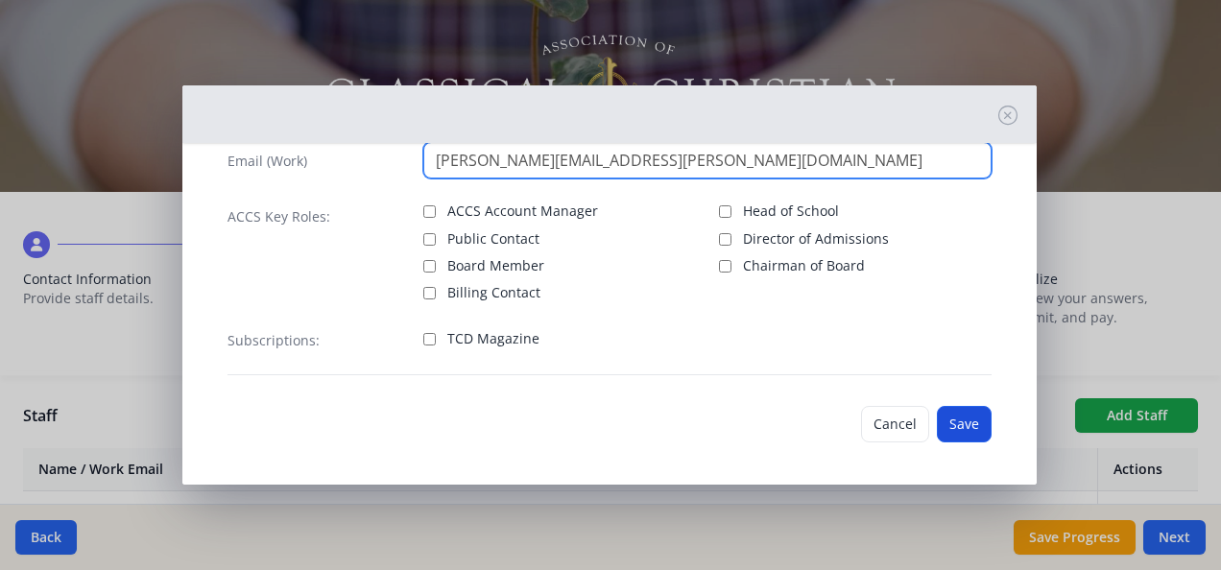
type input "[PERSON_NAME][EMAIL_ADDRESS][PERSON_NAME][DOMAIN_NAME]"
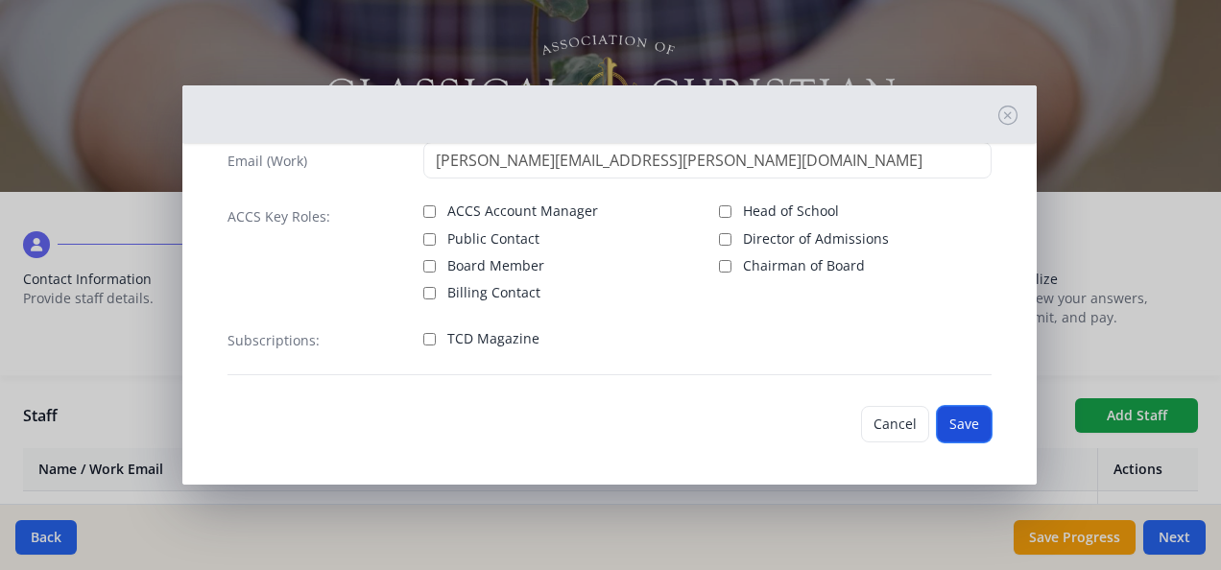
click at [954, 411] on button "Save" at bounding box center [964, 424] width 55 height 36
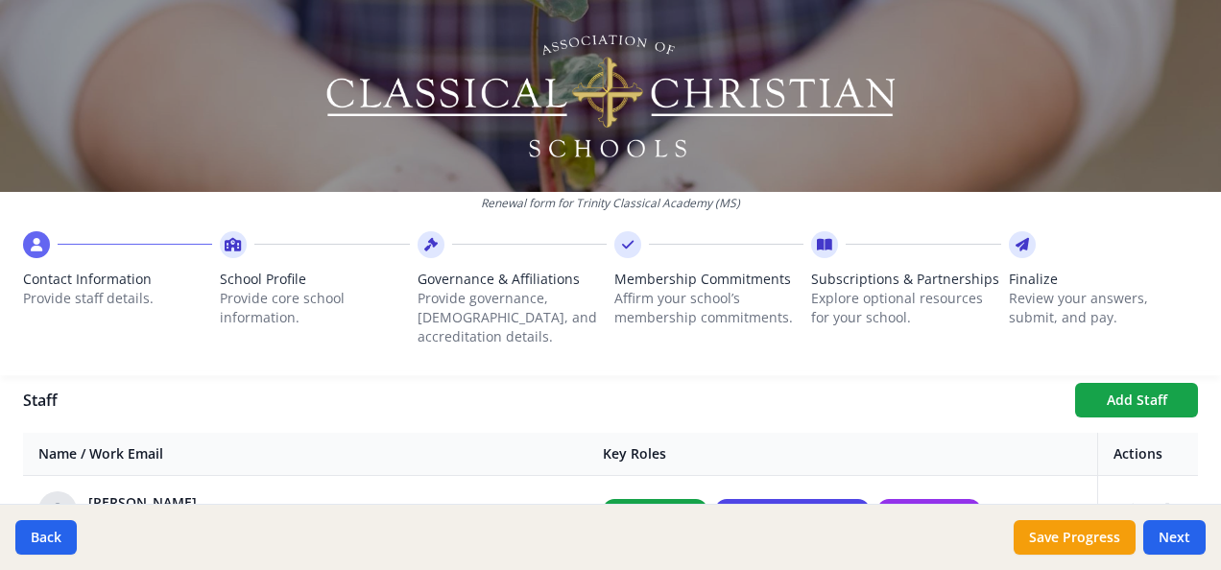
scroll to position [697, 0]
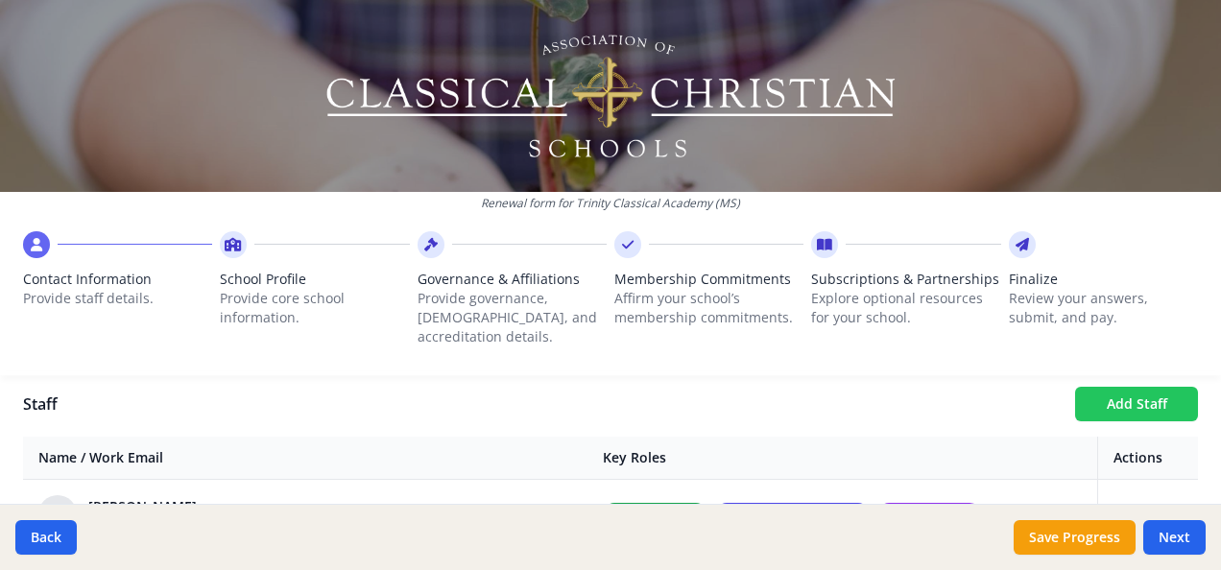
click at [1141, 387] on button "Add Staff" at bounding box center [1136, 404] width 123 height 35
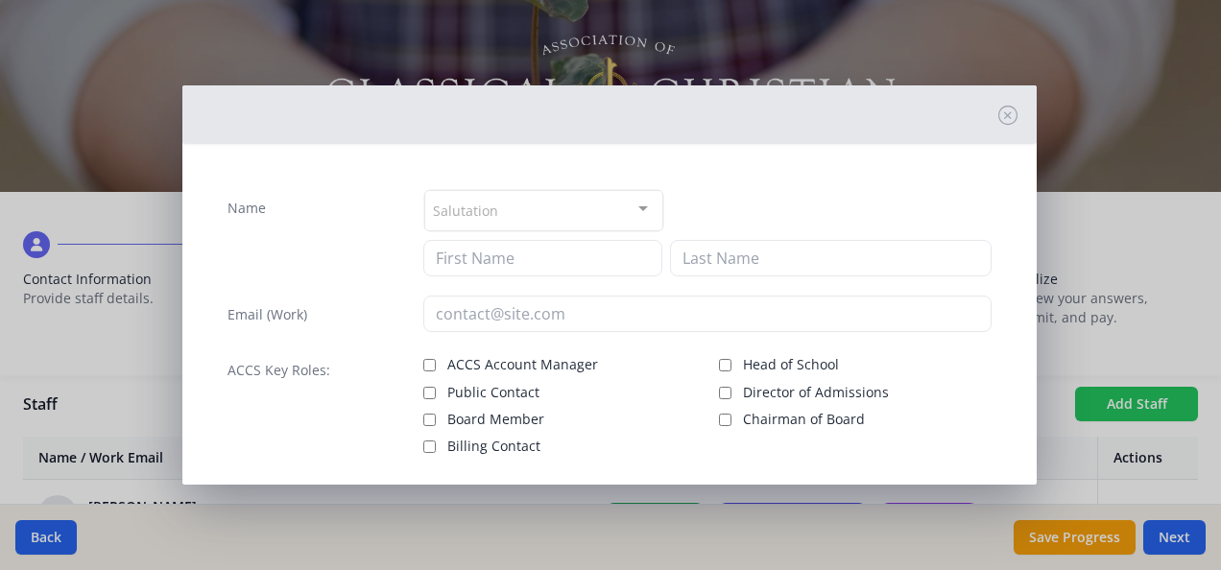
checkbox input "false"
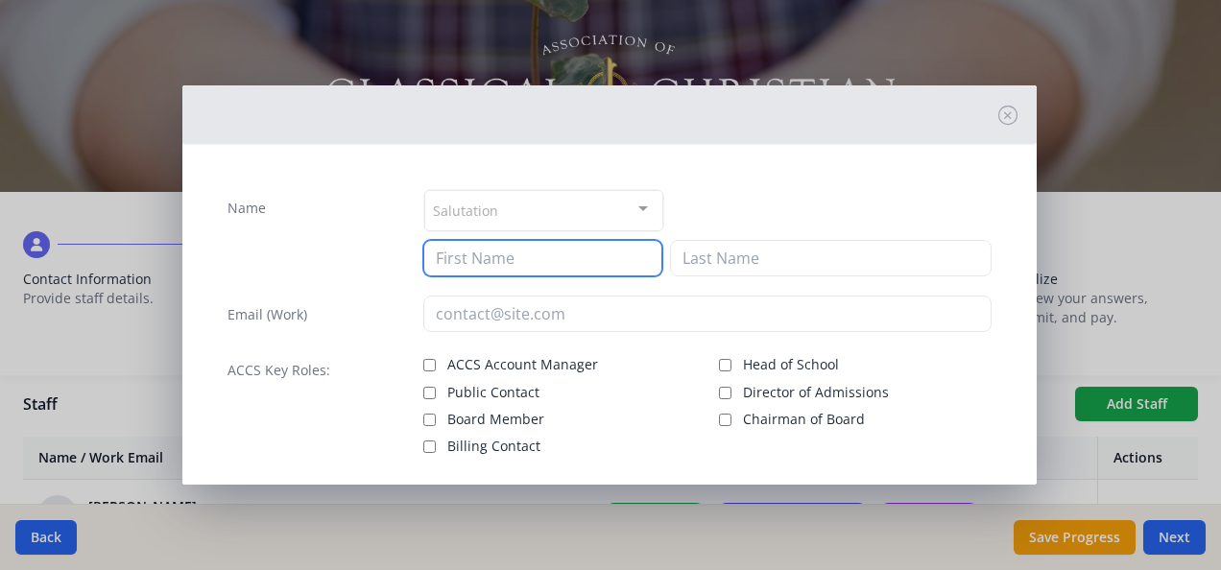
click at [561, 261] on input at bounding box center [542, 258] width 239 height 36
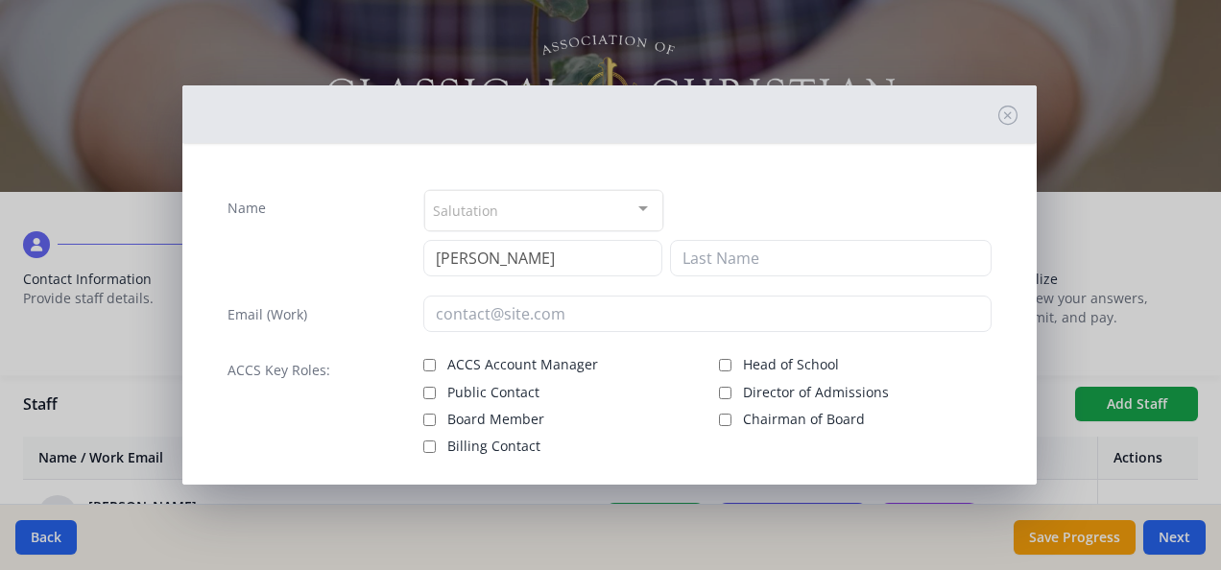
type input "[PERSON_NAME]"
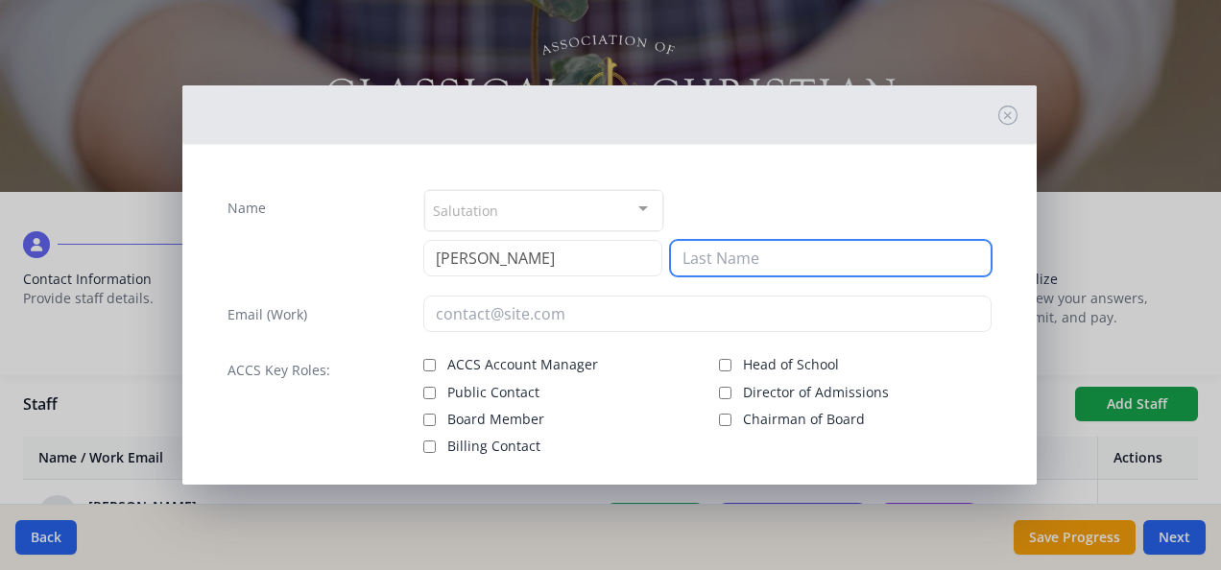
type input "[PERSON_NAME]"
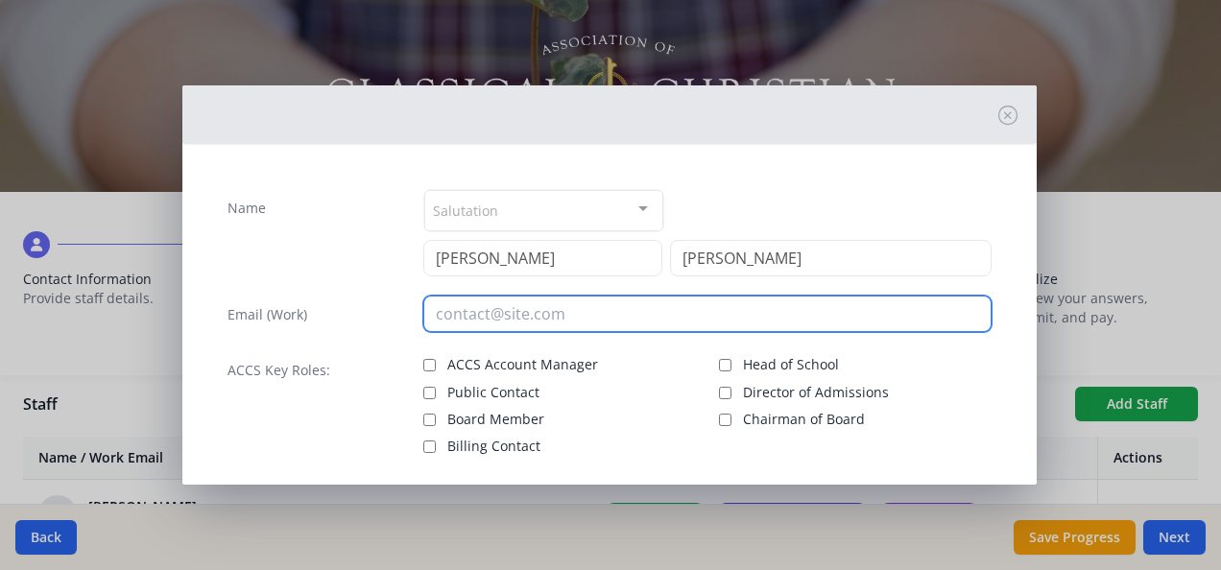
type input "[PERSON_NAME][EMAIL_ADDRESS][PERSON_NAME][DOMAIN_NAME]"
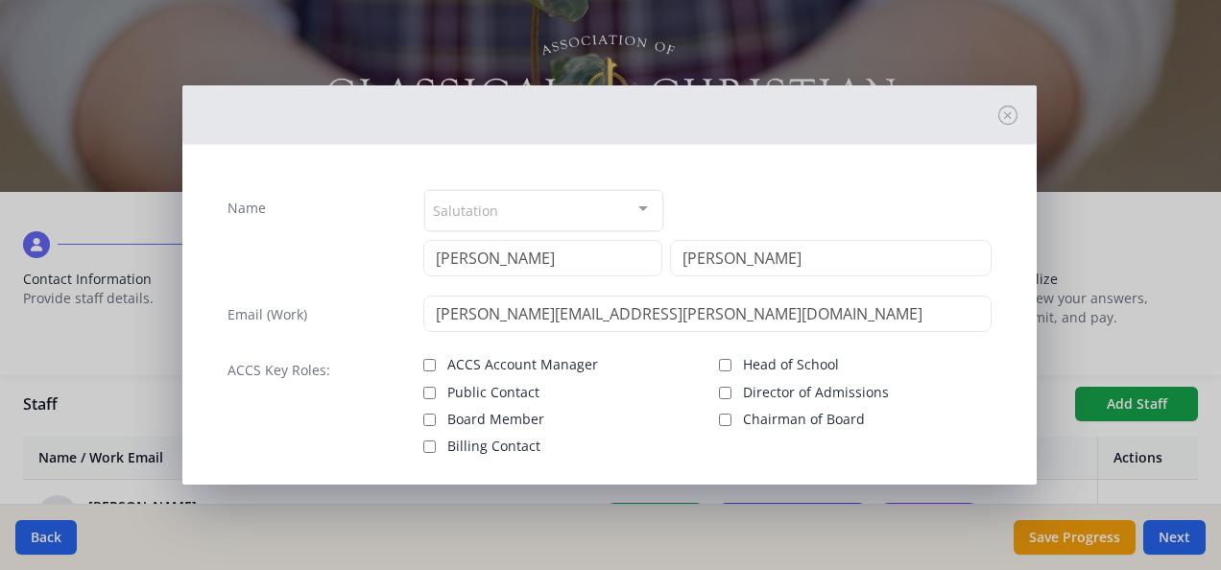
click at [999, 247] on div "Name Salutation Mr. Mrs. Ms. Dr. Rev. Fr. Esq. No elements found. Consider chan…" at bounding box center [610, 393] width 824 height 438
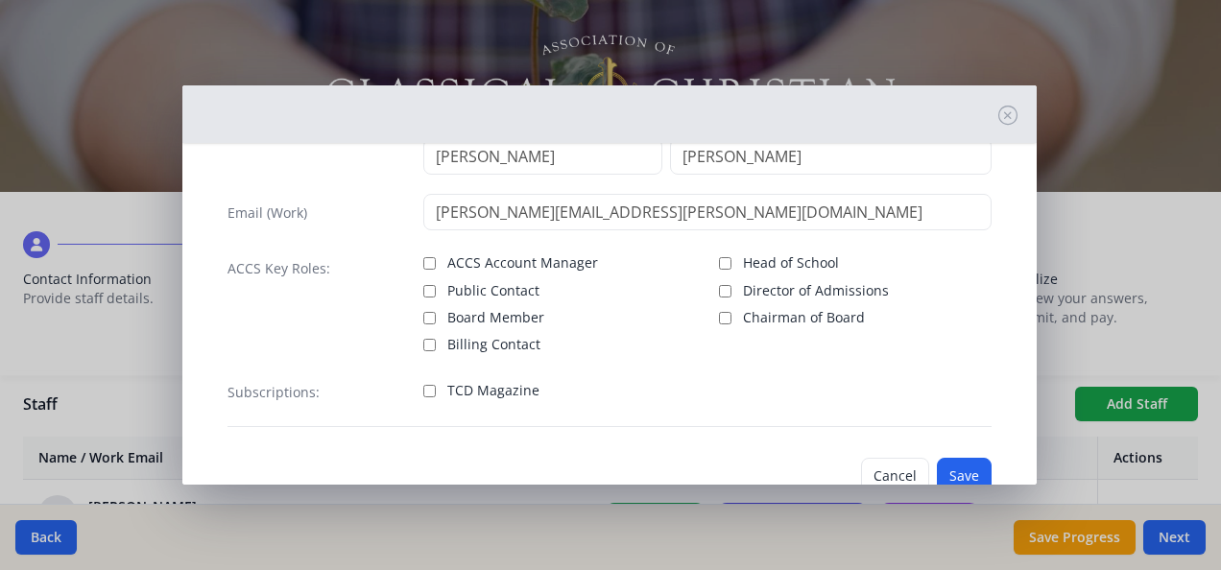
scroll to position [144, 0]
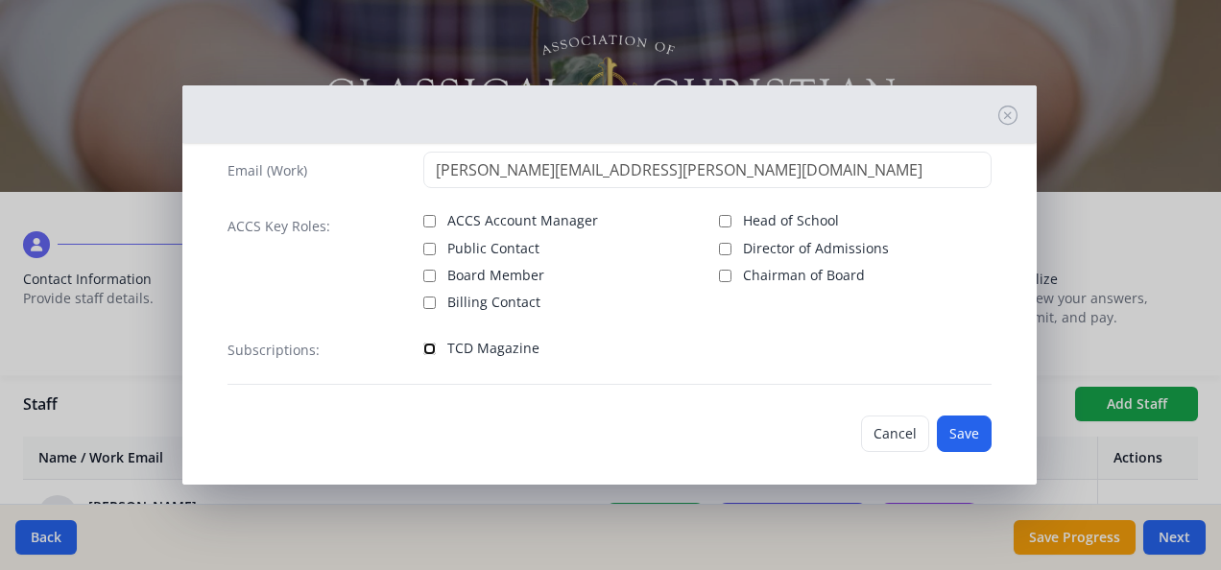
click at [426, 345] on input "TCD Magazine" at bounding box center [429, 349] width 12 height 12
checkbox input "true"
click at [954, 427] on button "Save" at bounding box center [964, 434] width 55 height 36
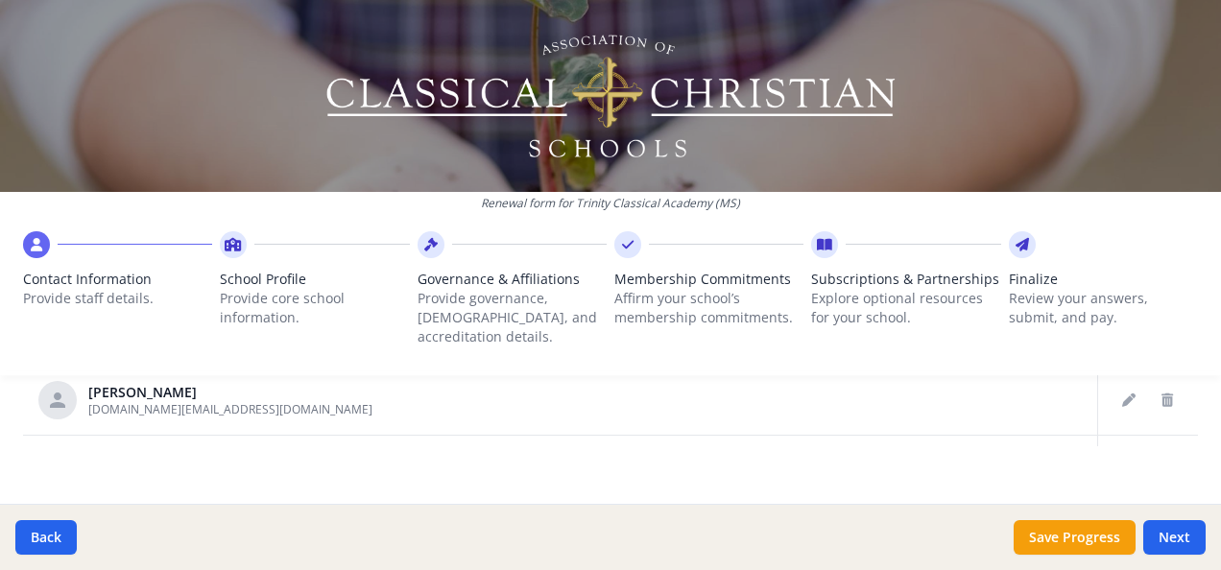
scroll to position [1305, 0]
click at [1162, 391] on icon "Delete staff" at bounding box center [1168, 397] width 12 height 13
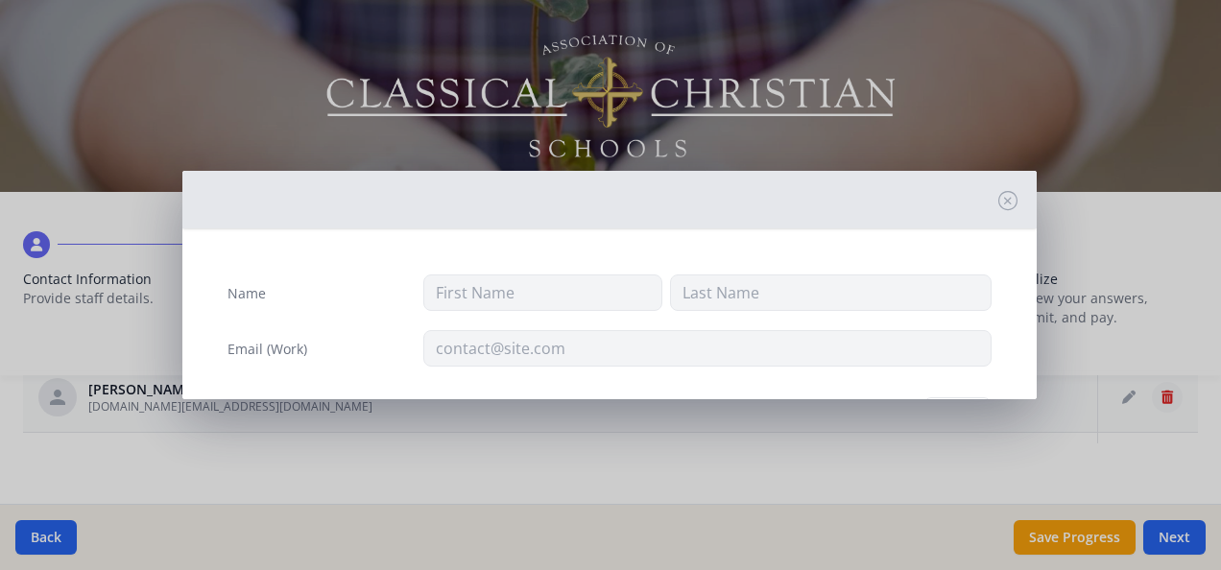
type input "[PERSON_NAME]"
type input "Deshauteurs"
type input "[DOMAIN_NAME][EMAIL_ADDRESS][DOMAIN_NAME]"
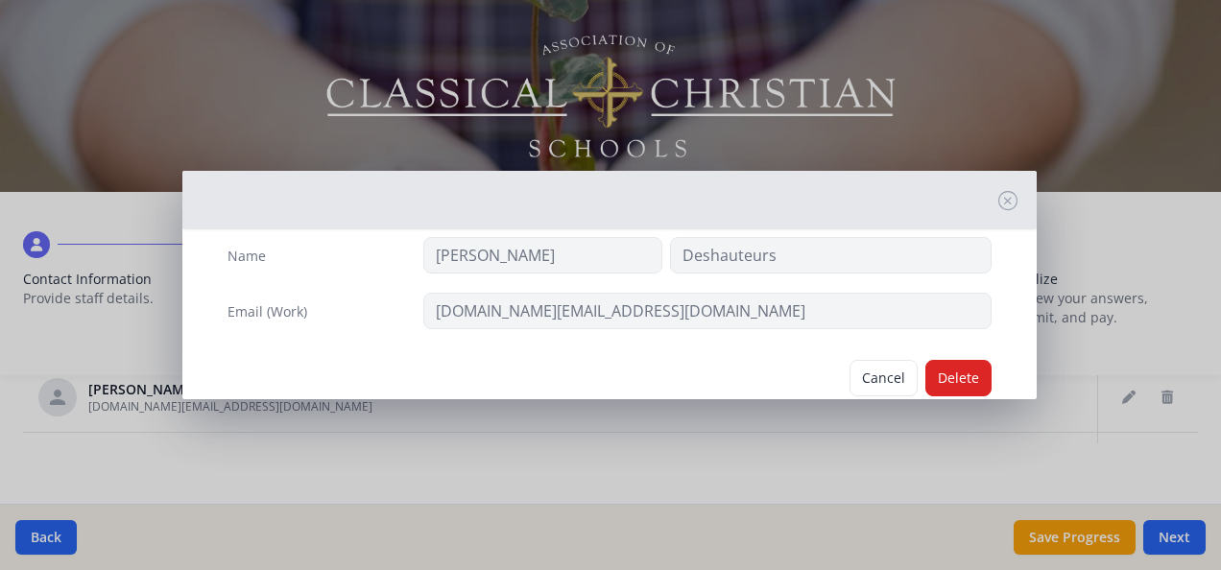
scroll to position [41, 0]
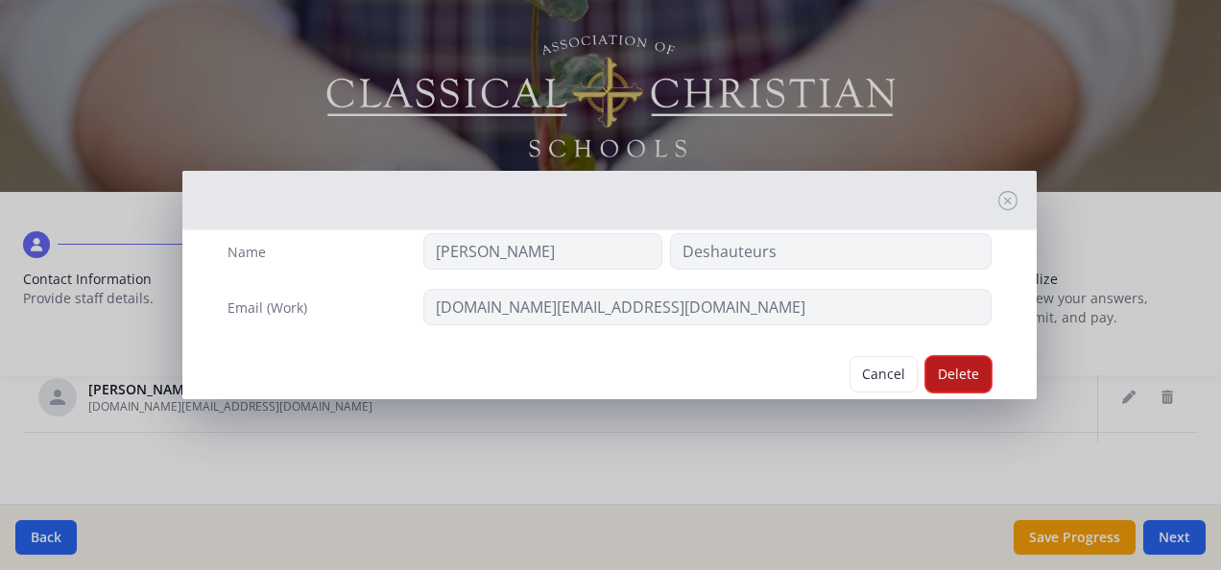
click at [925, 373] on button "Delete" at bounding box center [958, 374] width 66 height 36
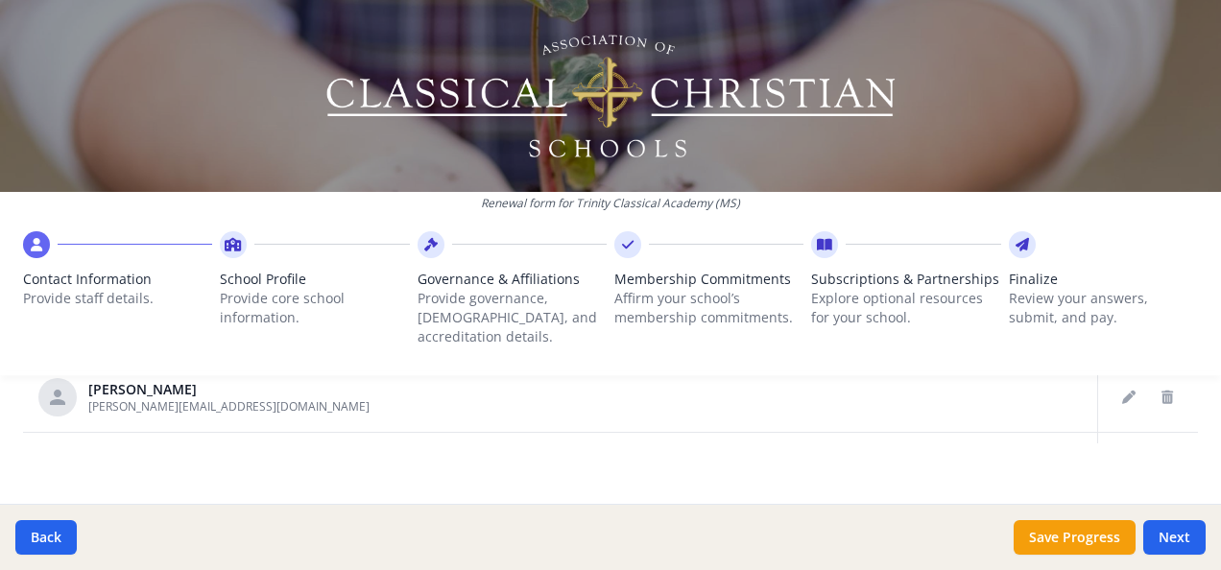
scroll to position [1286, 0]
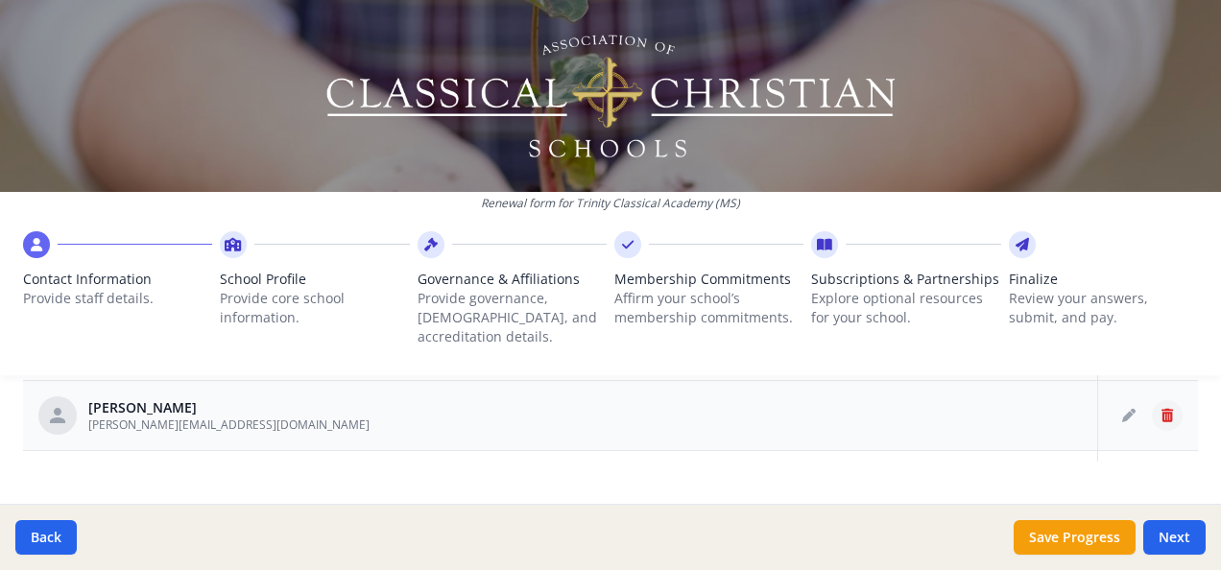
click at [1162, 409] on icon "Delete staff" at bounding box center [1168, 415] width 12 height 13
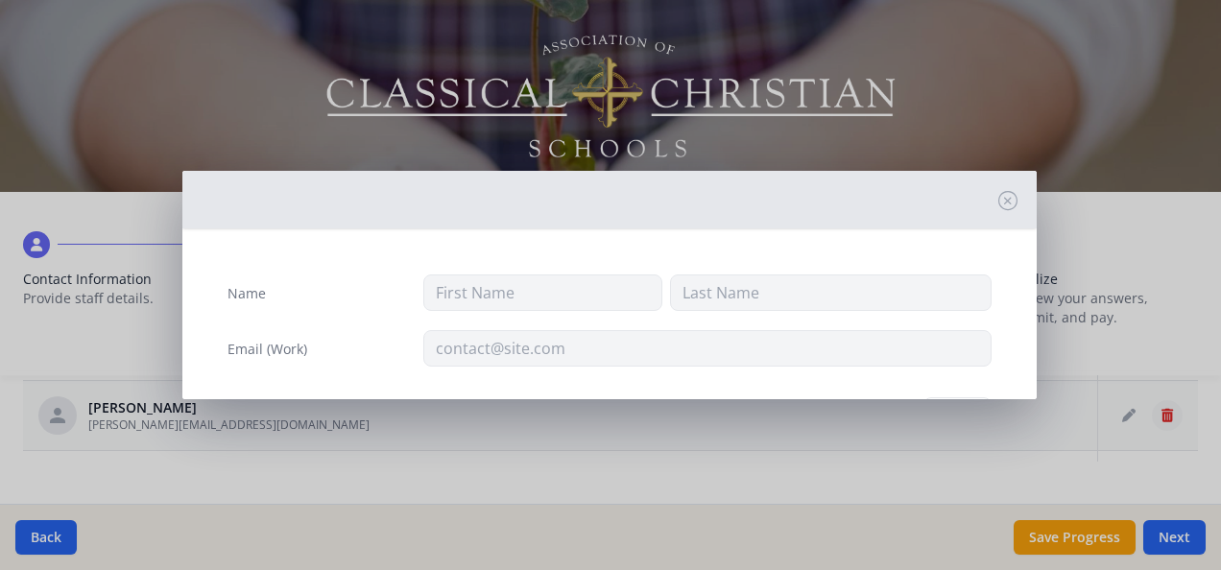
type input "[PERSON_NAME]"
type input "[PERSON_NAME][EMAIL_ADDRESS][DOMAIN_NAME]"
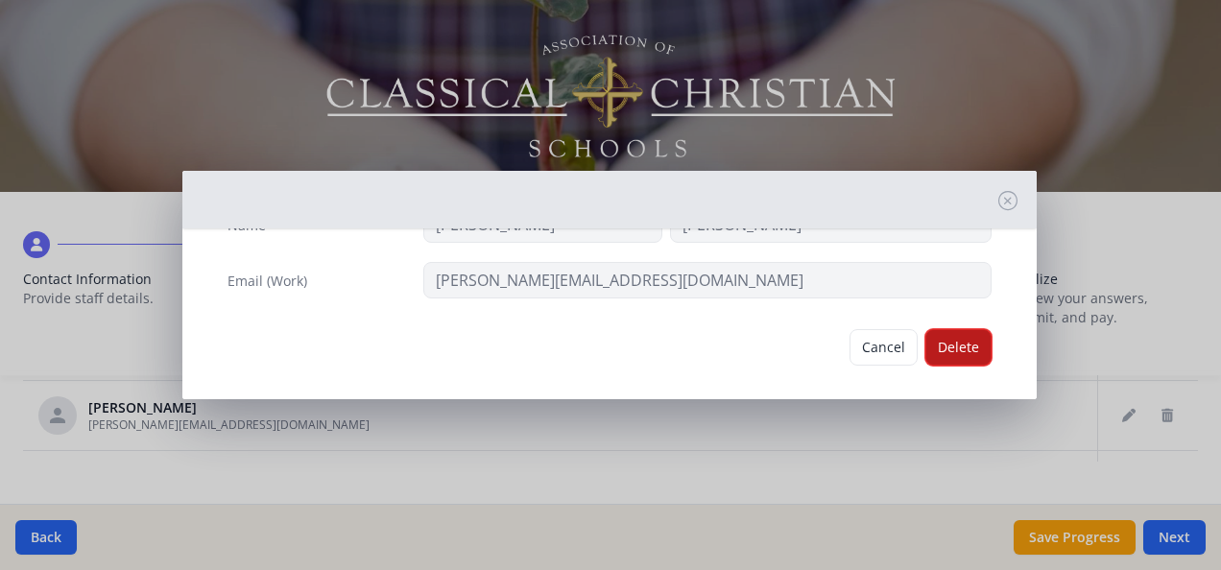
click at [945, 349] on button "Delete" at bounding box center [958, 347] width 66 height 36
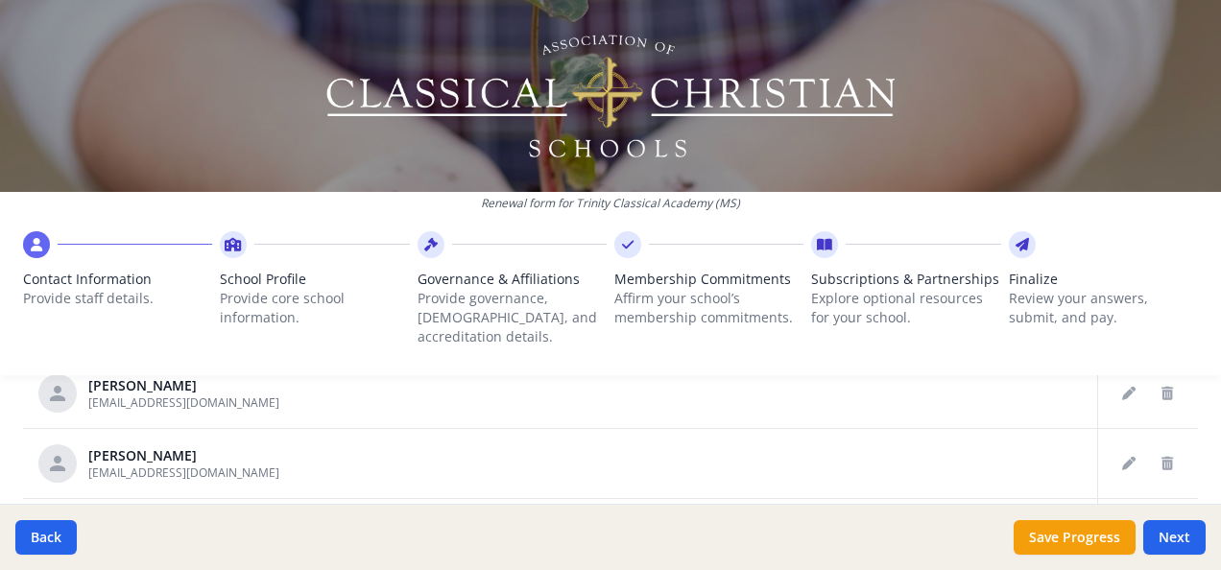
scroll to position [1222, 0]
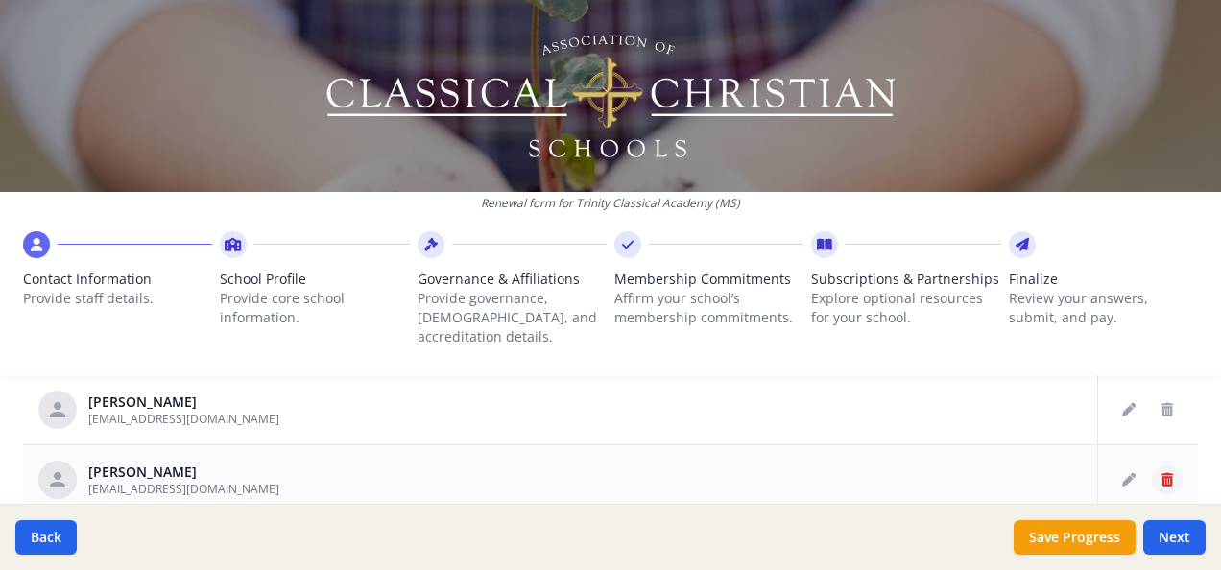
click at [1162, 473] on icon "Delete staff" at bounding box center [1168, 479] width 12 height 13
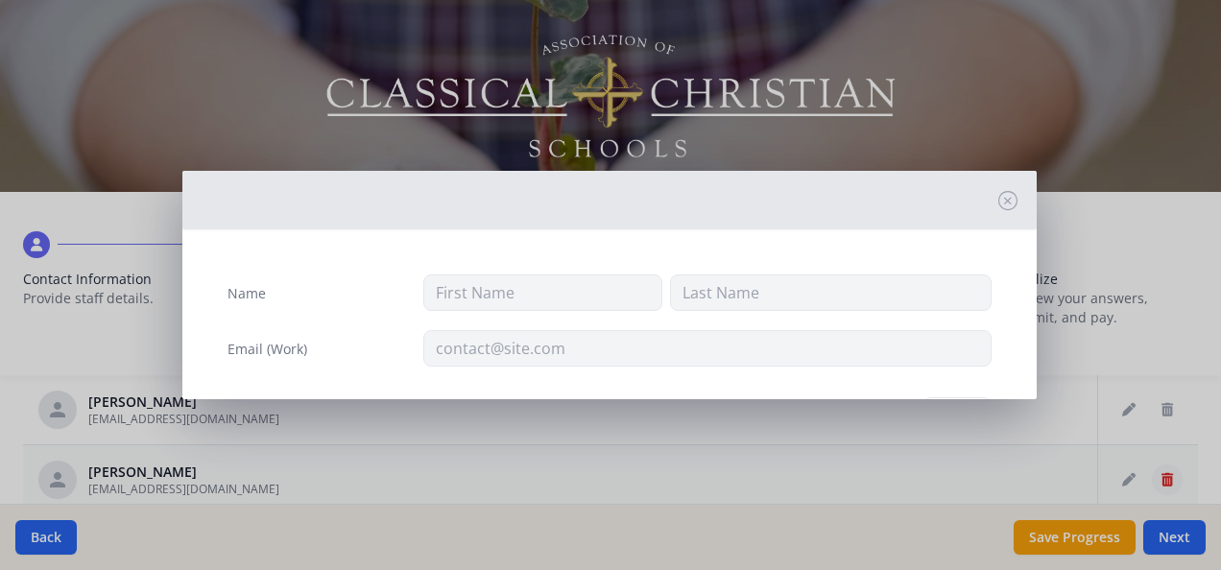
type input "[PERSON_NAME]"
type input "[EMAIL_ADDRESS][DOMAIN_NAME]"
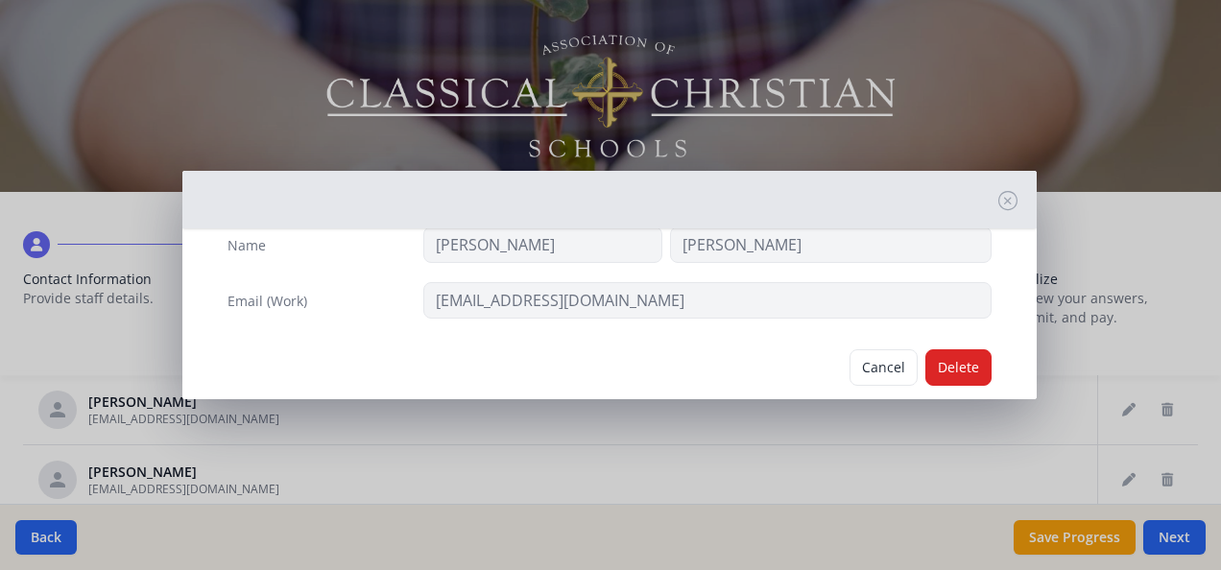
scroll to position [57, 0]
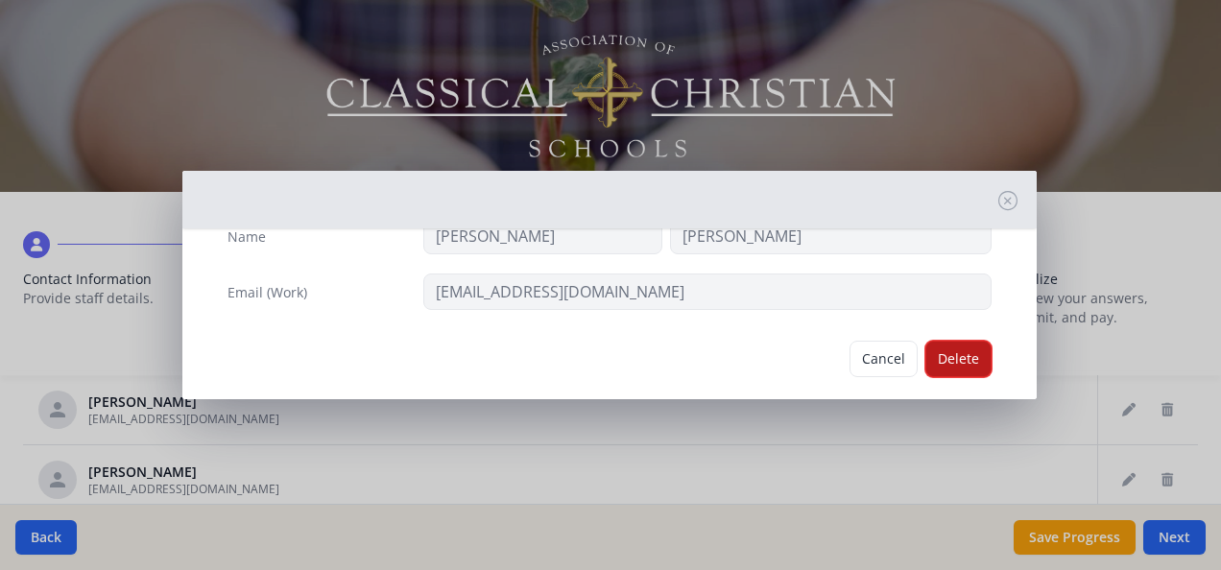
click at [927, 367] on button "Delete" at bounding box center [958, 359] width 66 height 36
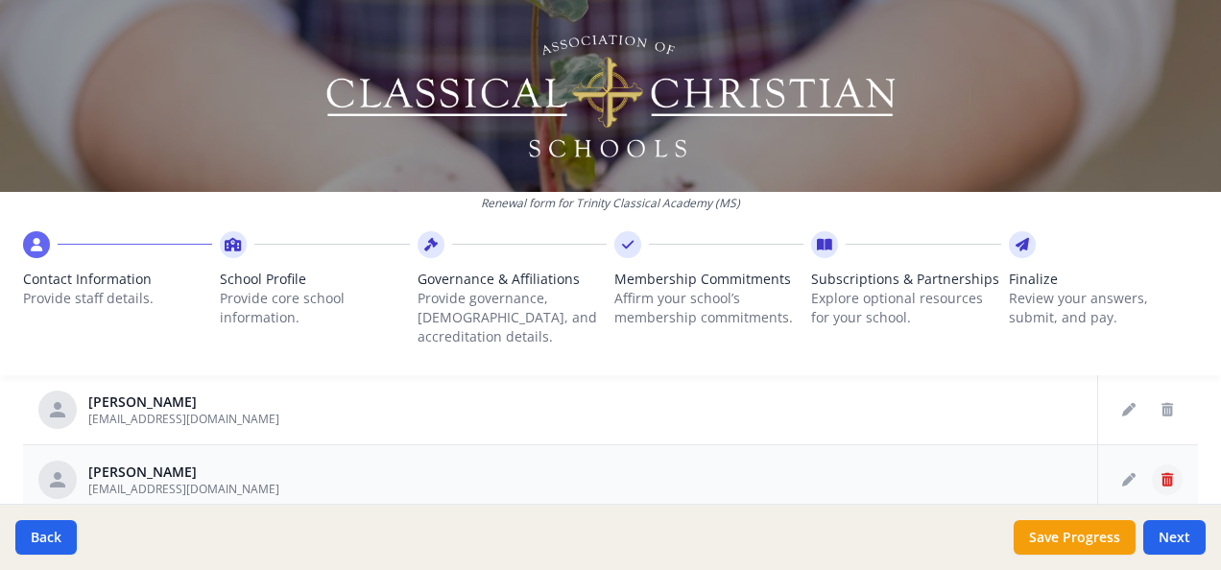
click at [1162, 473] on icon "Delete staff" at bounding box center [1168, 479] width 12 height 13
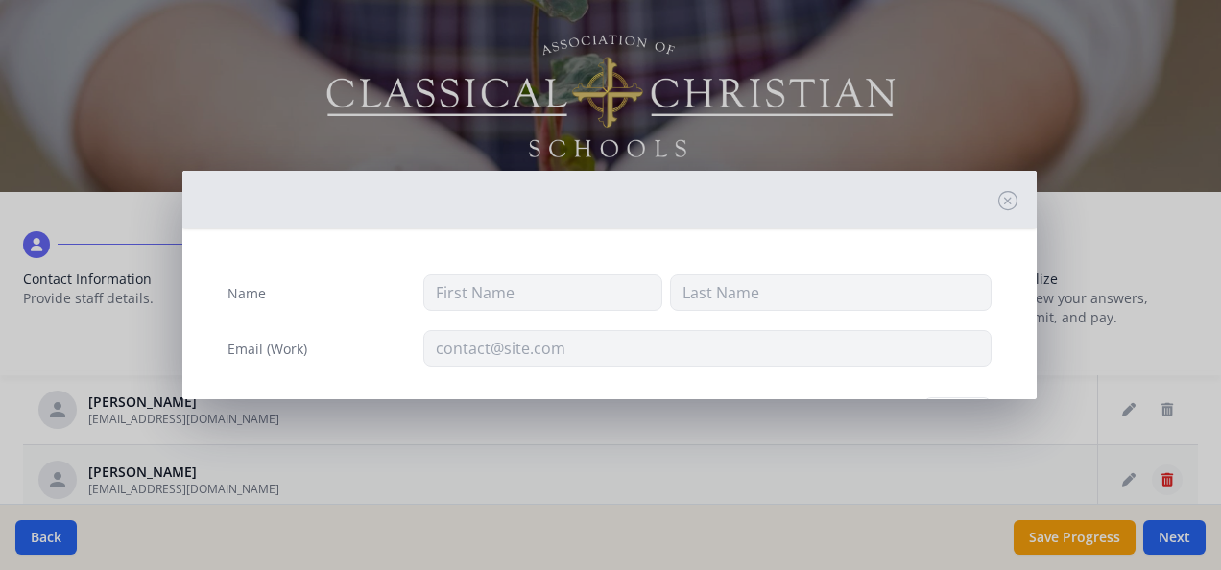
type input "[PERSON_NAME]"
type input "[EMAIL_ADDRESS][DOMAIN_NAME]"
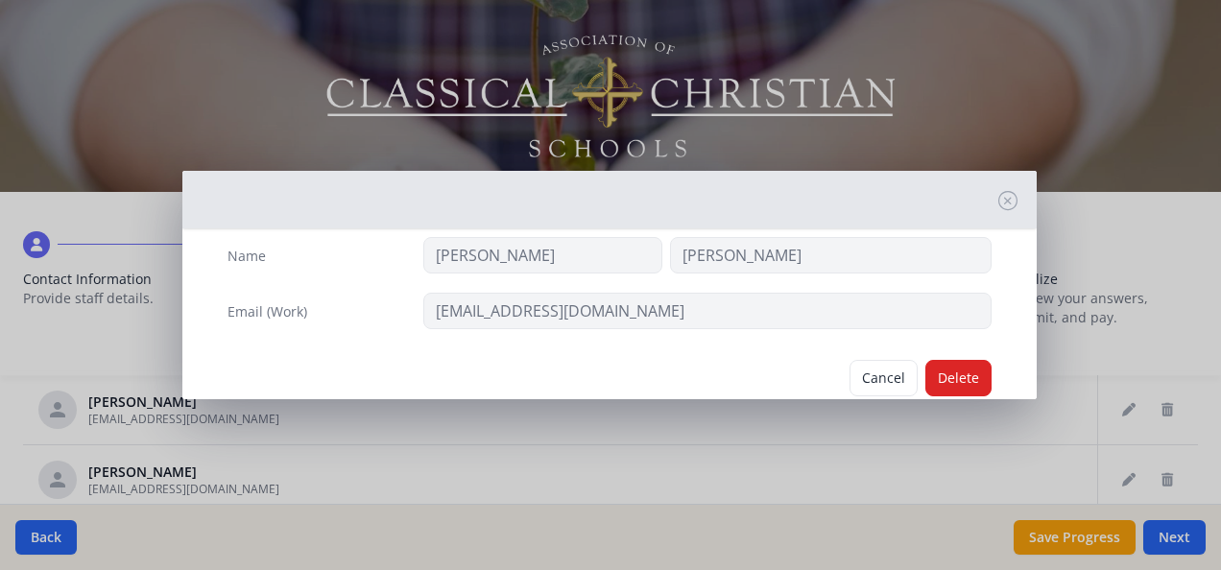
scroll to position [38, 0]
click at [950, 371] on button "Delete" at bounding box center [958, 377] width 66 height 36
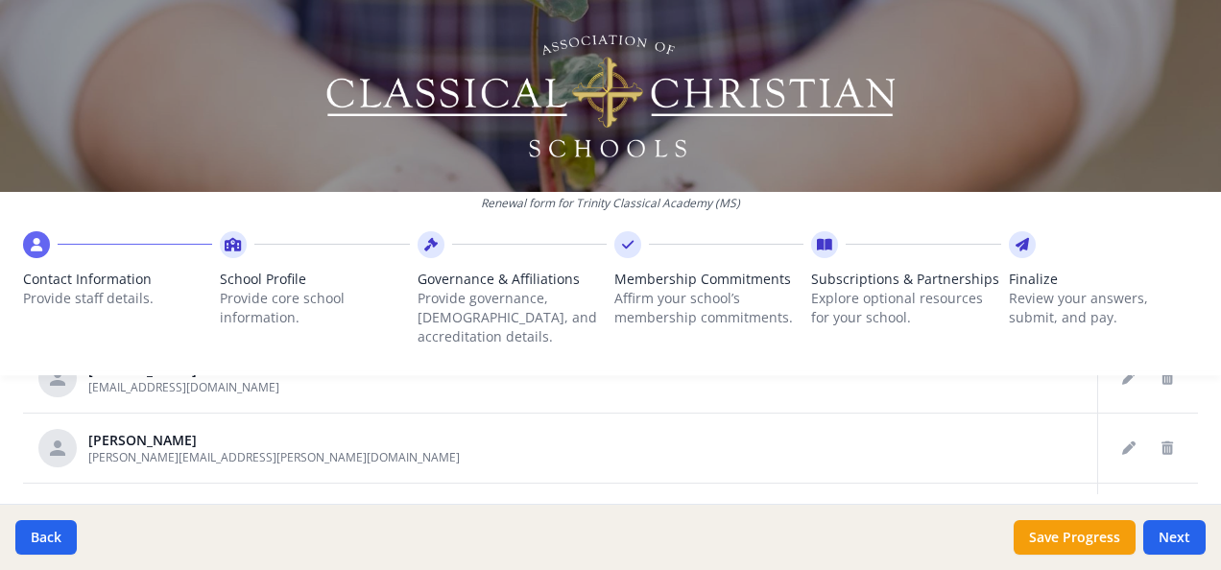
scroll to position [1227, 0]
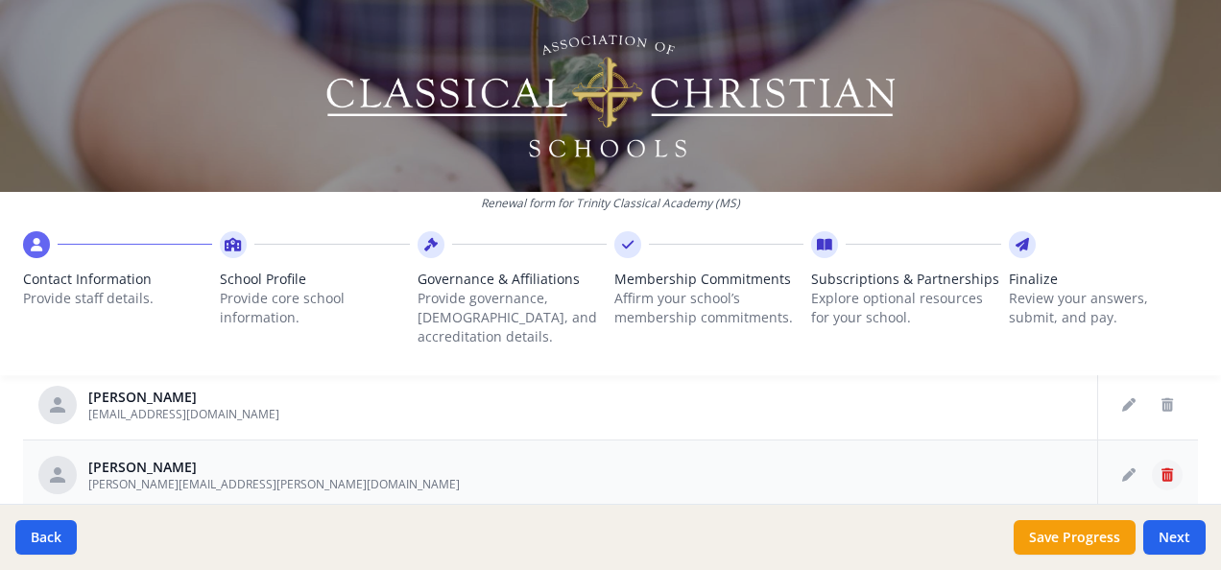
click at [1162, 468] on icon "Delete staff" at bounding box center [1168, 474] width 12 height 13
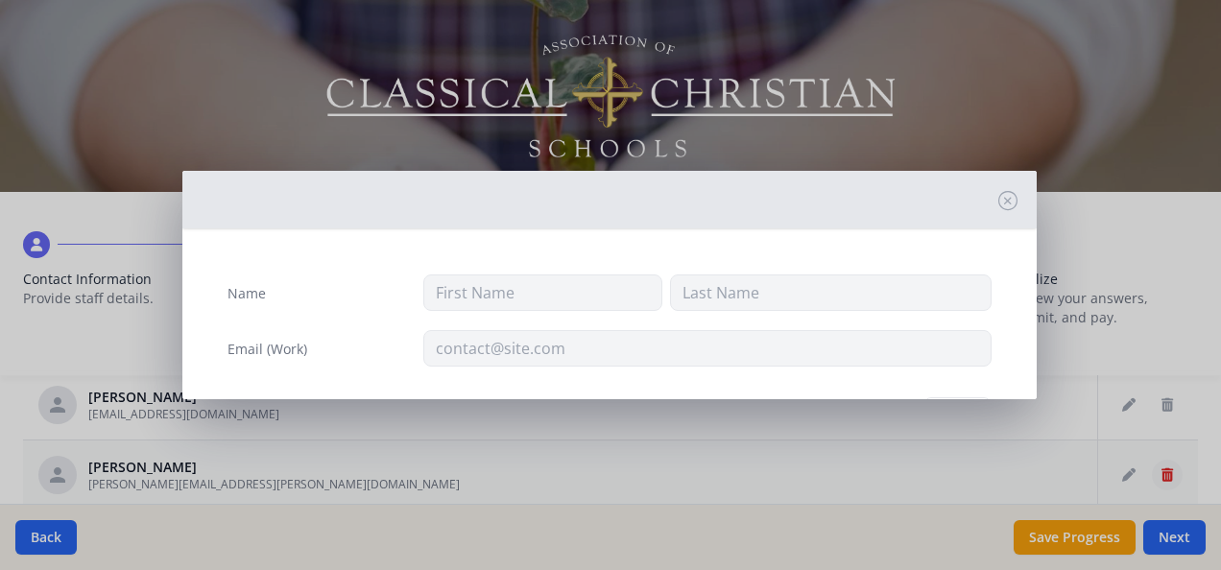
type input "[PERSON_NAME]"
type input "[PERSON_NAME][EMAIL_ADDRESS][PERSON_NAME][DOMAIN_NAME]"
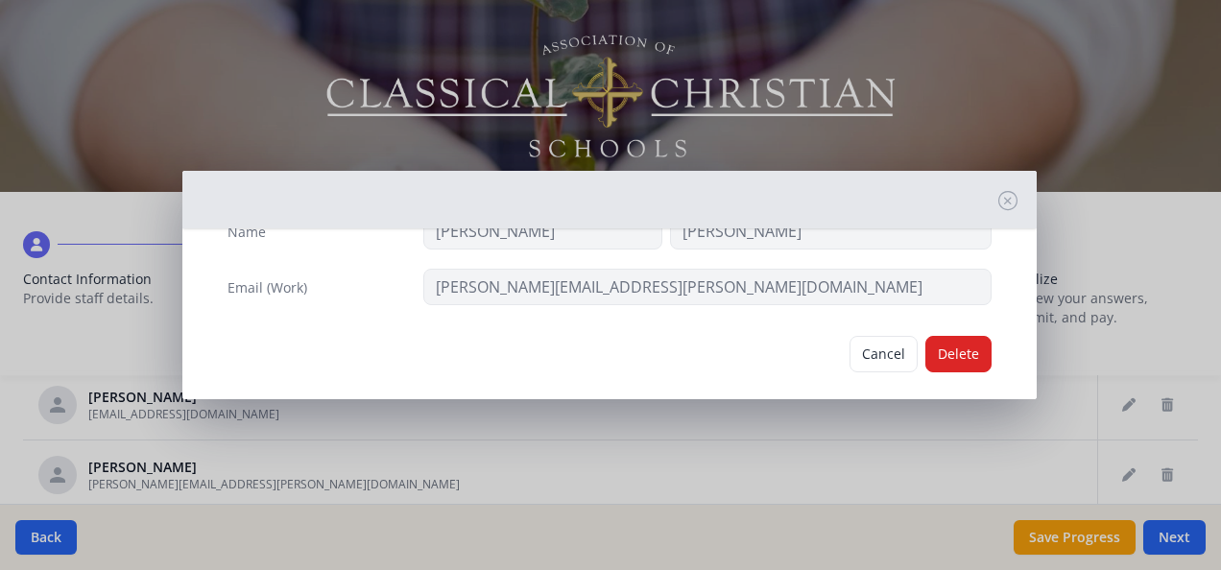
scroll to position [63, 0]
click at [958, 348] on button "Delete" at bounding box center [958, 352] width 66 height 36
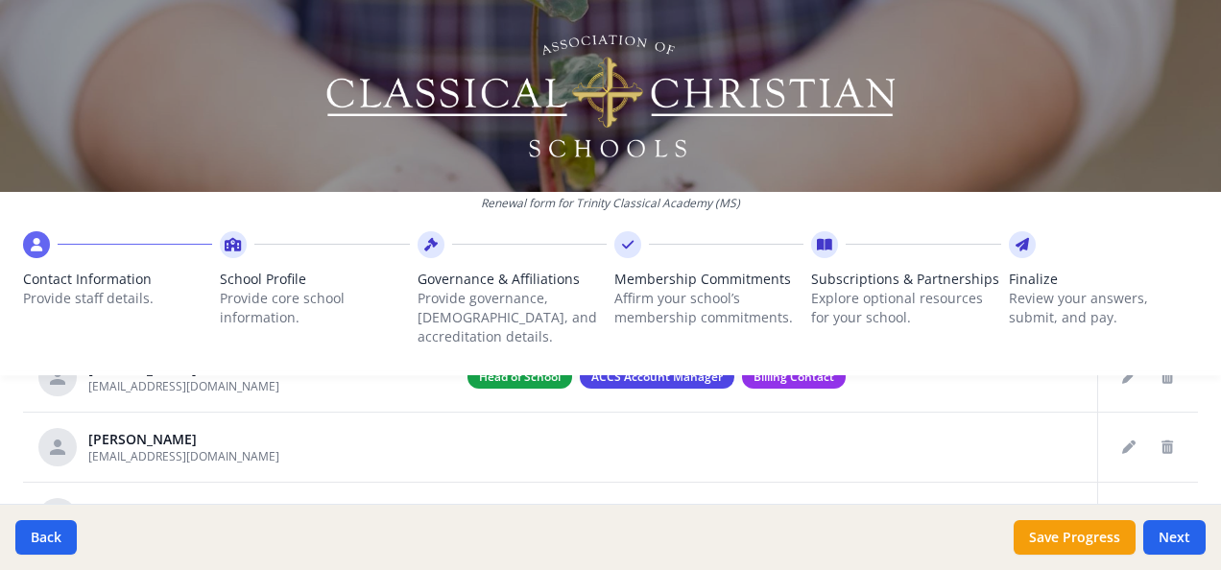
scroll to position [837, 0]
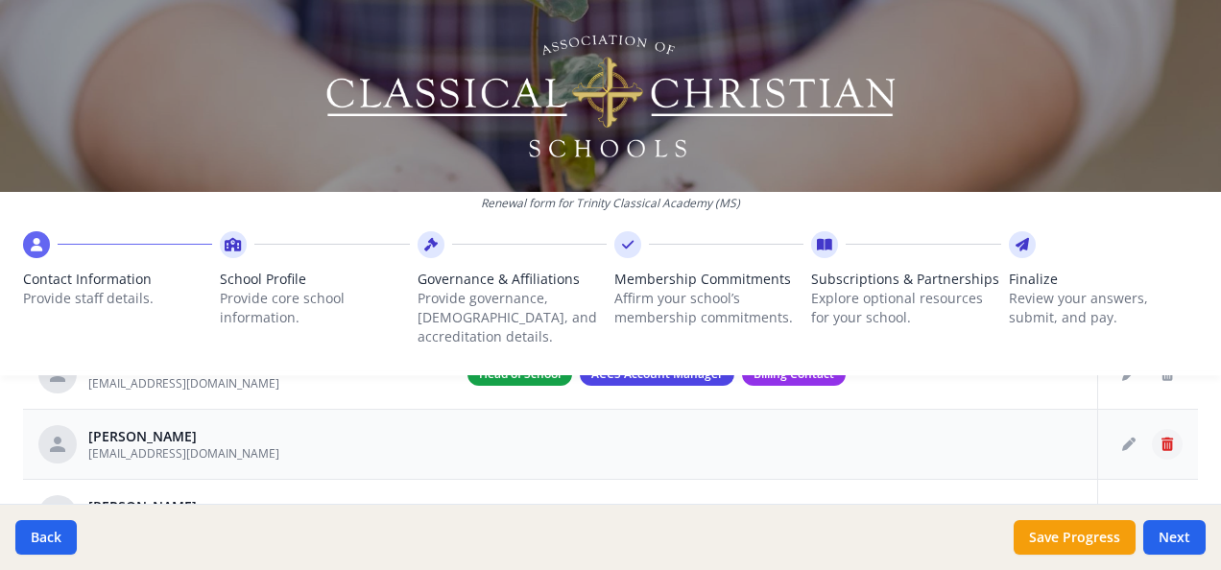
click at [1162, 438] on icon "Delete staff" at bounding box center [1168, 444] width 12 height 13
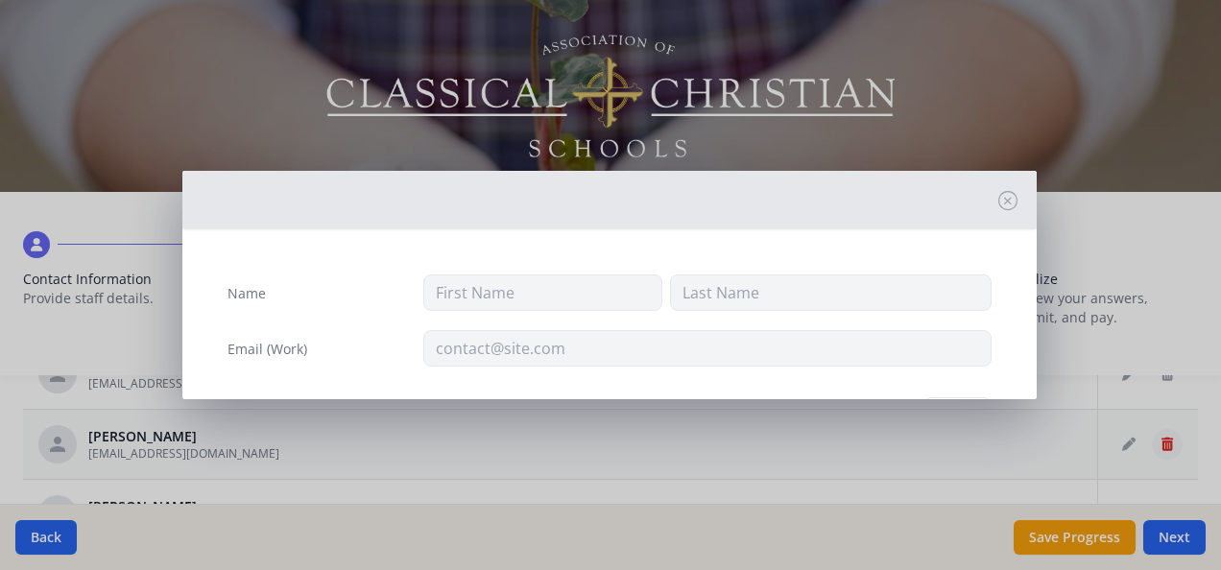
type input "[PERSON_NAME]"
type input "Allday"
type input "[EMAIL_ADDRESS][DOMAIN_NAME]"
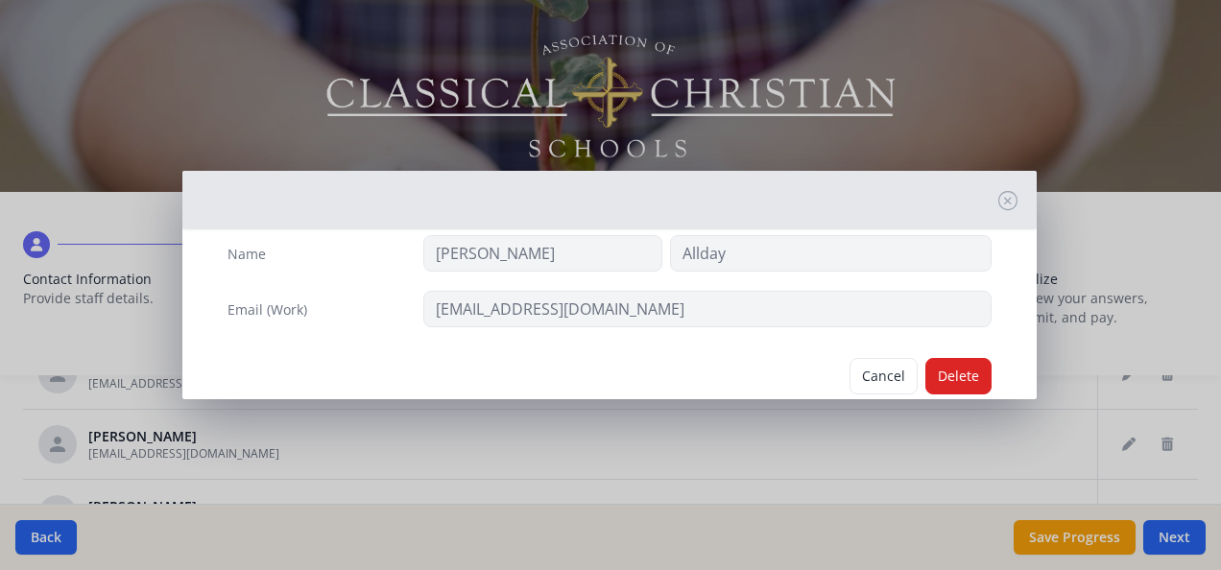
scroll to position [68, 0]
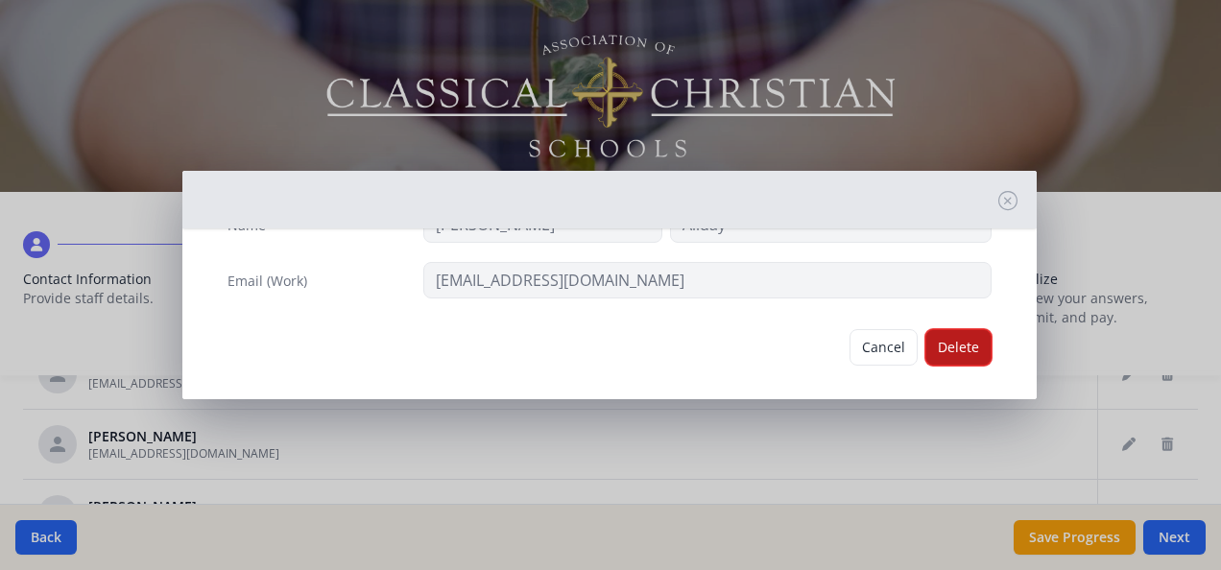
click at [942, 345] on button "Delete" at bounding box center [958, 347] width 66 height 36
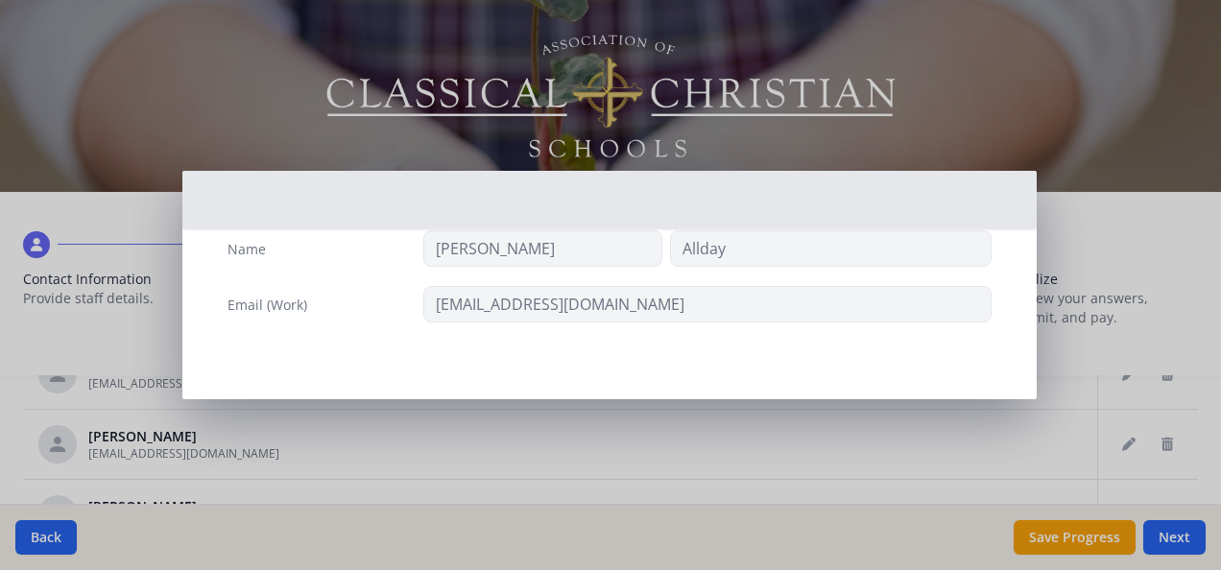
scroll to position [43, 0]
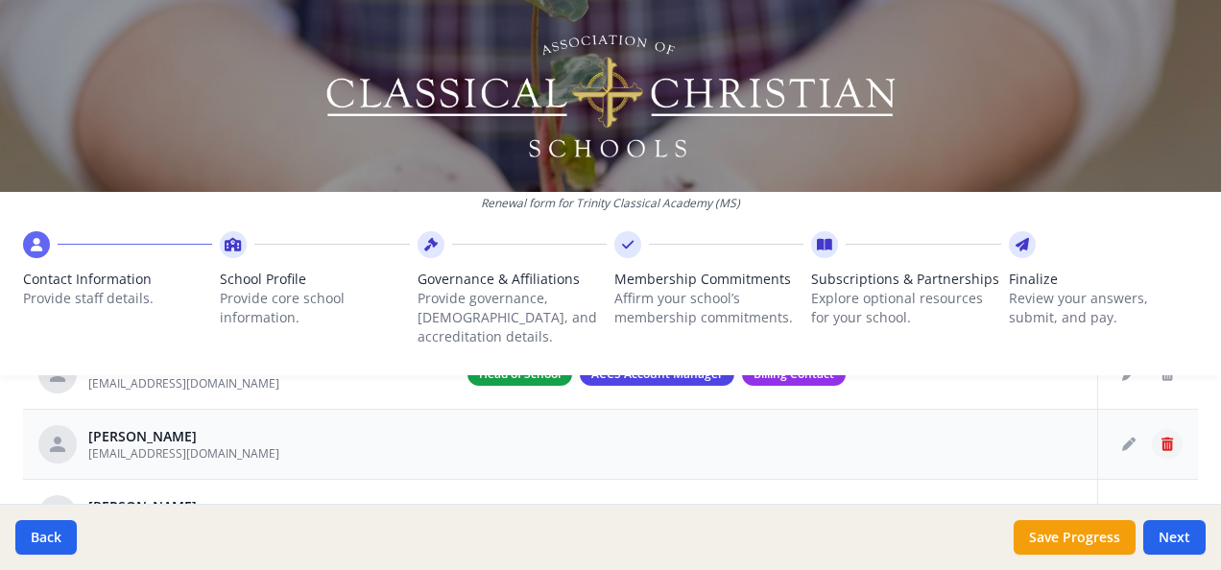
click at [1162, 438] on icon "Delete staff" at bounding box center [1168, 444] width 12 height 13
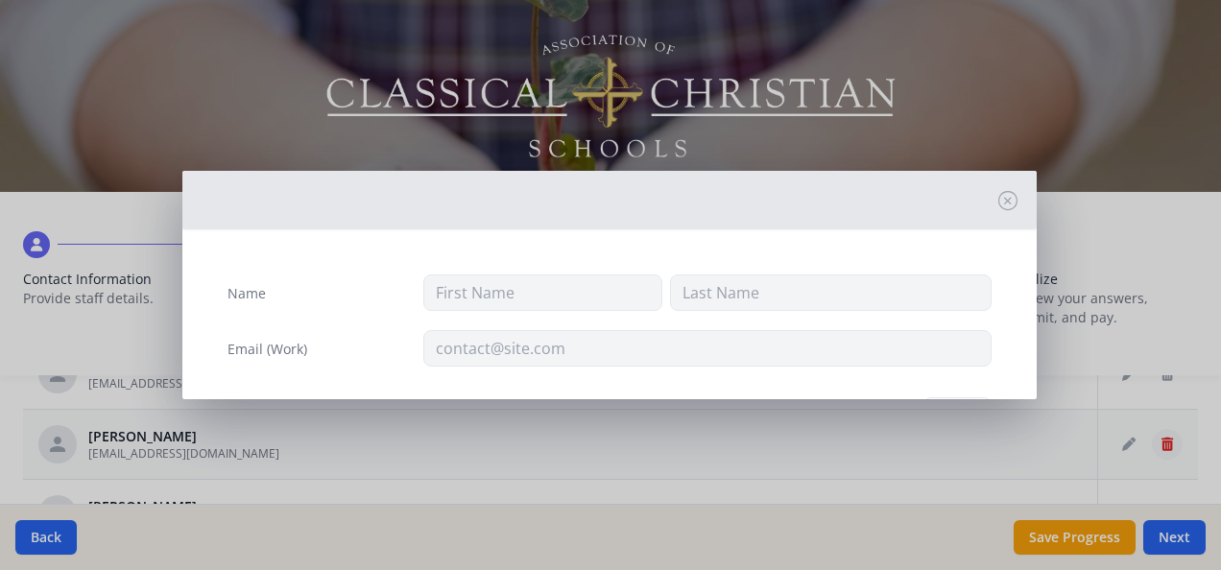
type input "Hailey"
type input "[PERSON_NAME]"
type input "[EMAIL_ADDRESS][DOMAIN_NAME]"
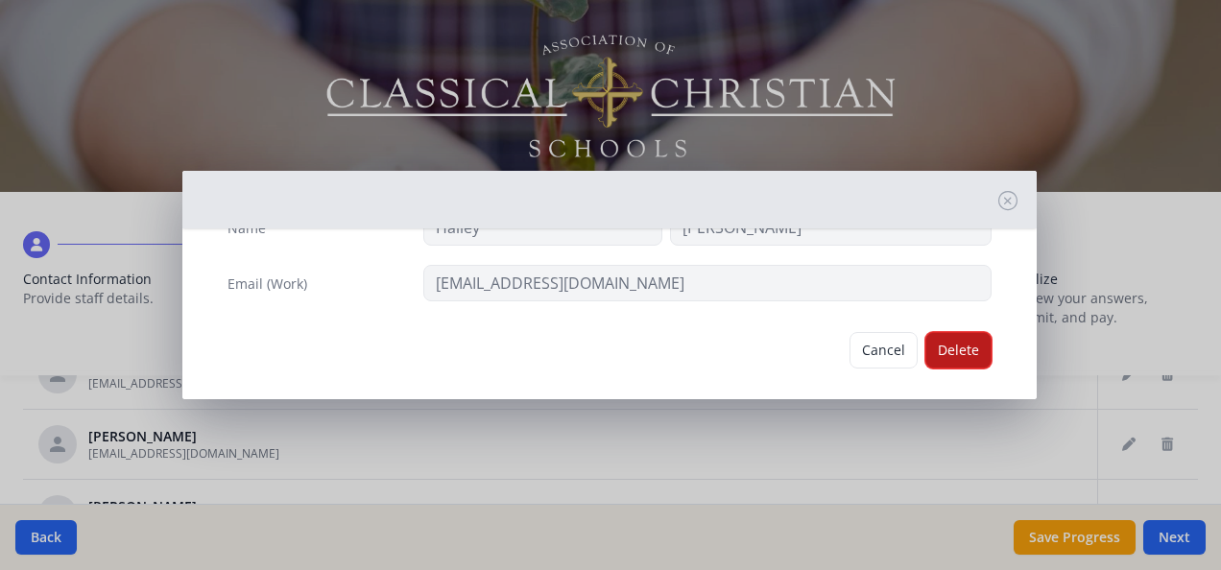
click at [960, 340] on button "Delete" at bounding box center [958, 350] width 66 height 36
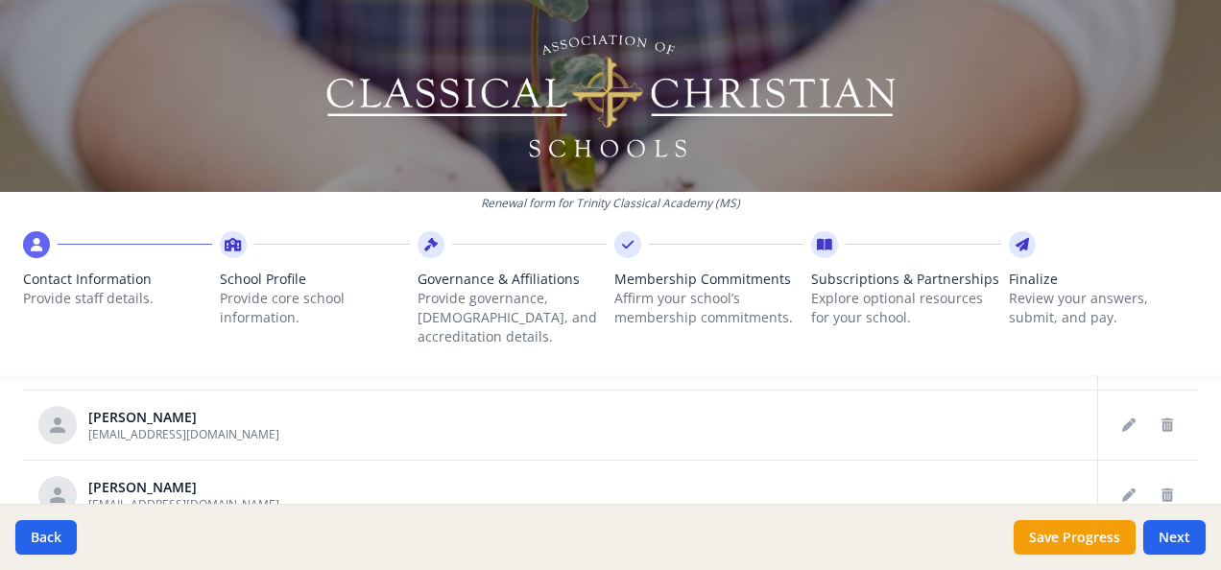
scroll to position [851, 0]
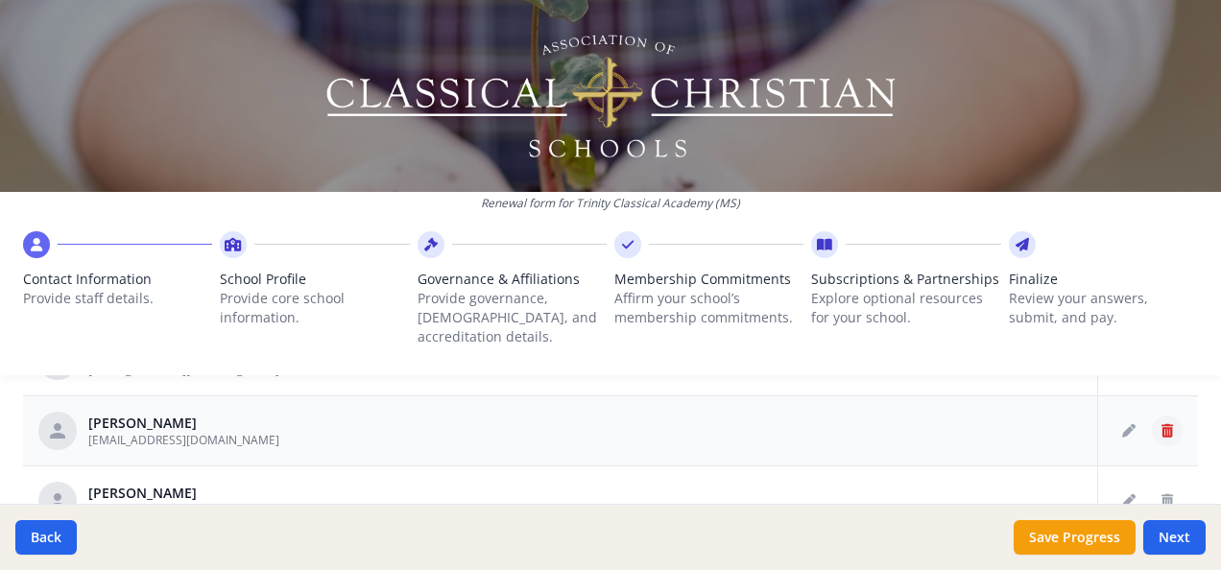
click at [1162, 424] on icon "Delete staff" at bounding box center [1168, 430] width 12 height 13
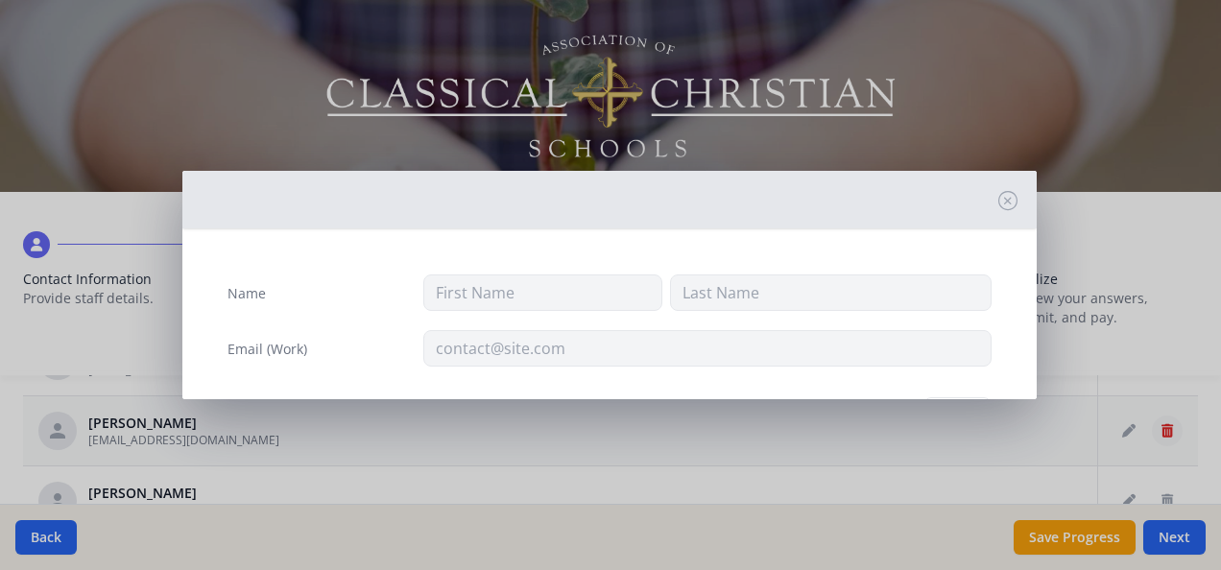
type input "[PERSON_NAME]"
type input "[EMAIL_ADDRESS][DOMAIN_NAME]"
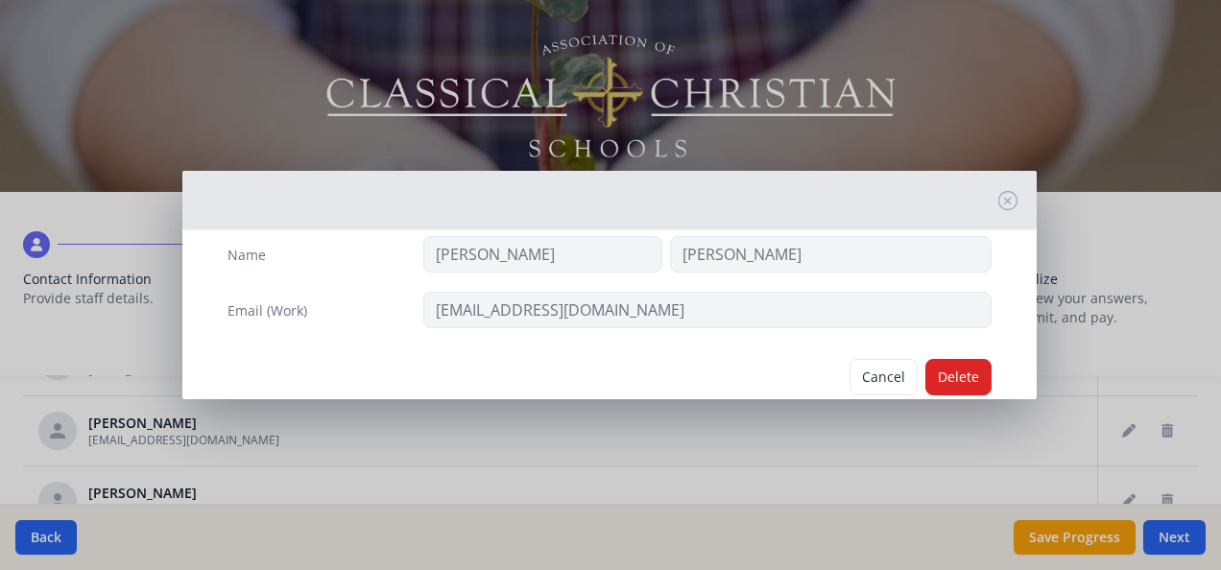
scroll to position [52, 0]
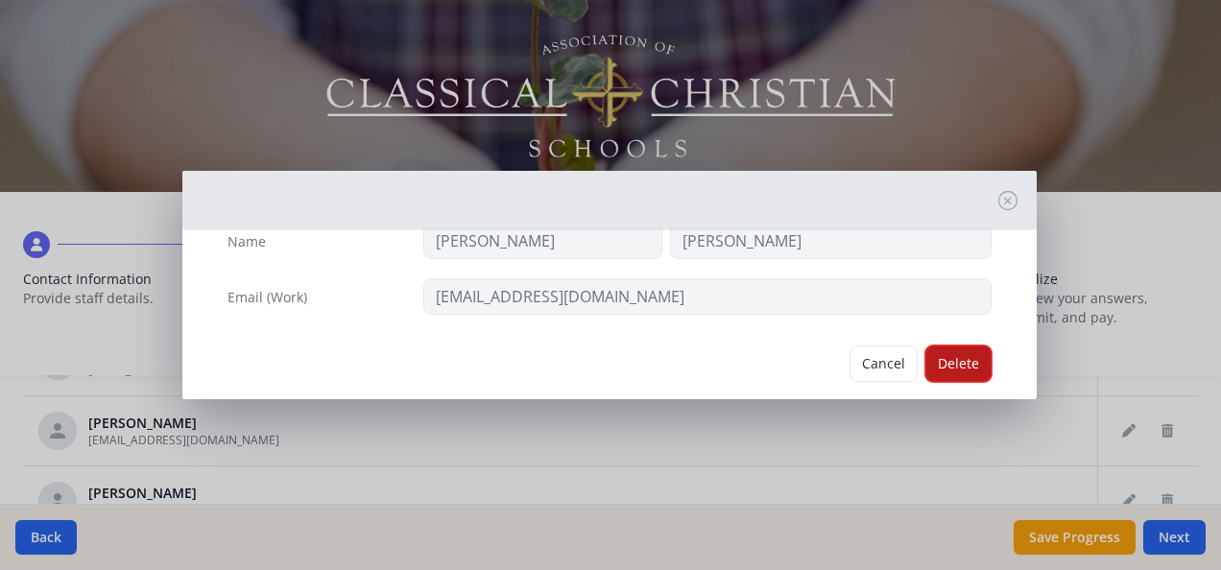
click at [948, 365] on button "Delete" at bounding box center [958, 364] width 66 height 36
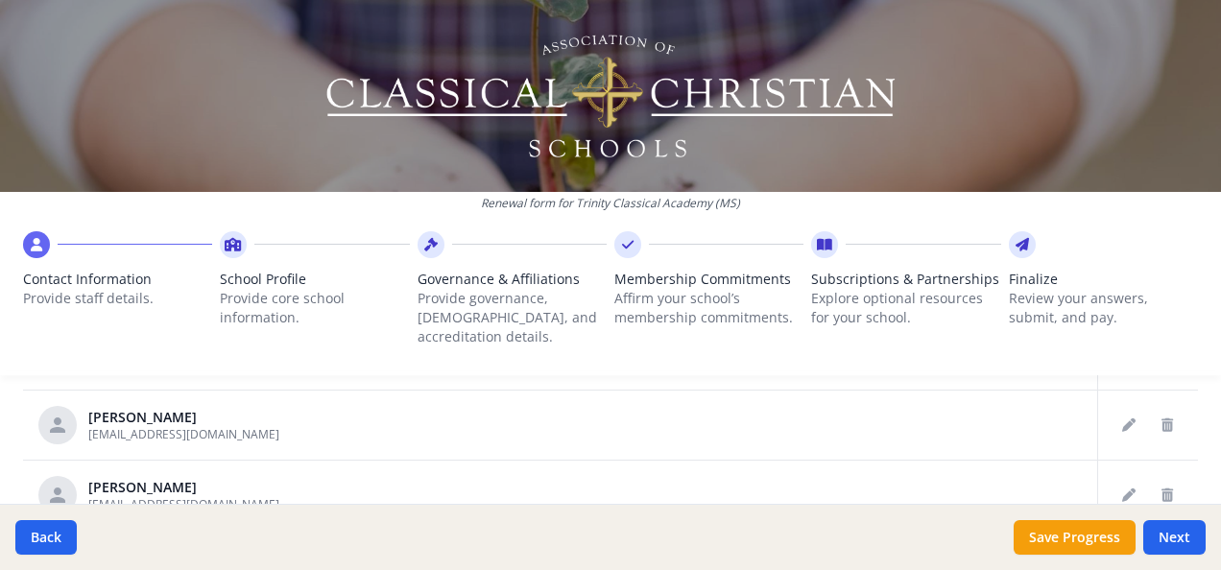
scroll to position [858, 0]
click at [1162, 417] on icon "Delete staff" at bounding box center [1168, 423] width 12 height 13
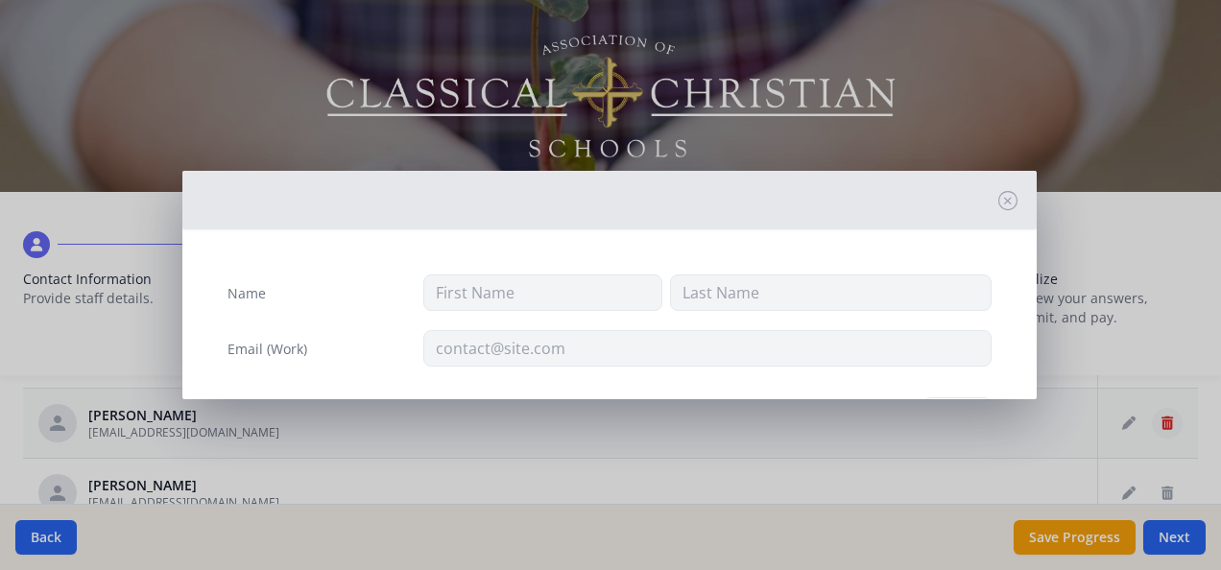
type input "[PERSON_NAME]"
type input "[EMAIL_ADDRESS][DOMAIN_NAME]"
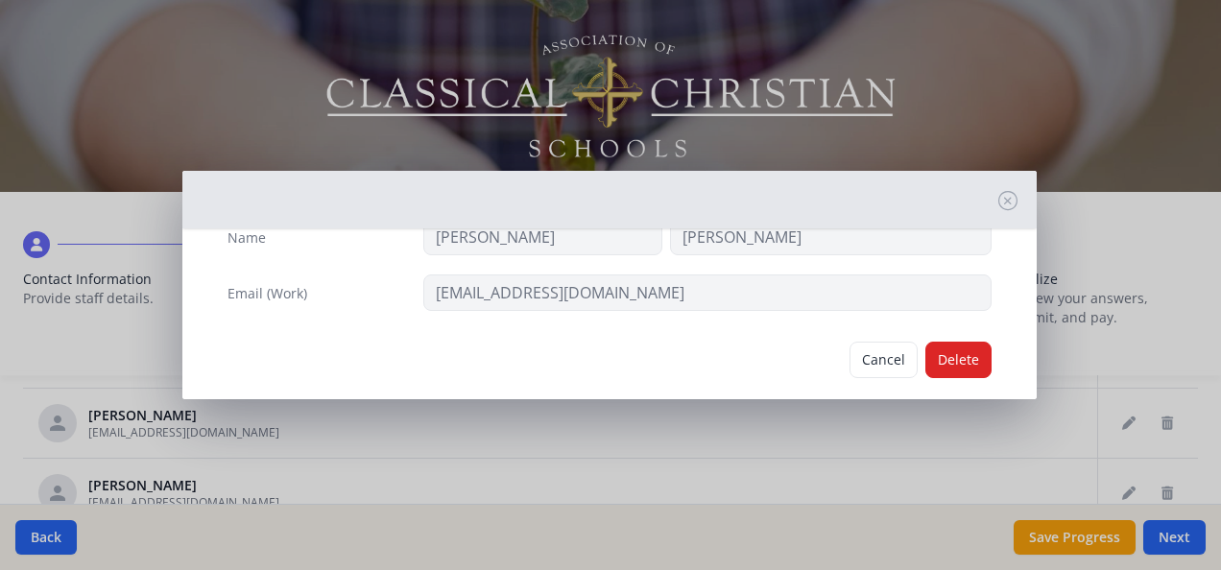
scroll to position [58, 0]
click at [948, 362] on button "Delete" at bounding box center [958, 358] width 66 height 36
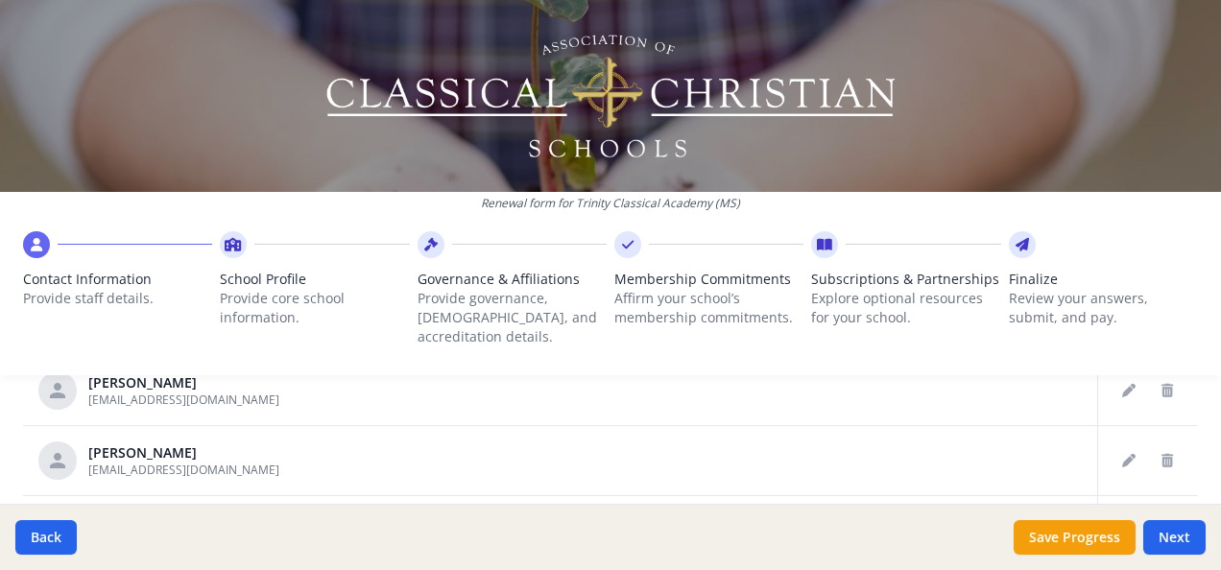
scroll to position [897, 0]
click at [1162, 448] on icon "Delete staff" at bounding box center [1168, 454] width 12 height 13
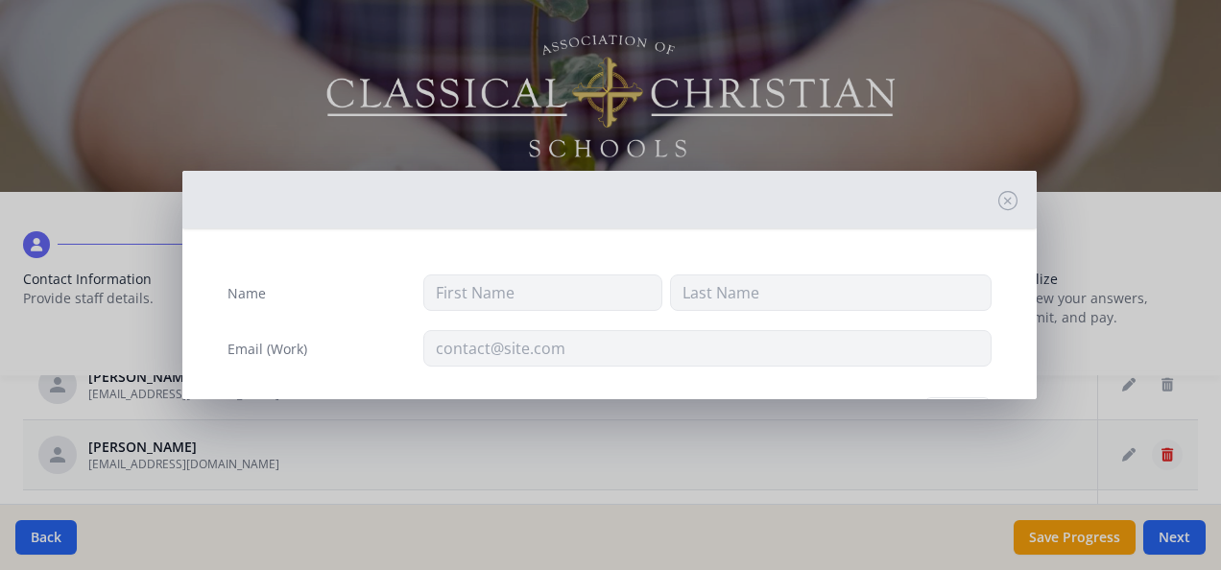
type input "[PERSON_NAME]"
type input "Cuny"
type input "[EMAIL_ADDRESS][DOMAIN_NAME]"
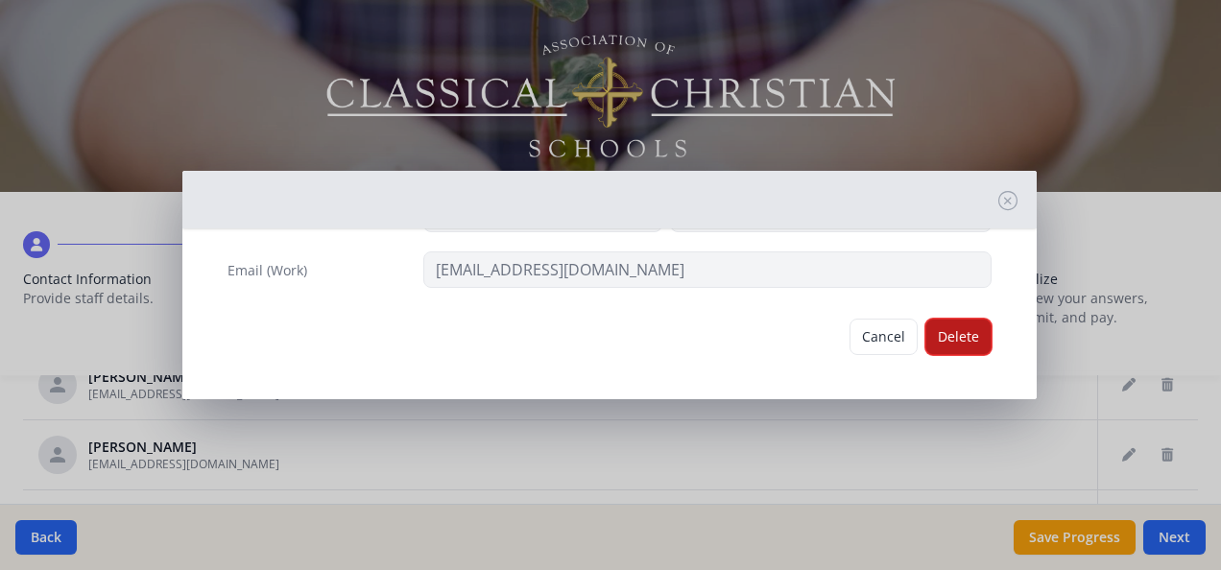
click at [961, 329] on button "Delete" at bounding box center [958, 337] width 66 height 36
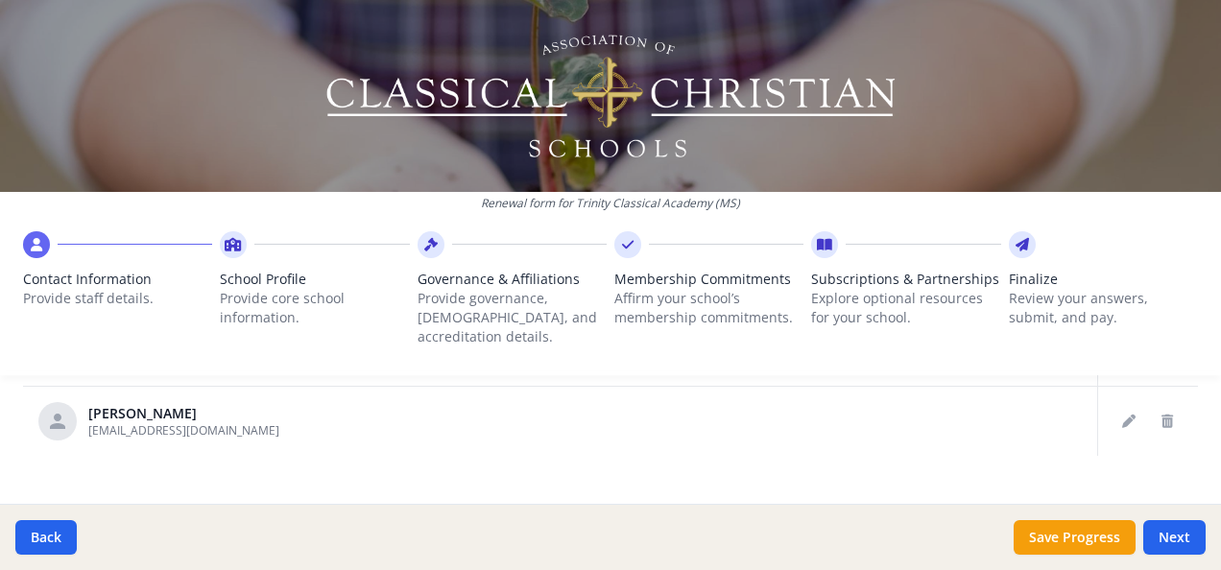
scroll to position [932, 0]
click at [1075, 540] on button "Save Progress" at bounding box center [1075, 537] width 122 height 35
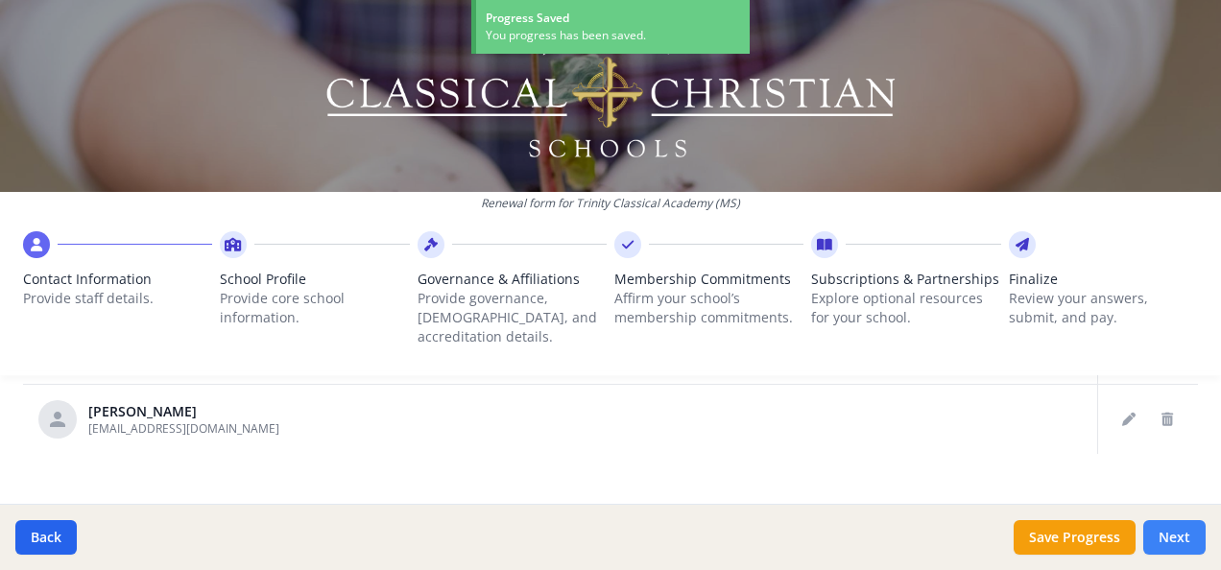
click at [1187, 530] on button "Next" at bounding box center [1174, 537] width 62 height 35
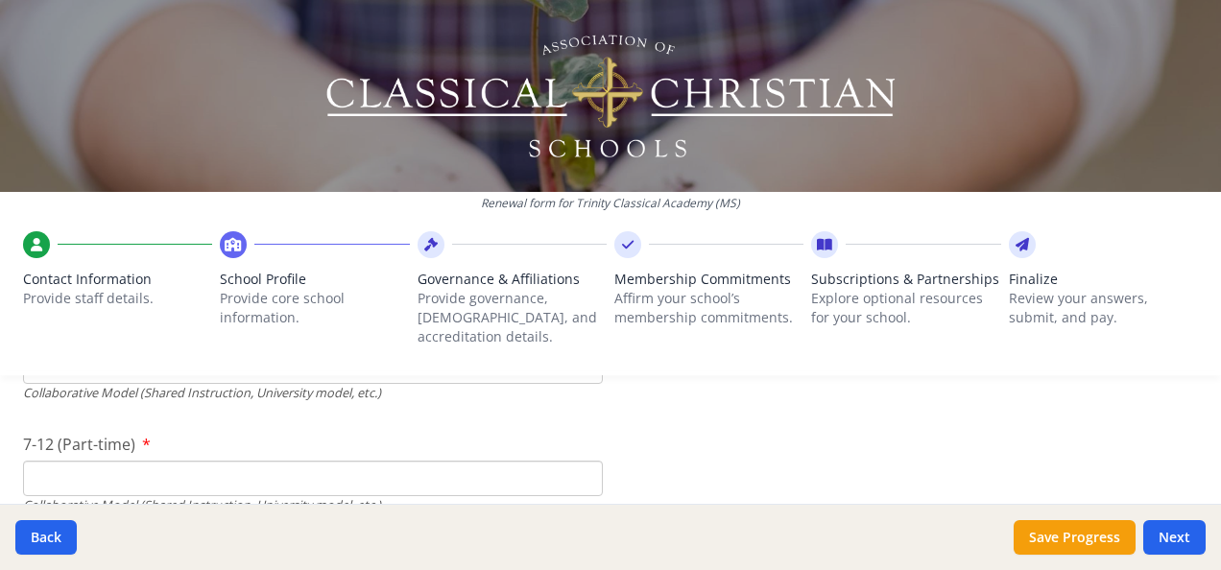
scroll to position [4663, 0]
click at [125, 460] on input "7-12 (Part-time)" at bounding box center [313, 478] width 580 height 36
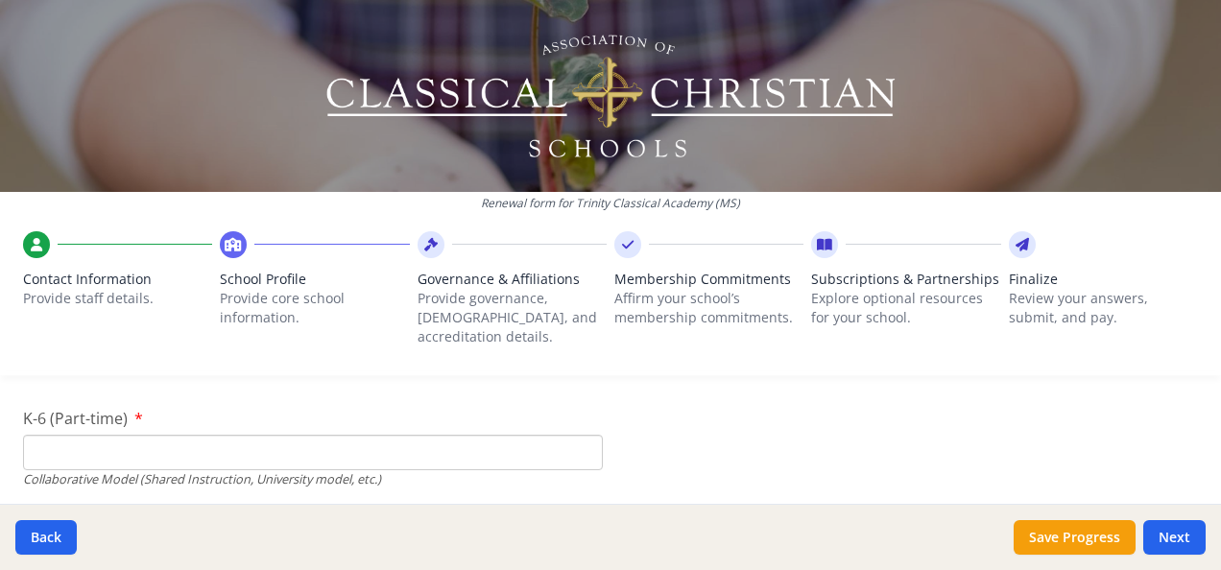
scroll to position [4567, 0]
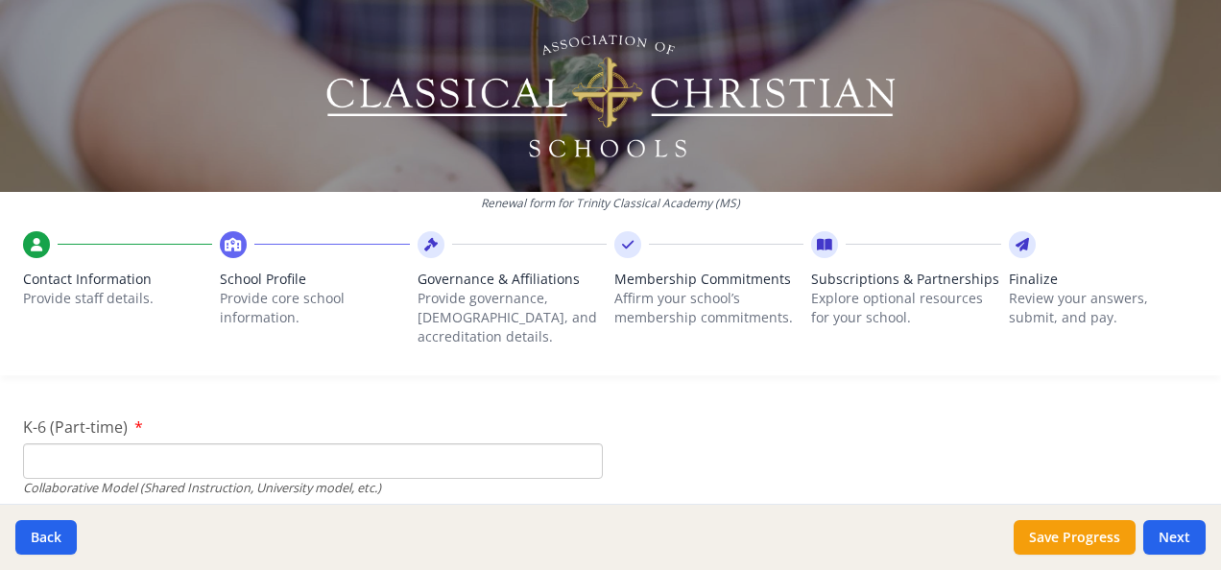
type input "40"
click at [300, 444] on input "K-6 (Part-time)" at bounding box center [313, 462] width 580 height 36
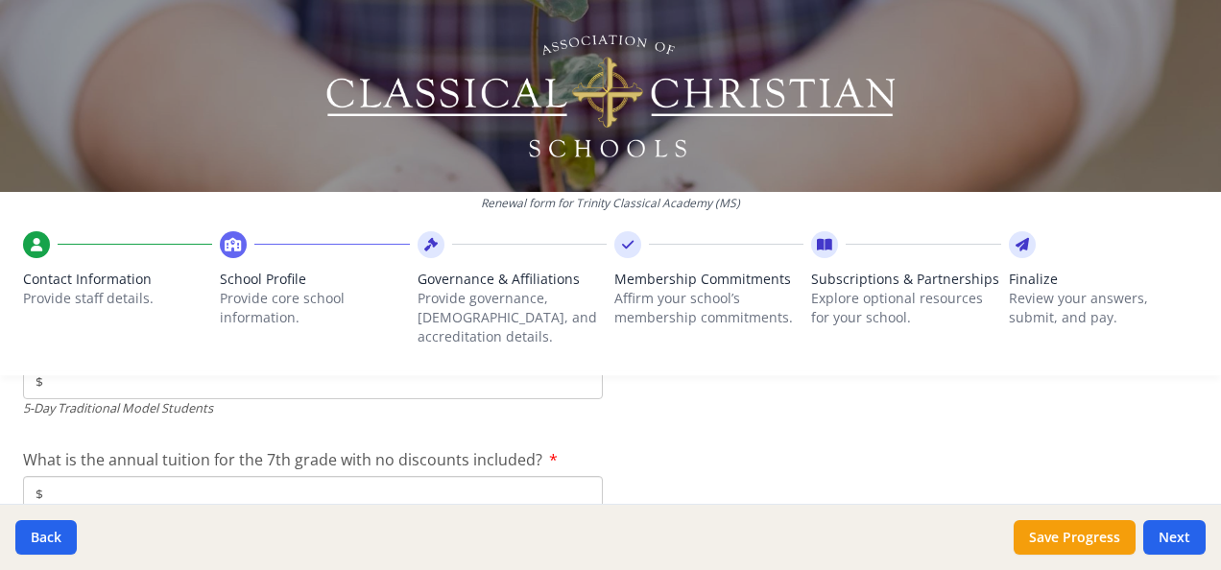
scroll to position [5386, 0]
type input "85"
